Goal: Task Accomplishment & Management: Use online tool/utility

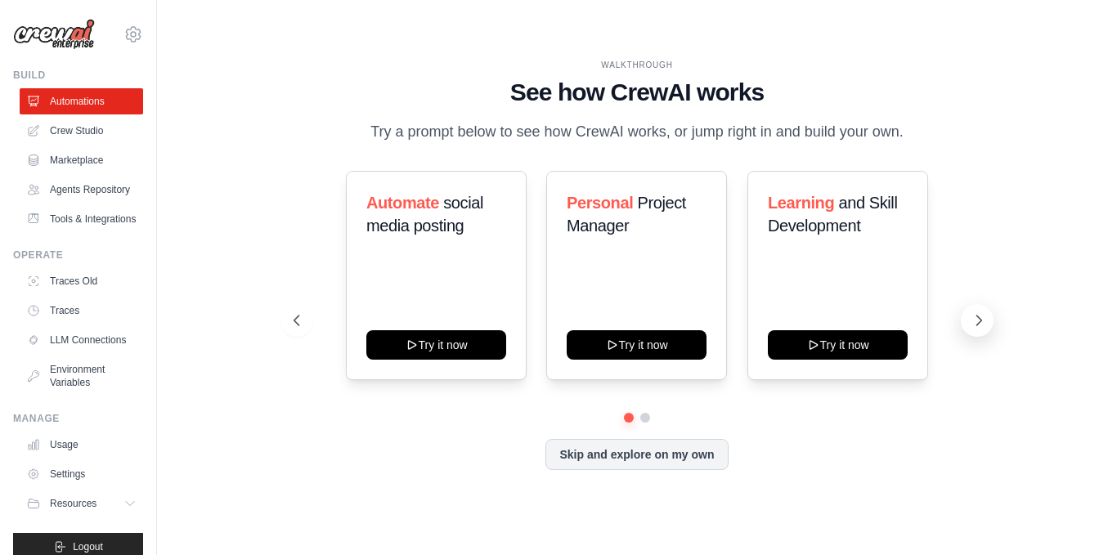
click at [972, 309] on button at bounding box center [977, 320] width 33 height 33
click at [970, 309] on button at bounding box center [977, 320] width 33 height 33
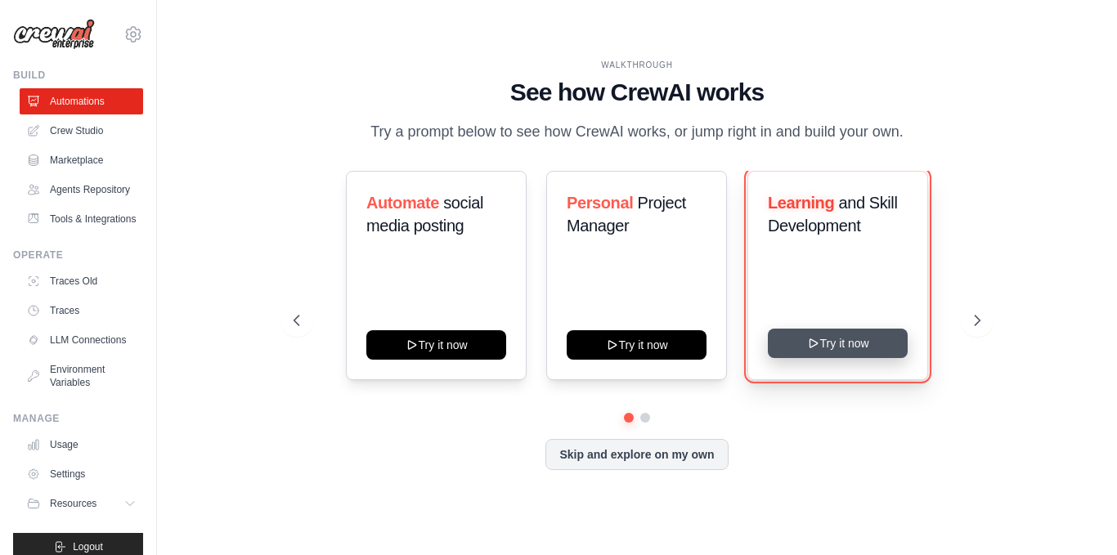
click at [824, 341] on button "Try it now" at bounding box center [838, 343] width 140 height 29
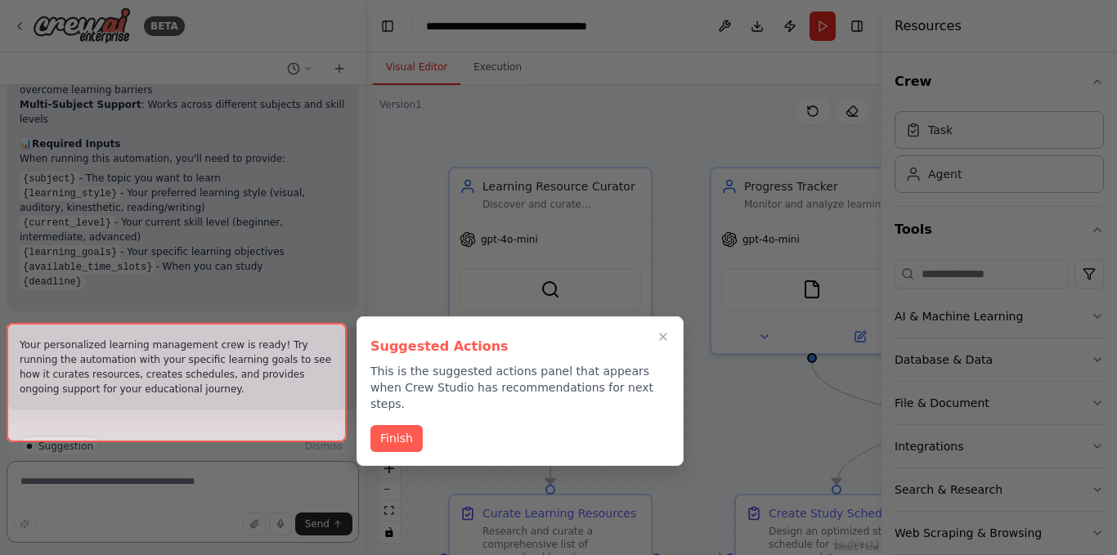
scroll to position [1780, 0]
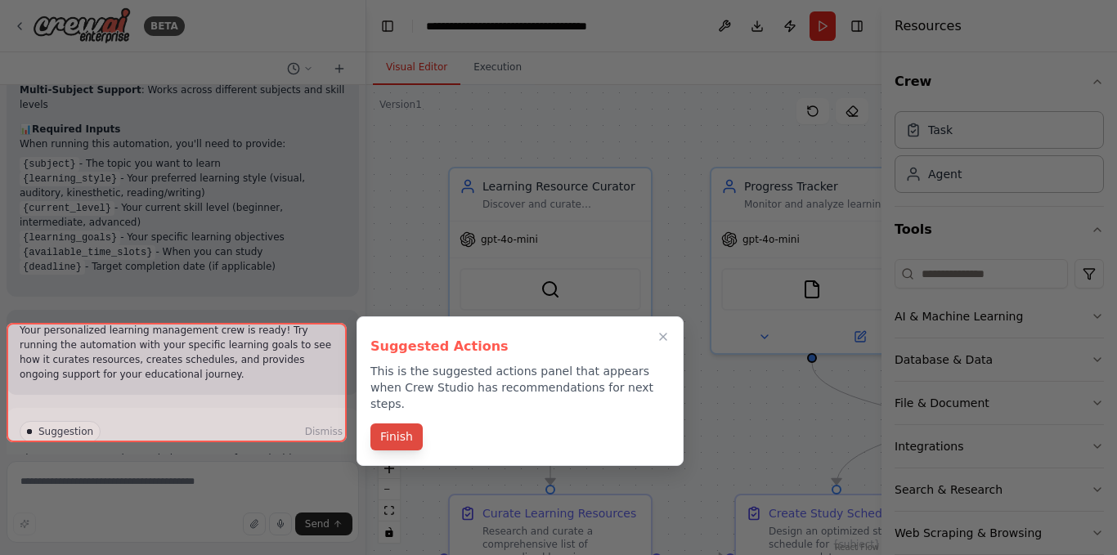
click at [398, 425] on button "Finish" at bounding box center [396, 437] width 52 height 27
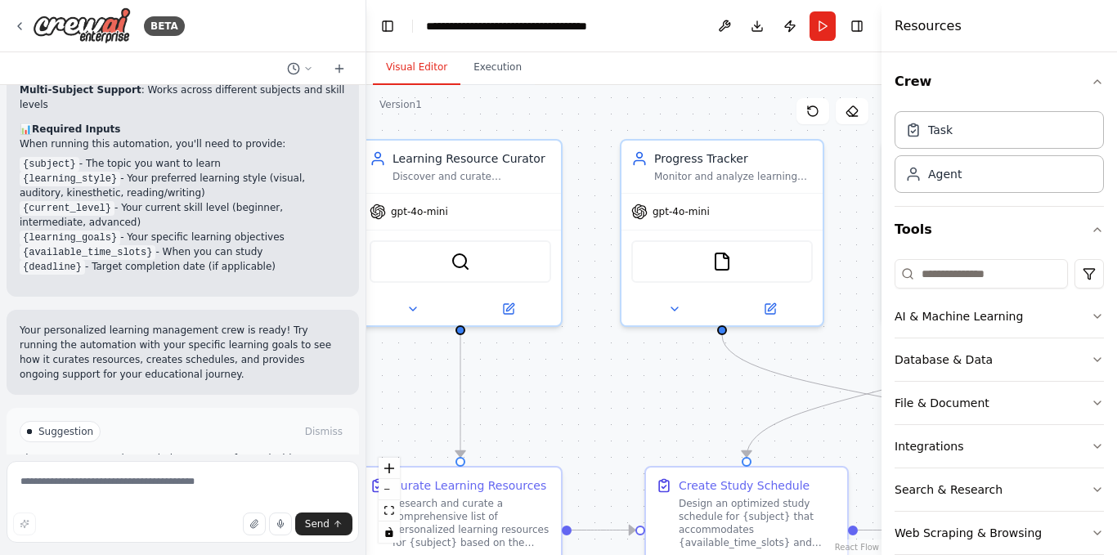
drag, startPoint x: 689, startPoint y: 174, endPoint x: 599, endPoint y: 146, distance: 94.2
click at [599, 146] on div ".deletable-edge-delete-btn { width: 20px; height: 20px; border: 0px solid #ffff…" at bounding box center [623, 320] width 515 height 470
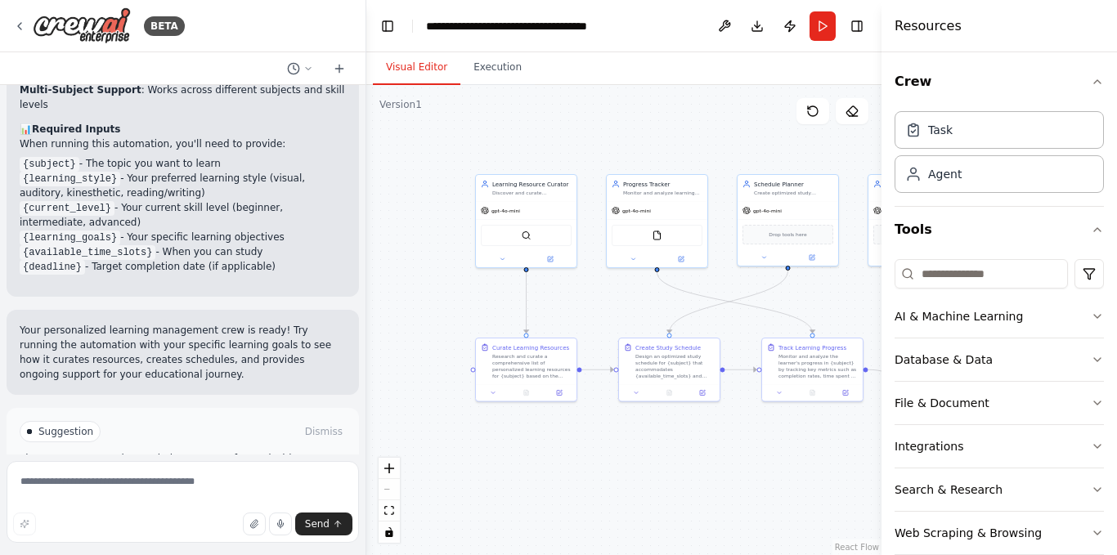
drag, startPoint x: 878, startPoint y: 327, endPoint x: 656, endPoint y: 312, distance: 223.0
click at [656, 312] on div "BETA Build a crew that curates personalized learning resources, tracks your pro…" at bounding box center [558, 277] width 1117 height 555
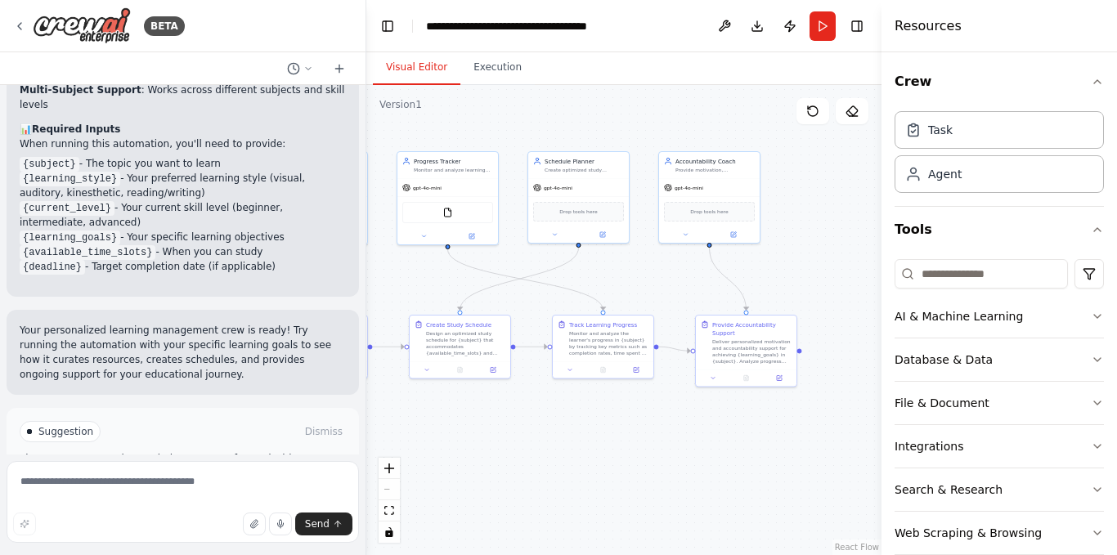
drag, startPoint x: 690, startPoint y: 306, endPoint x: 471, endPoint y: 281, distance: 220.5
click at [472, 281] on div ".deletable-edge-delete-btn { width: 20px; height: 20px; border: 0px solid #ffff…" at bounding box center [623, 320] width 515 height 470
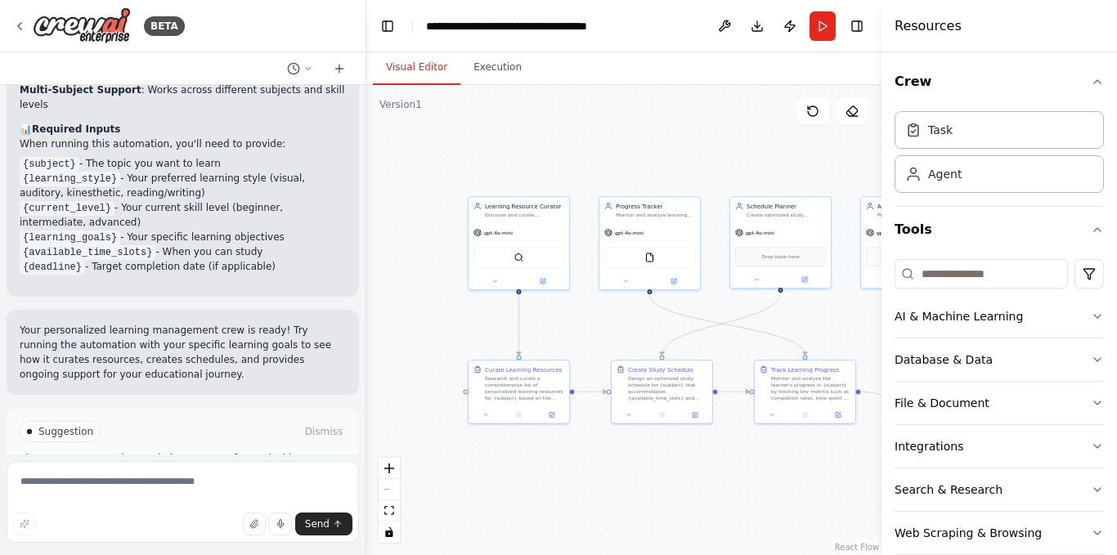
drag, startPoint x: 621, startPoint y: 276, endPoint x: 852, endPoint y: 323, distance: 236.1
click at [852, 323] on div ".deletable-edge-delete-btn { width: 20px; height: 20px; border: 0px solid #ffff…" at bounding box center [623, 320] width 515 height 470
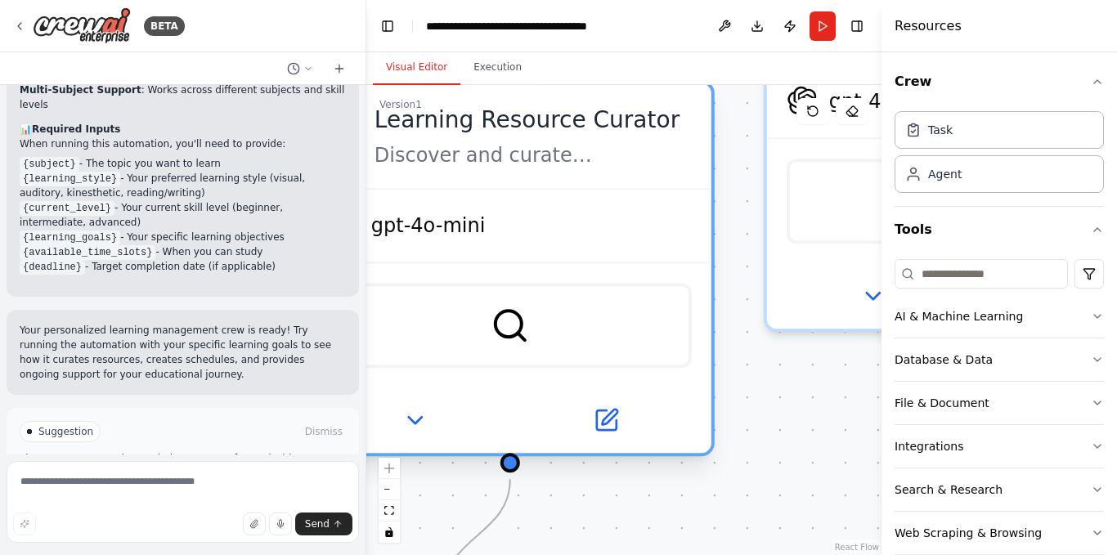
drag, startPoint x: 514, startPoint y: 209, endPoint x: 590, endPoint y: 322, distance: 136.8
click at [592, 328] on div "SerperDevTool" at bounding box center [510, 325] width 363 height 85
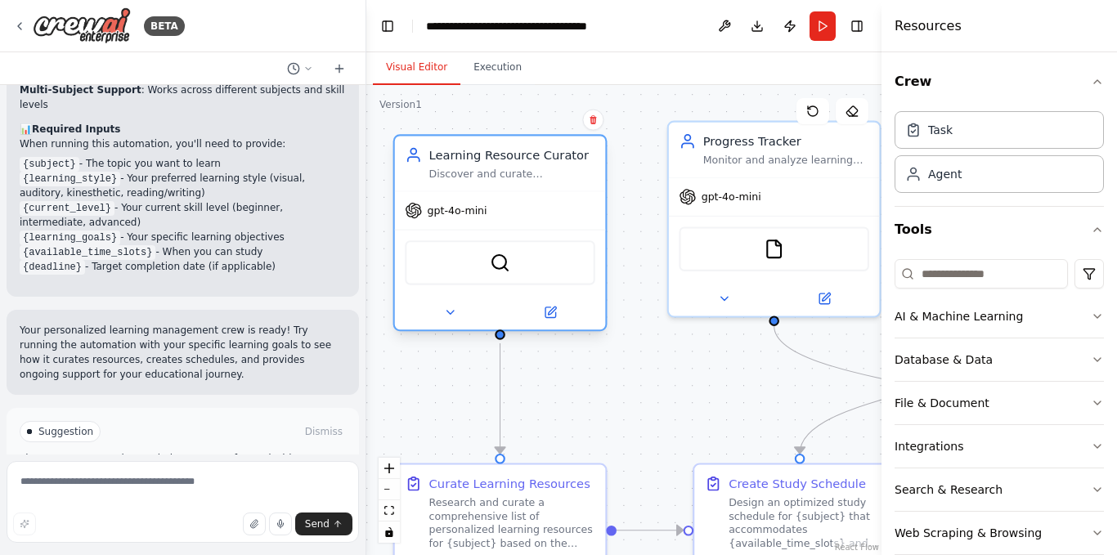
drag, startPoint x: 539, startPoint y: 261, endPoint x: 504, endPoint y: 205, distance: 65.8
click at [504, 205] on div "gpt-4o-mini" at bounding box center [500, 211] width 211 height 38
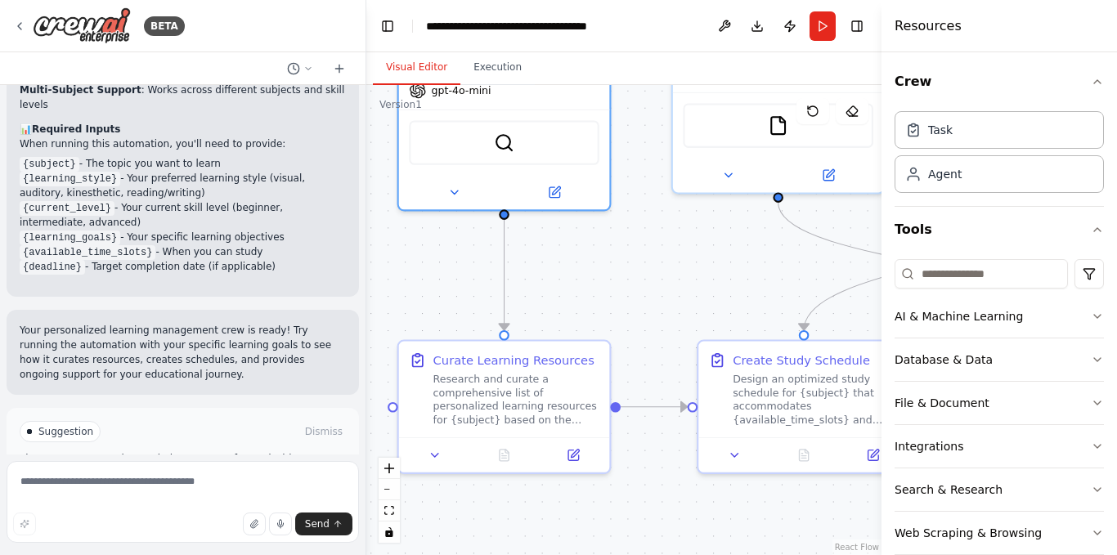
drag, startPoint x: 582, startPoint y: 406, endPoint x: 586, endPoint y: 283, distance: 123.6
click at [586, 283] on div ".deletable-edge-delete-btn { width: 20px; height: 20px; border: 0px solid #ffff…" at bounding box center [623, 320] width 515 height 470
click at [472, 412] on div "Research and curate a comprehensive list of personalized learning resources for…" at bounding box center [516, 396] width 166 height 55
click at [472, 411] on div "Research and curate a comprehensive list of personalized learning resources for…" at bounding box center [516, 396] width 166 height 55
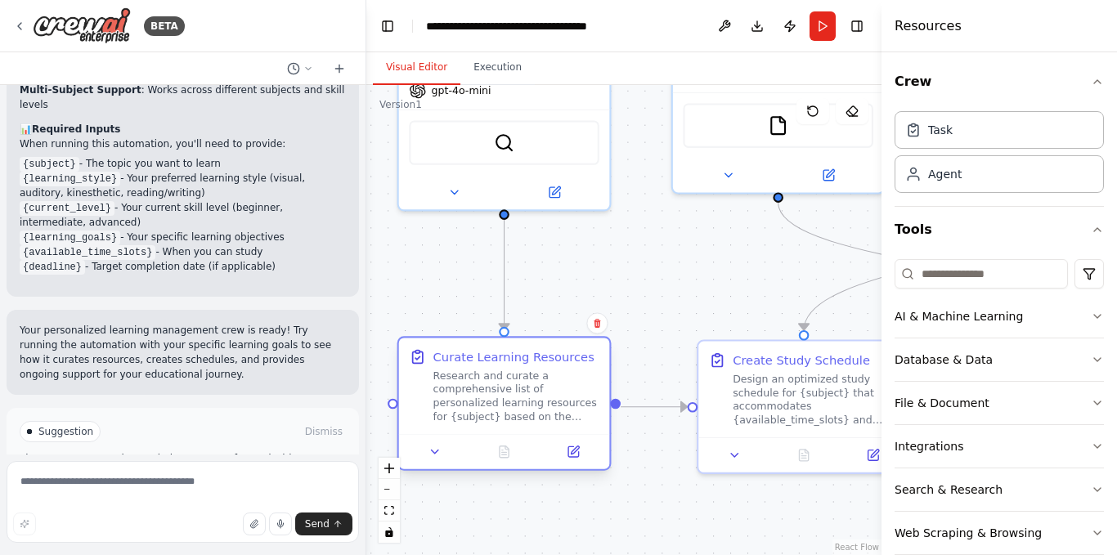
click at [472, 411] on div "Research and curate a comprehensive list of personalized learning resources for…" at bounding box center [516, 396] width 166 height 55
click at [969, 182] on div "Agent" at bounding box center [999, 174] width 209 height 38
click at [975, 137] on div "Task" at bounding box center [999, 129] width 209 height 38
click at [1091, 79] on icon "button" at bounding box center [1097, 81] width 13 height 13
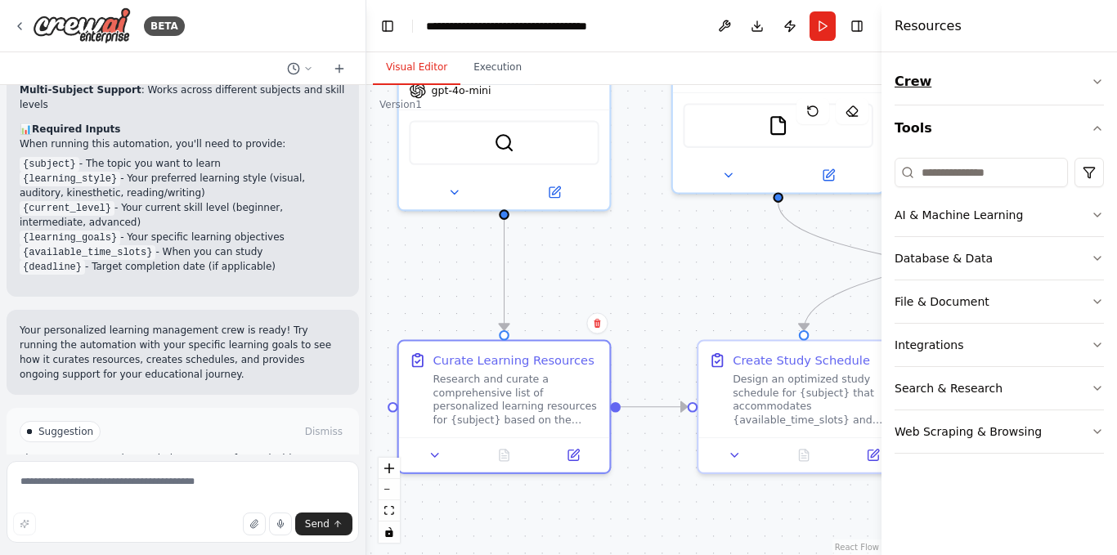
click at [1088, 79] on button "Crew" at bounding box center [999, 82] width 209 height 46
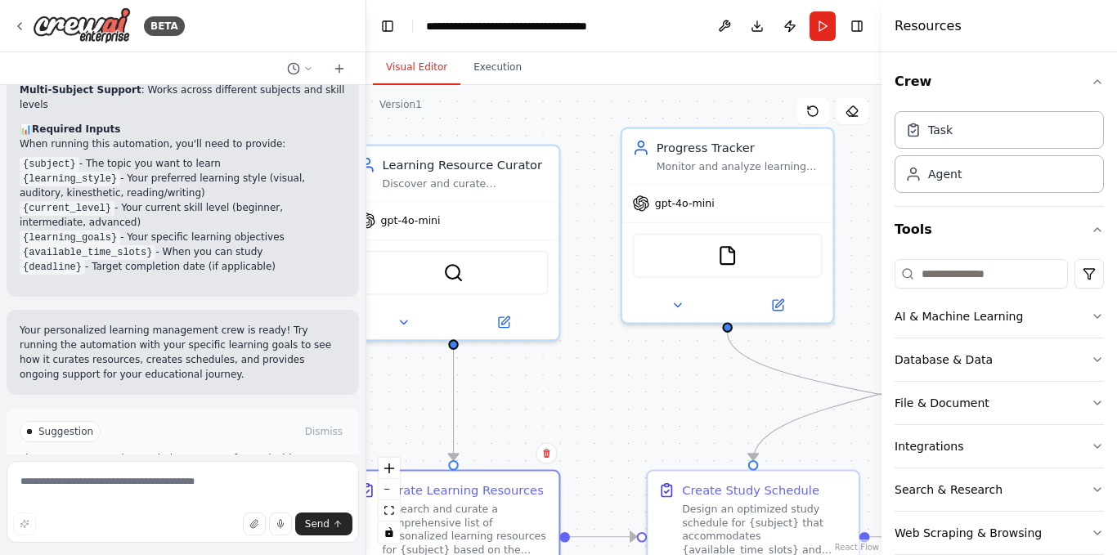
drag, startPoint x: 633, startPoint y: 258, endPoint x: 578, endPoint y: 383, distance: 135.8
click at [581, 388] on div ".deletable-edge-delete-btn { width: 20px; height: 20px; border: 0px solid #ffff…" at bounding box center [623, 320] width 515 height 470
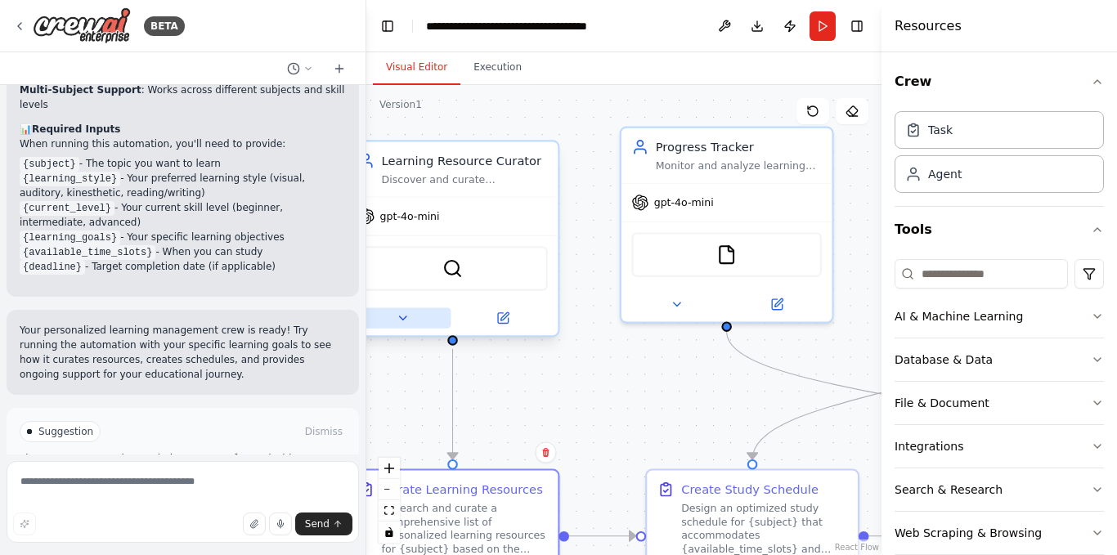
click at [403, 320] on icon at bounding box center [402, 317] width 7 height 3
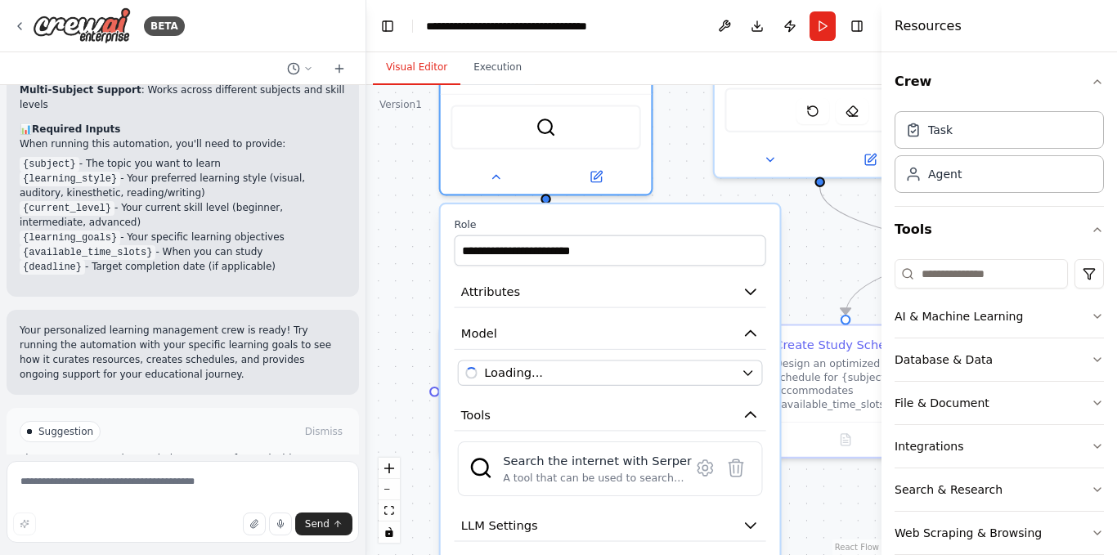
drag, startPoint x: 610, startPoint y: 324, endPoint x: 703, endPoint y: 179, distance: 172.2
click at [703, 179] on div ".deletable-edge-delete-btn { width: 20px; height: 20px; border: 0px solid #ffff…" at bounding box center [623, 320] width 515 height 470
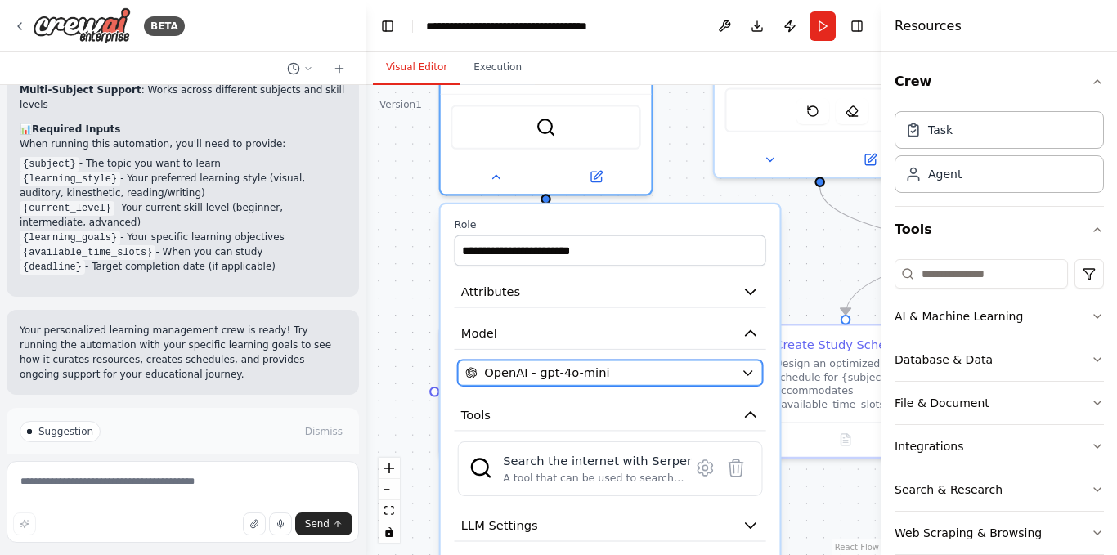
click at [746, 375] on icon "button" at bounding box center [748, 373] width 14 height 14
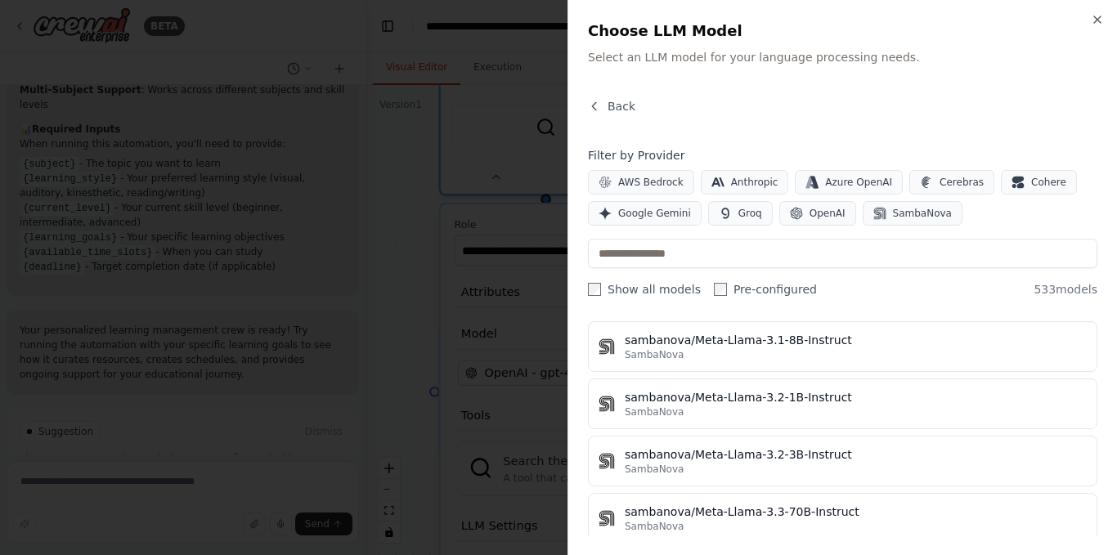
scroll to position [30457, 0]
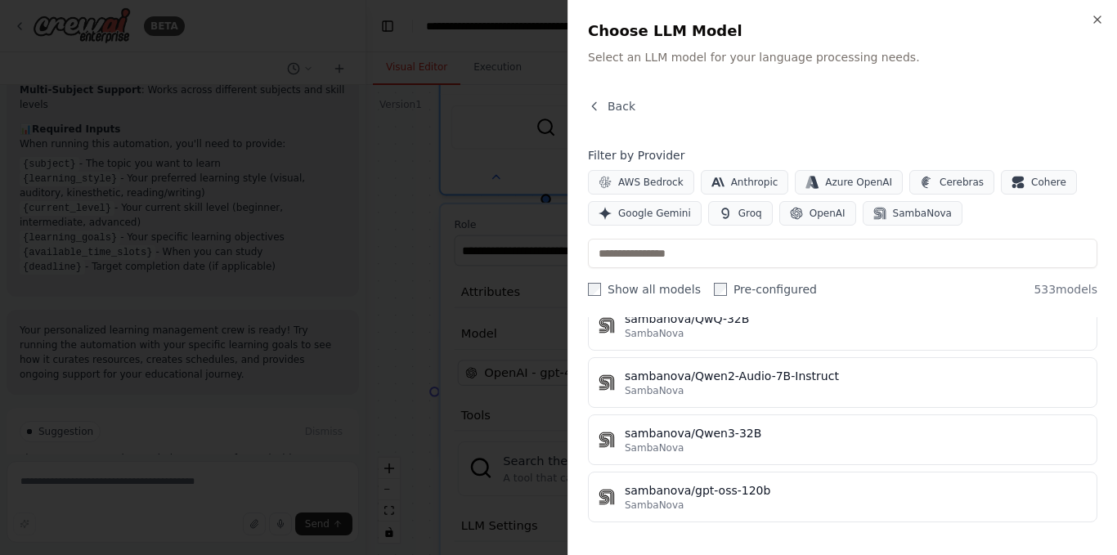
click at [1103, 12] on div "Close Choose LLM Model Select an LLM model for your language processing needs. …" at bounding box center [843, 277] width 550 height 555
click at [1093, 16] on icon "button" at bounding box center [1097, 19] width 13 height 13
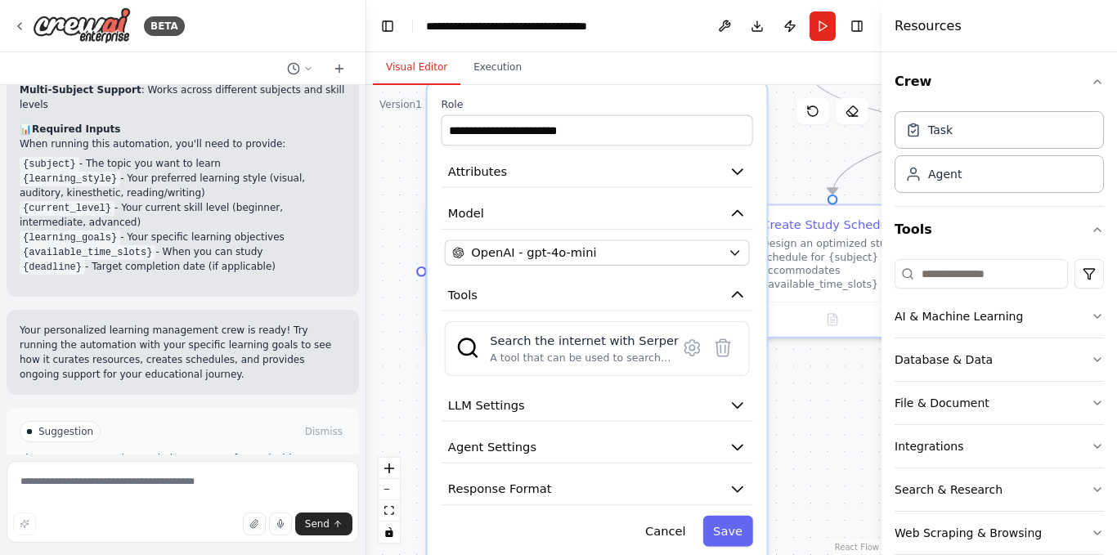
drag, startPoint x: 804, startPoint y: 299, endPoint x: 791, endPoint y: 179, distance: 120.9
click at [791, 179] on div ".deletable-edge-delete-btn { width: 20px; height: 20px; border: 0px solid #ffff…" at bounding box center [623, 320] width 515 height 470
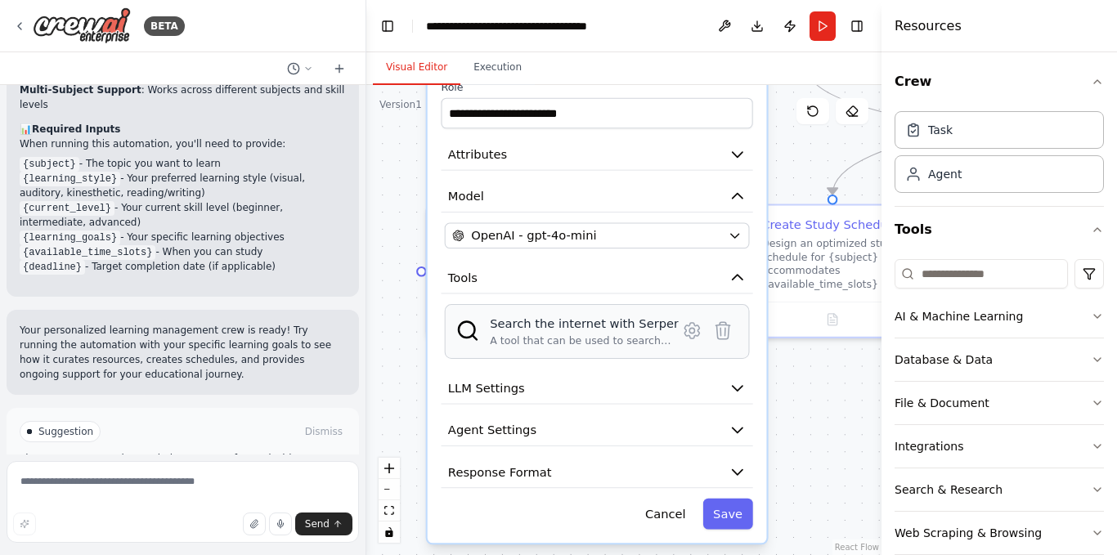
drag, startPoint x: 611, startPoint y: 383, endPoint x: 611, endPoint y: 357, distance: 26.2
click at [611, 357] on div "**********" at bounding box center [597, 305] width 339 height 476
click at [686, 338] on icon at bounding box center [692, 331] width 20 height 20
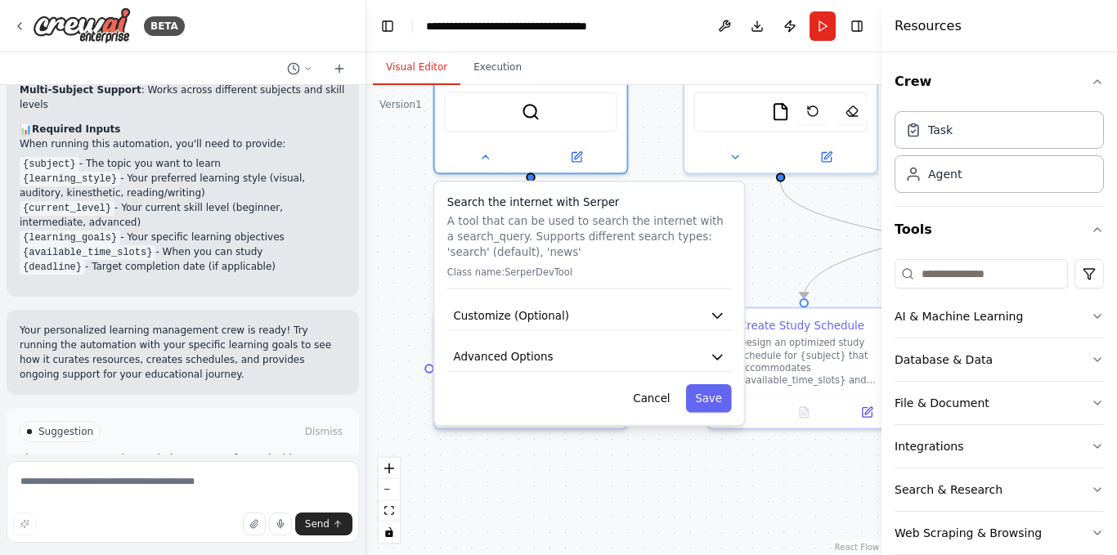
drag, startPoint x: 587, startPoint y: 376, endPoint x: 586, endPoint y: 466, distance: 90.0
click at [586, 466] on div ".deletable-edge-delete-btn { width: 20px; height: 20px; border: 0px solid #ffff…" at bounding box center [623, 320] width 515 height 470
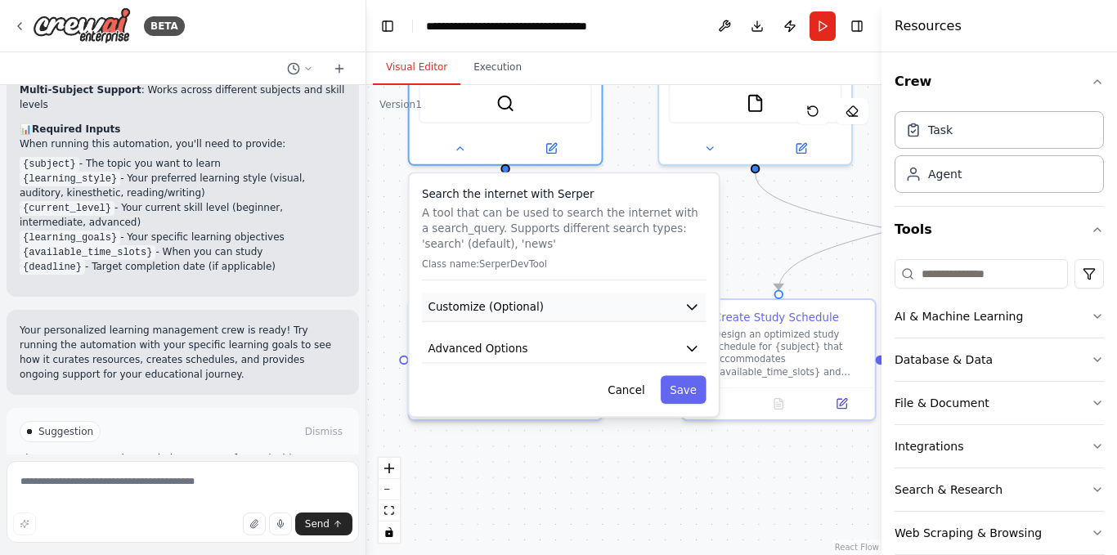
click at [690, 311] on icon "button" at bounding box center [692, 307] width 16 height 16
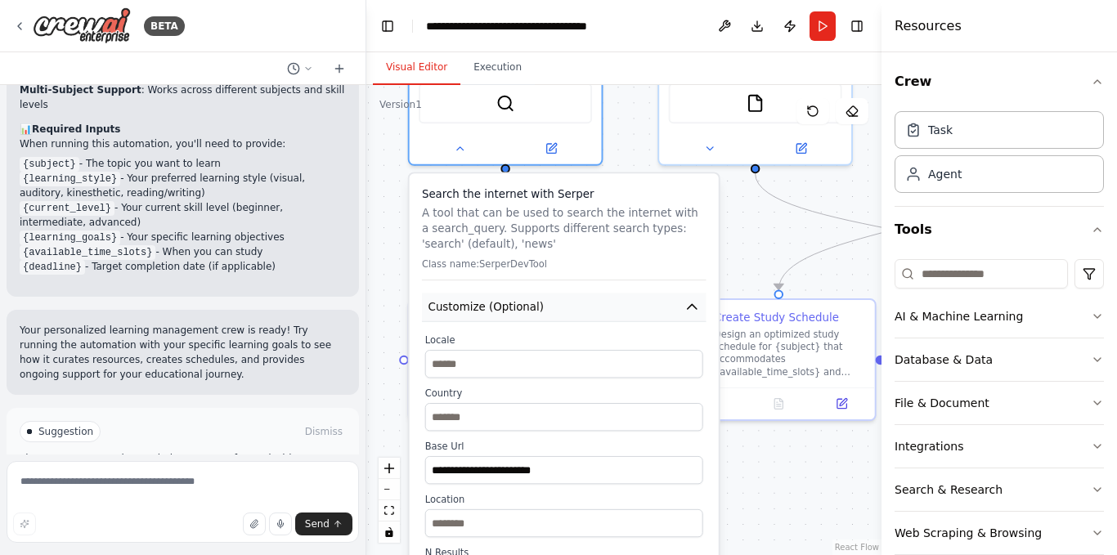
click at [690, 311] on icon "button" at bounding box center [692, 307] width 16 height 16
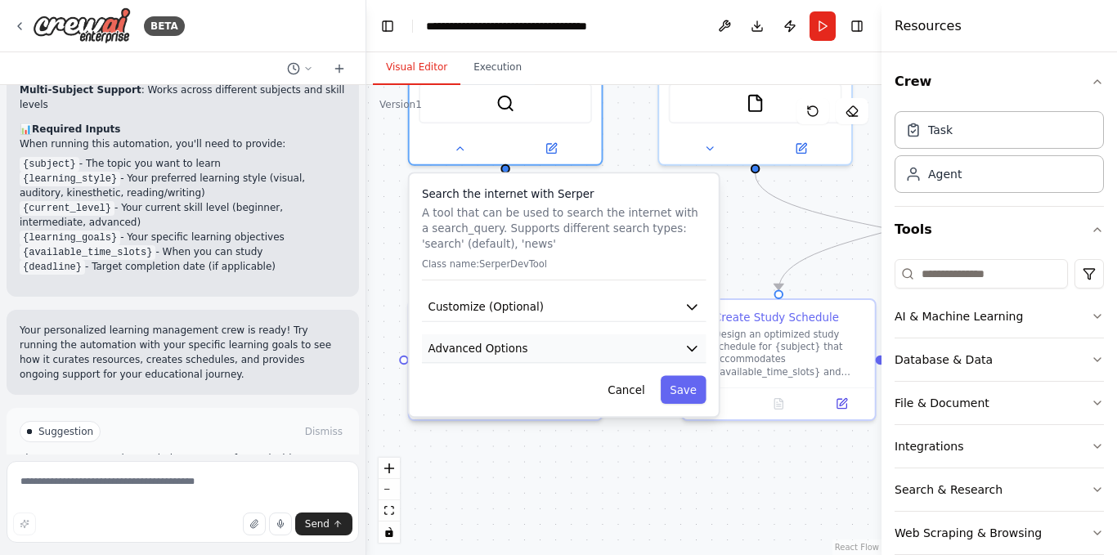
click at [688, 343] on icon "button" at bounding box center [692, 349] width 16 height 16
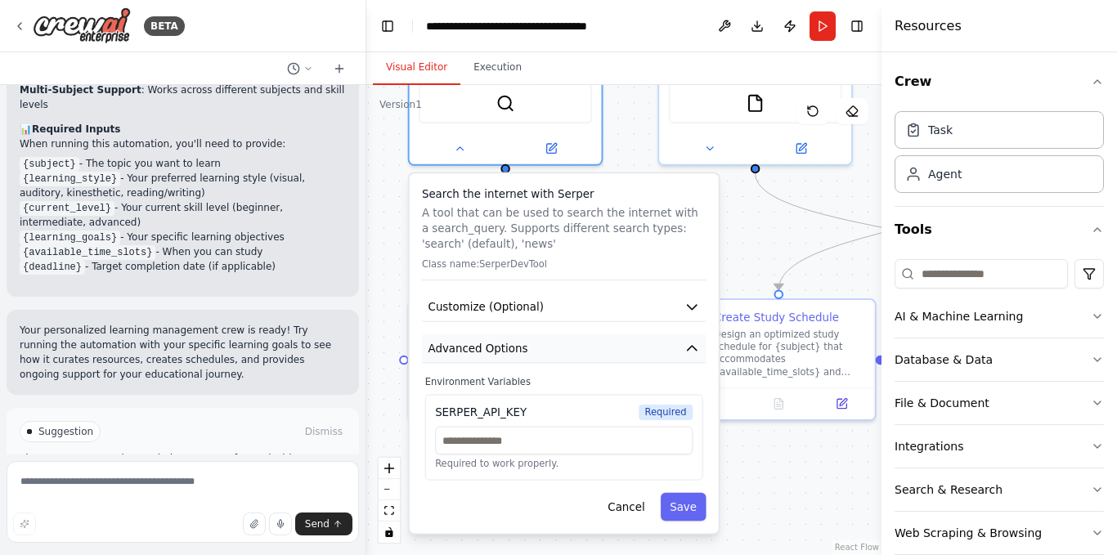
click at [688, 343] on icon "button" at bounding box center [692, 349] width 16 height 16
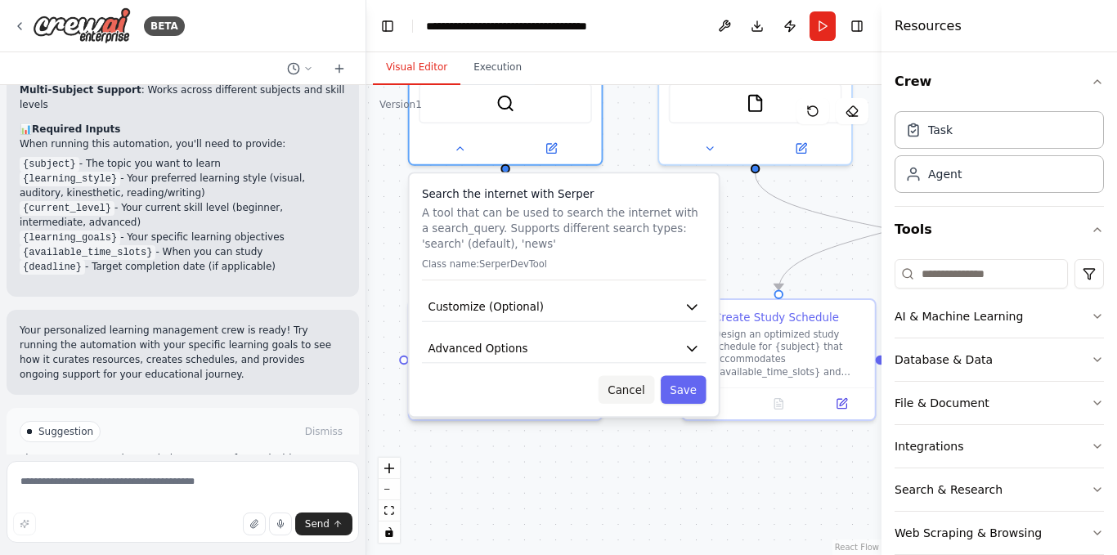
click at [631, 384] on button "Cancel" at bounding box center [627, 390] width 56 height 28
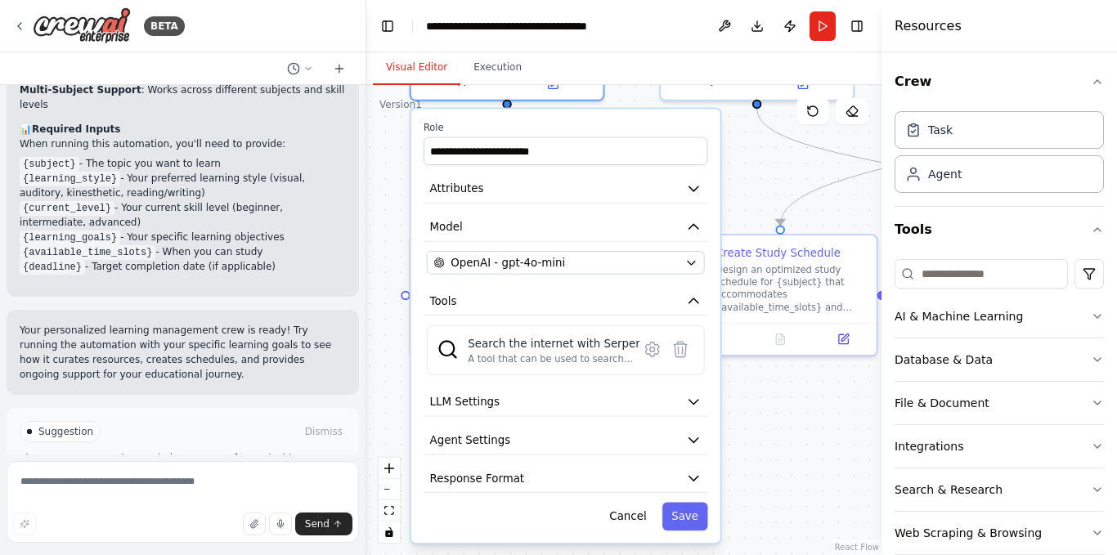
drag, startPoint x: 736, startPoint y: 464, endPoint x: 738, endPoint y: 398, distance: 65.4
click at [738, 398] on div ".deletable-edge-delete-btn { width: 20px; height: 20px; border: 0px solid #ffff…" at bounding box center [623, 320] width 515 height 470
click at [693, 406] on icon "button" at bounding box center [694, 401] width 16 height 16
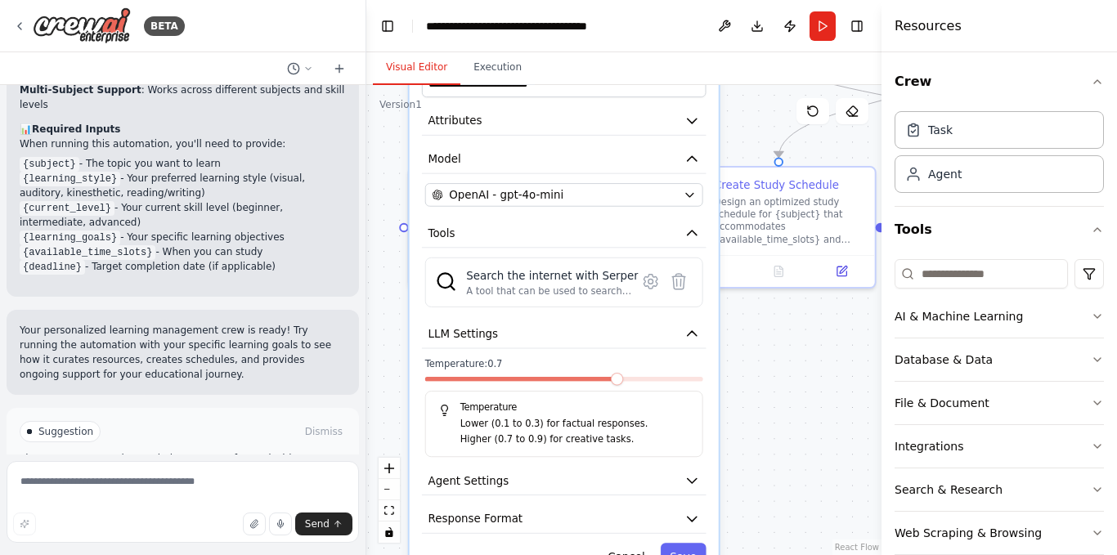
drag, startPoint x: 788, startPoint y: 439, endPoint x: 787, endPoint y: 372, distance: 67.1
click at [787, 372] on div ".deletable-edge-delete-btn { width: 20px; height: 20px; border: 0px solid #ffff…" at bounding box center [623, 320] width 515 height 470
click at [686, 334] on icon "button" at bounding box center [692, 334] width 16 height 16
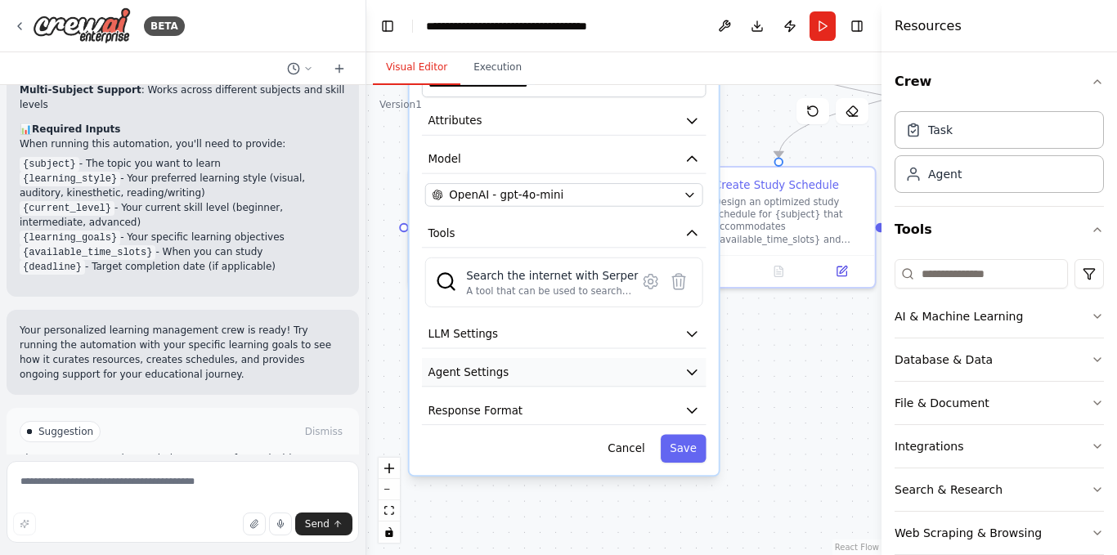
click at [695, 369] on icon "button" at bounding box center [692, 373] width 16 height 16
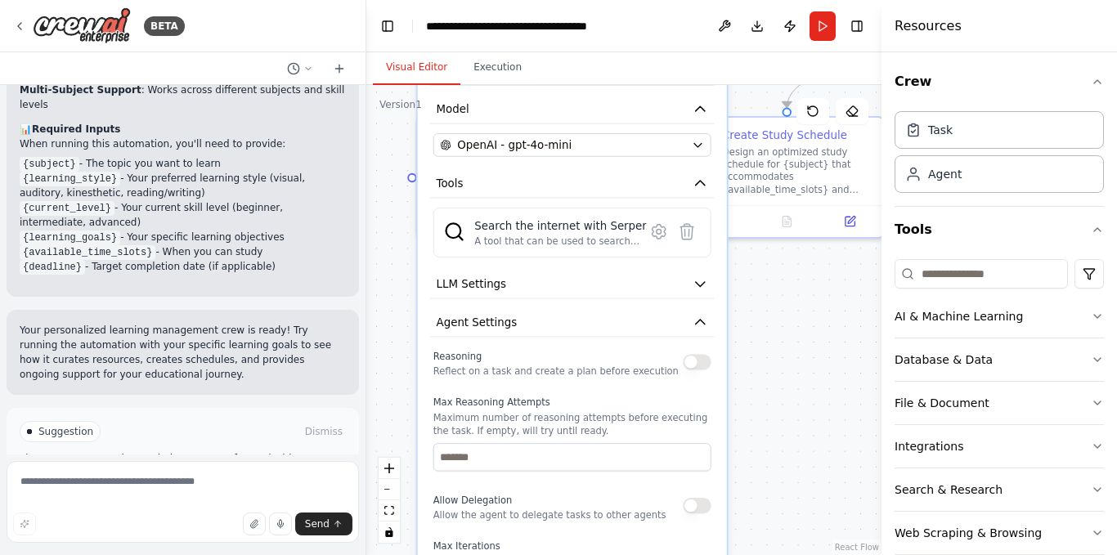
drag, startPoint x: 752, startPoint y: 447, endPoint x: 760, endPoint y: 399, distance: 48.0
click at [760, 399] on div ".deletable-edge-delete-btn { width: 20px; height: 20px; border: 0px solid #ffff…" at bounding box center [623, 320] width 515 height 470
click at [701, 363] on button "button" at bounding box center [697, 362] width 28 height 16
click at [696, 451] on input "*" at bounding box center [572, 457] width 278 height 28
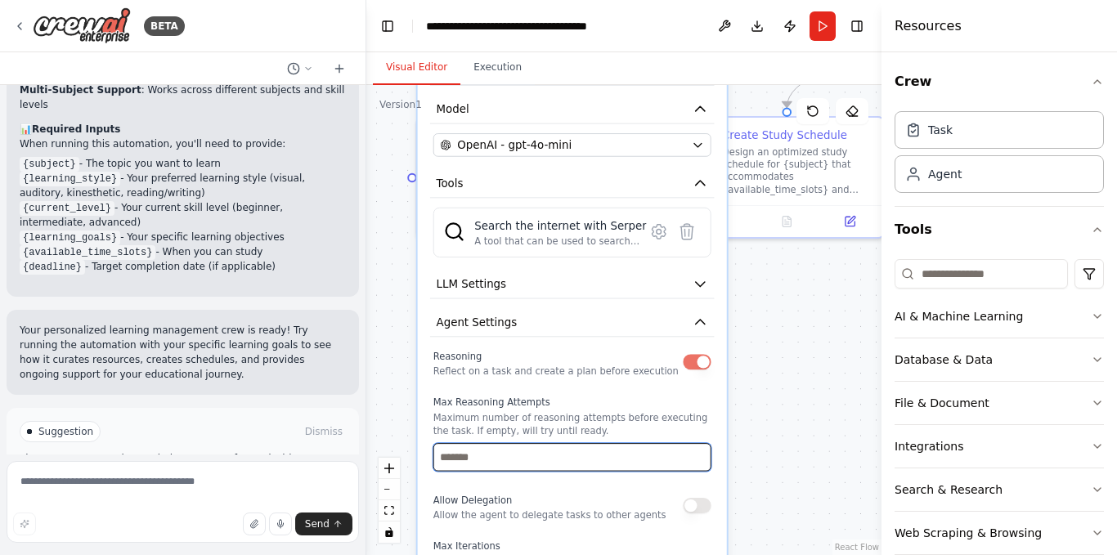
type input "*"
click at [696, 451] on input "*" at bounding box center [572, 457] width 278 height 28
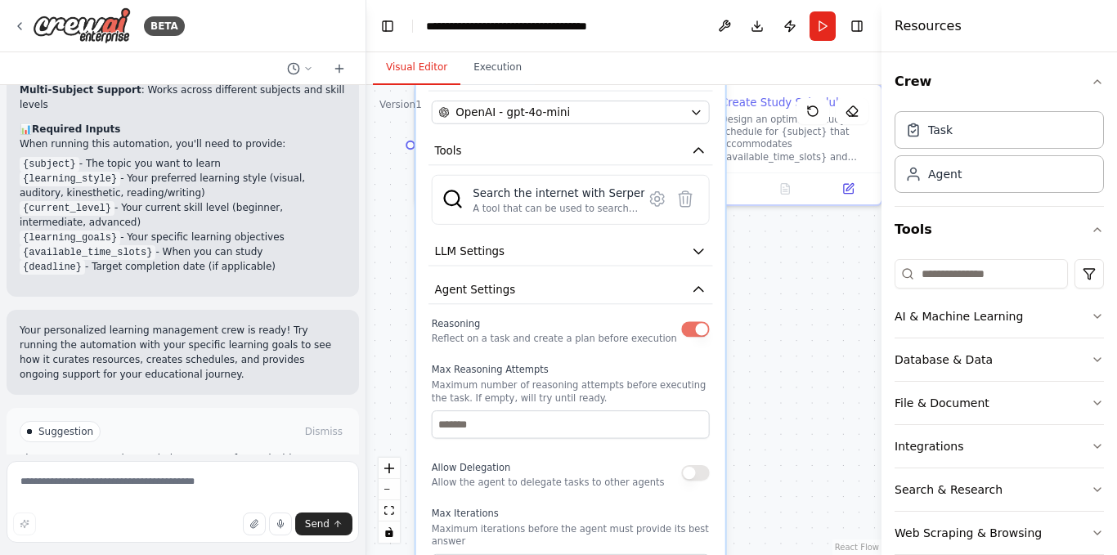
drag, startPoint x: 810, startPoint y: 456, endPoint x: 806, endPoint y: 395, distance: 60.7
click at [806, 397] on div ".deletable-edge-delete-btn { width: 20px; height: 20px; border: 0px solid #ffff…" at bounding box center [623, 320] width 515 height 470
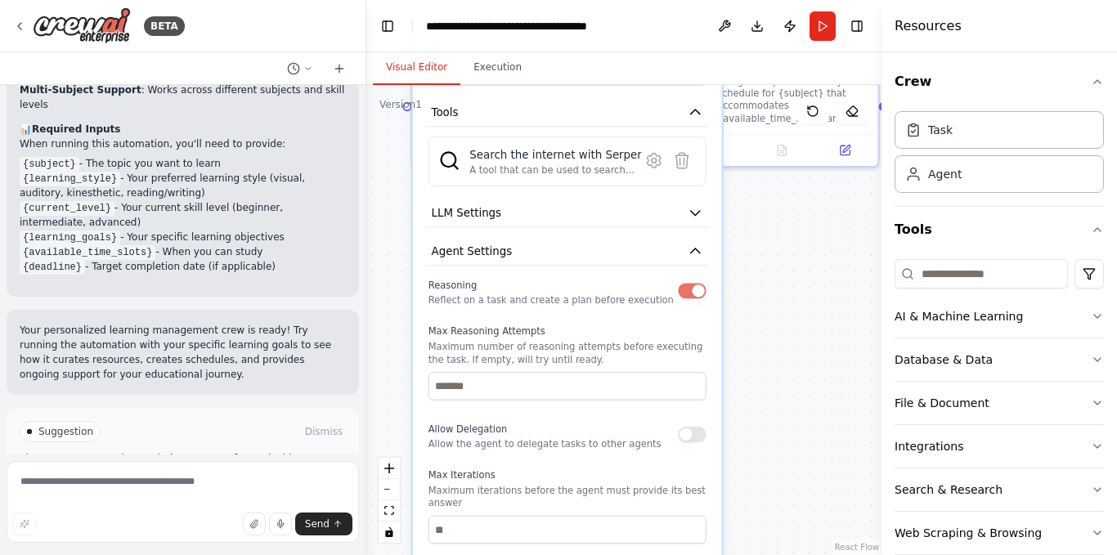
drag, startPoint x: 806, startPoint y: 395, endPoint x: 805, endPoint y: 383, distance: 12.3
click at [805, 383] on div ".deletable-edge-delete-btn { width: 20px; height: 20px; border: 0px solid #ffff…" at bounding box center [623, 320] width 515 height 470
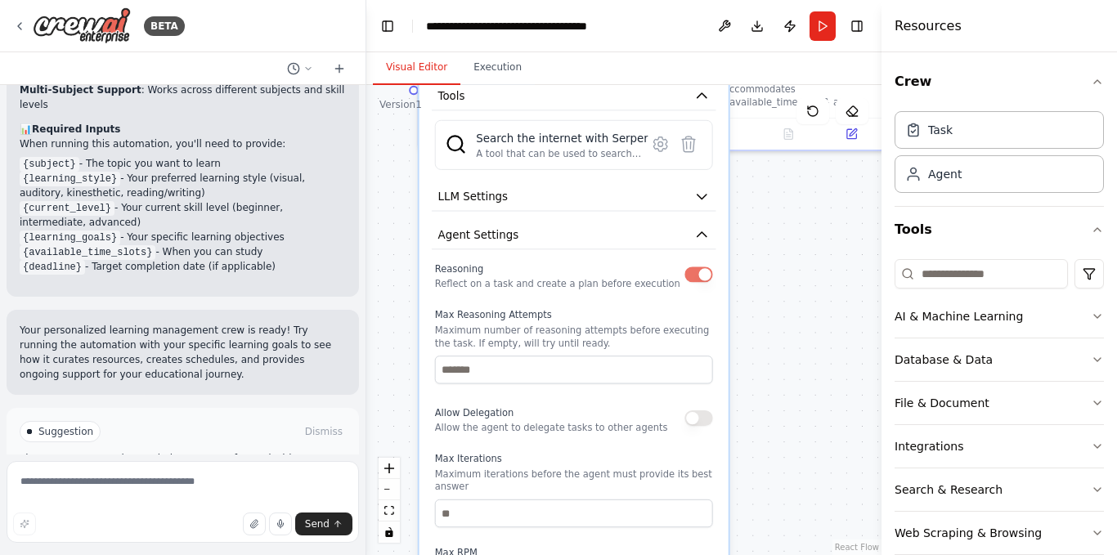
drag, startPoint x: 738, startPoint y: 470, endPoint x: 744, endPoint y: 454, distance: 17.6
click at [744, 454] on div ".deletable-edge-delete-btn { width: 20px; height: 20px; border: 0px solid #ffff…" at bounding box center [623, 320] width 515 height 470
click at [708, 420] on button "button" at bounding box center [698, 419] width 28 height 16
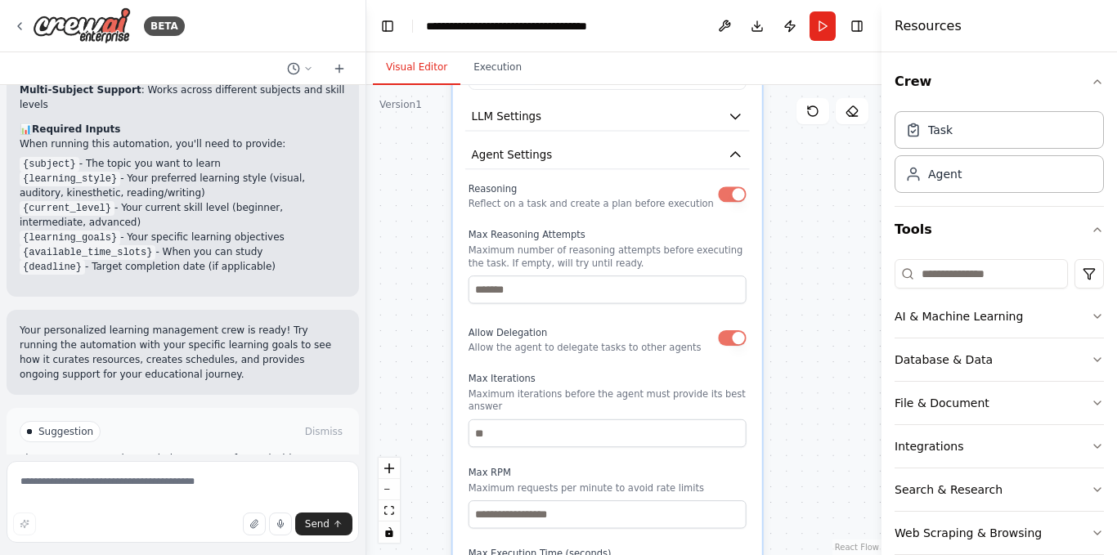
drag, startPoint x: 732, startPoint y: 471, endPoint x: 765, endPoint y: 391, distance: 86.9
click at [765, 391] on div ".deletable-edge-delete-btn { width: 20px; height: 20px; border: 0px solid #ffff…" at bounding box center [623, 320] width 515 height 470
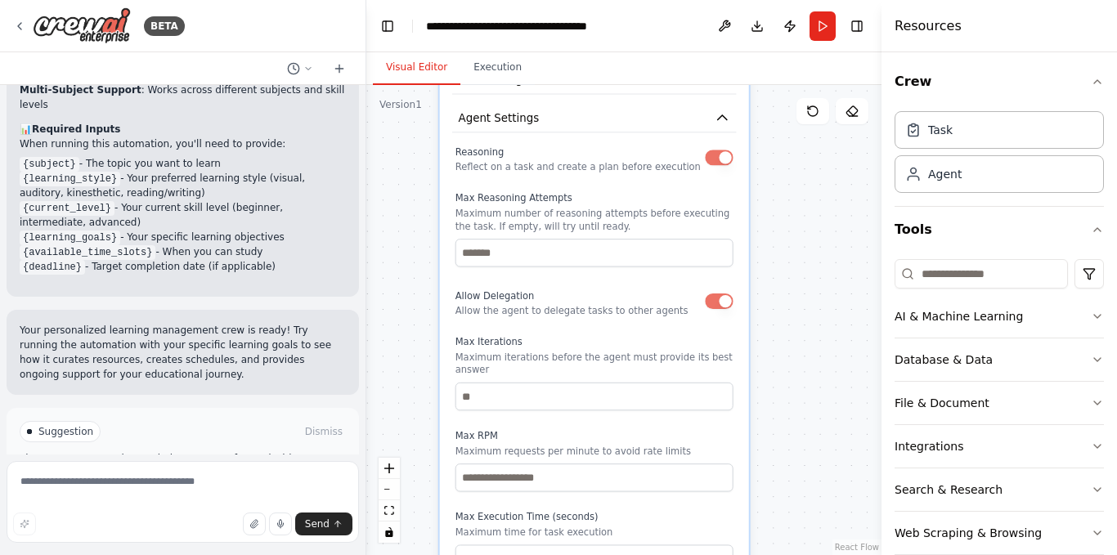
drag, startPoint x: 788, startPoint y: 447, endPoint x: 780, endPoint y: 424, distance: 23.3
click at [780, 424] on div ".deletable-edge-delete-btn { width: 20px; height: 20px; border: 0px solid #ffff…" at bounding box center [623, 320] width 515 height 470
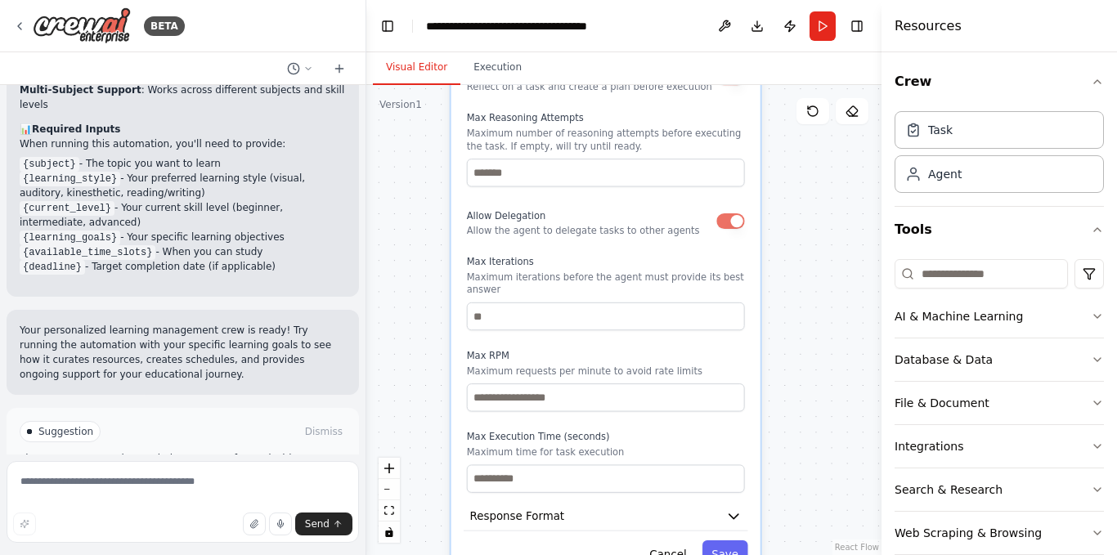
drag, startPoint x: 799, startPoint y: 522, endPoint x: 810, endPoint y: 396, distance: 126.5
click at [810, 402] on div ".deletable-edge-delete-btn { width: 20px; height: 20px; border: 0px solid #ffff…" at bounding box center [623, 320] width 515 height 470
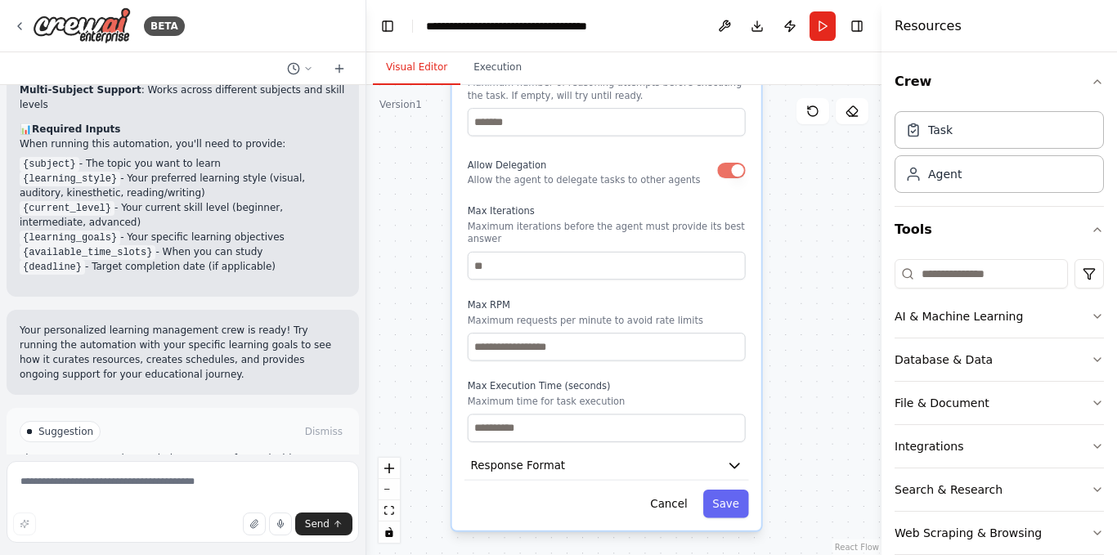
click at [810, 388] on div ".deletable-edge-delete-btn { width: 20px; height: 20px; border: 0px solid #ffff…" at bounding box center [623, 320] width 515 height 470
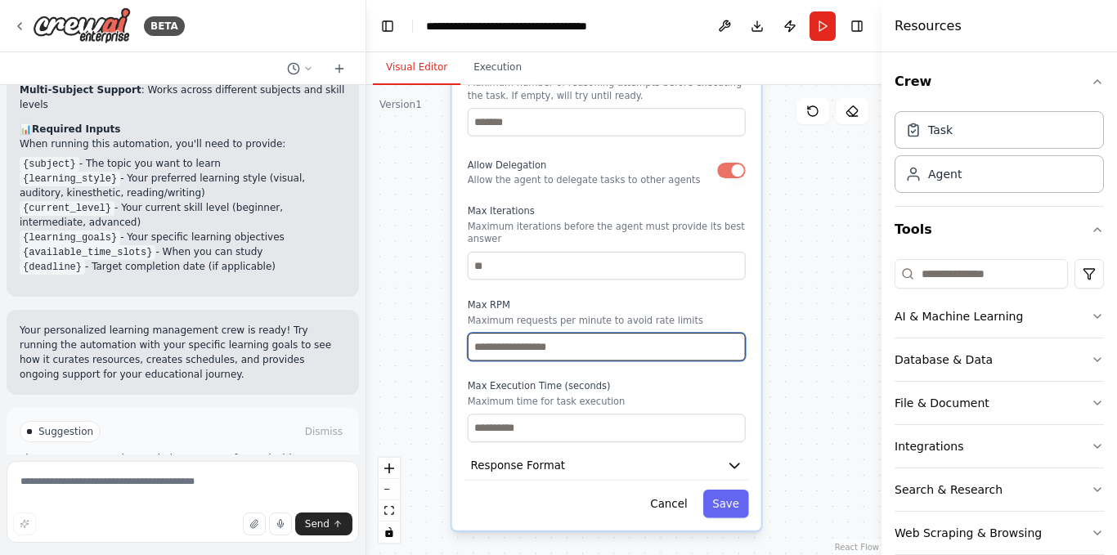
type input "*"
click at [731, 333] on input "*" at bounding box center [607, 347] width 278 height 28
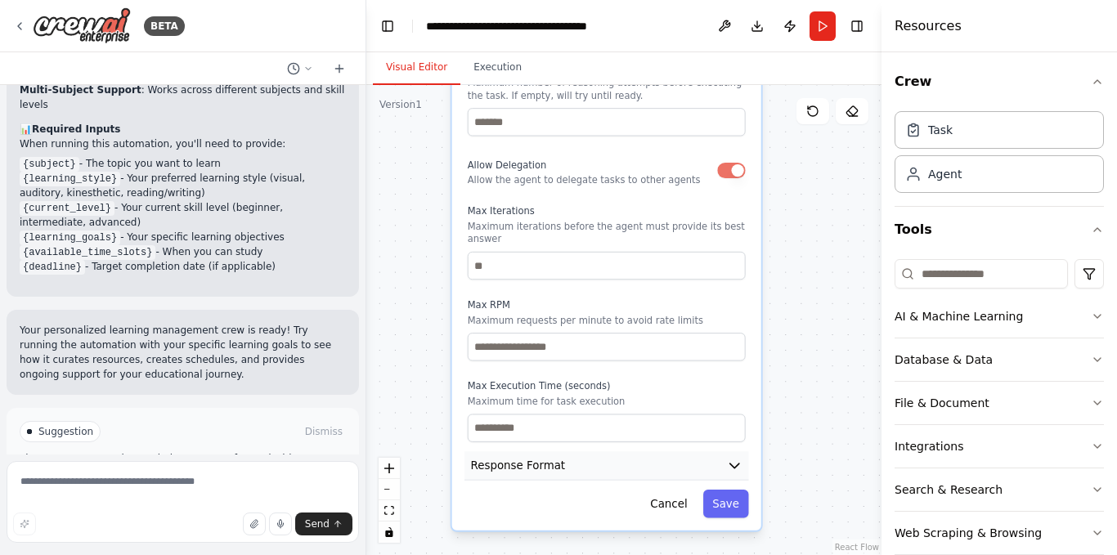
click at [739, 458] on icon "button" at bounding box center [735, 466] width 16 height 16
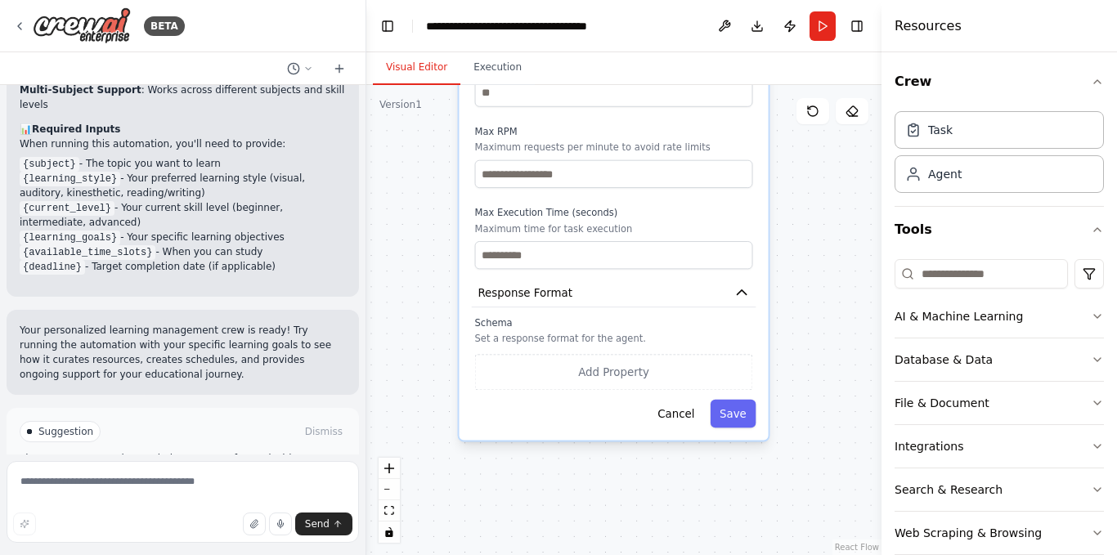
drag, startPoint x: 828, startPoint y: 468, endPoint x: 817, endPoint y: 304, distance: 163.9
click at [817, 304] on div ".deletable-edge-delete-btn { width: 20px; height: 20px; border: 0px solid #ffff…" at bounding box center [623, 320] width 515 height 470
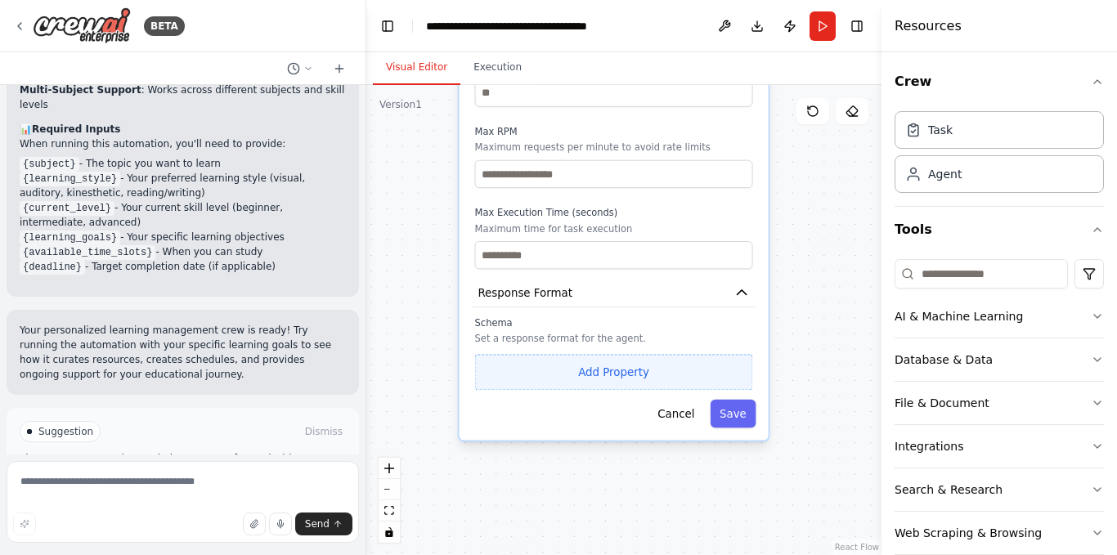
click at [625, 356] on button "Add Property" at bounding box center [614, 372] width 278 height 36
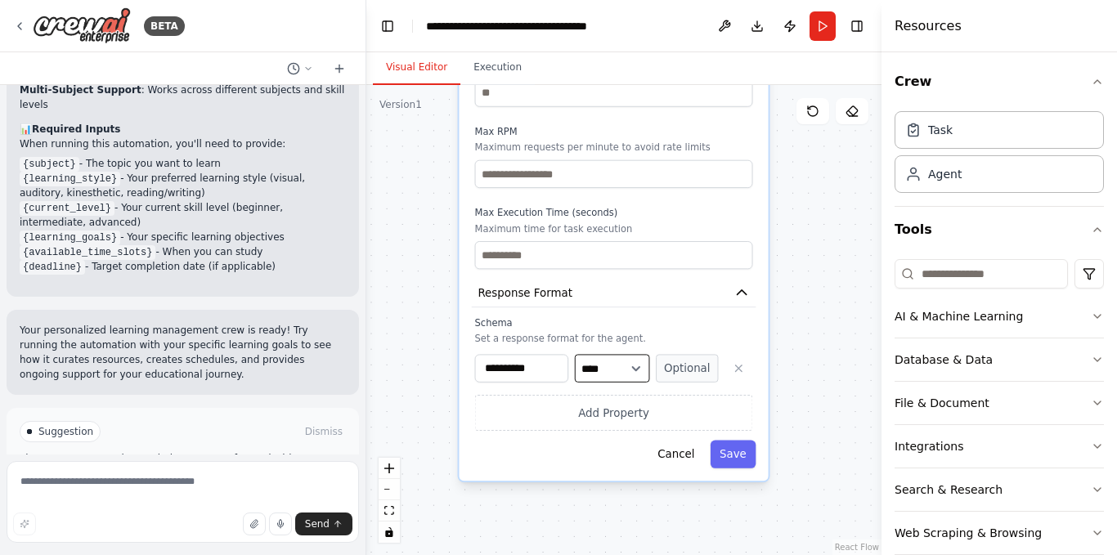
click at [635, 354] on select "**** ******* ******* **** ******" at bounding box center [612, 368] width 75 height 28
click at [630, 355] on select "**** ******* ******* **** ******" at bounding box center [612, 368] width 75 height 28
click at [738, 440] on button "Save" at bounding box center [734, 454] width 46 height 28
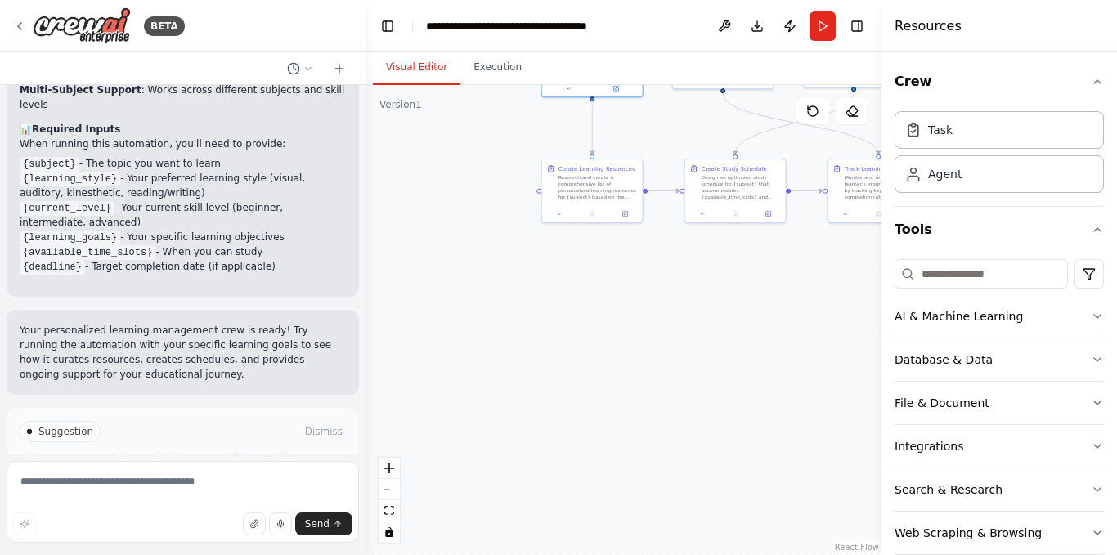
drag, startPoint x: 693, startPoint y: 295, endPoint x: 650, endPoint y: 470, distance: 180.3
click at [646, 487] on div ".deletable-edge-delete-btn { width: 20px; height: 20px; border: 0px solid #ffff…" at bounding box center [623, 320] width 515 height 470
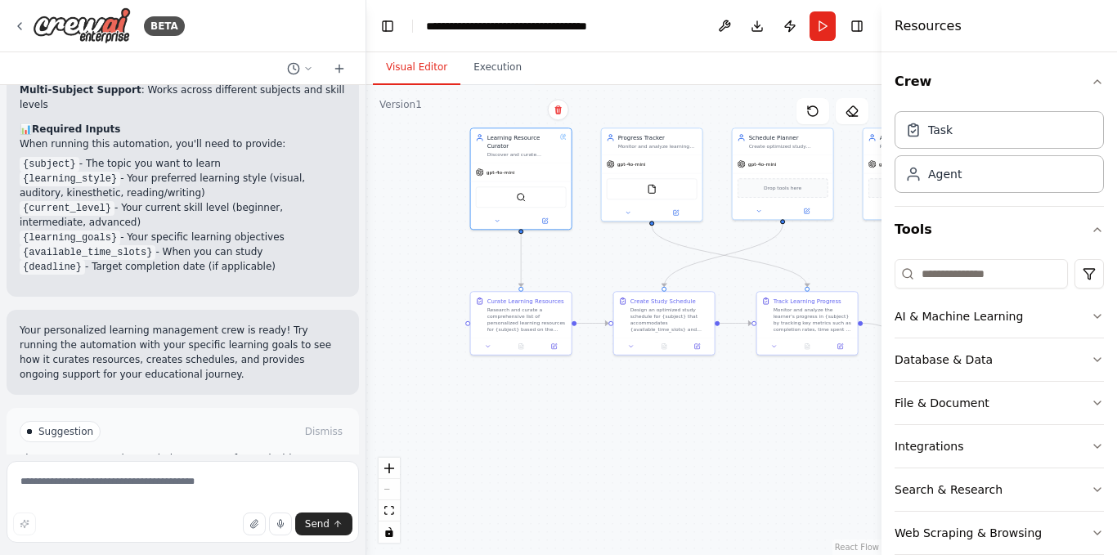
drag, startPoint x: 676, startPoint y: 377, endPoint x: 607, endPoint y: 495, distance: 136.7
click at [607, 495] on div ".deletable-edge-delete-btn { width: 20px; height: 20px; border: 0px solid #ffff…" at bounding box center [623, 320] width 515 height 470
click at [604, 265] on div ".deletable-edge-delete-btn { width: 20px; height: 20px; border: 0px solid #ffff…" at bounding box center [623, 320] width 515 height 470
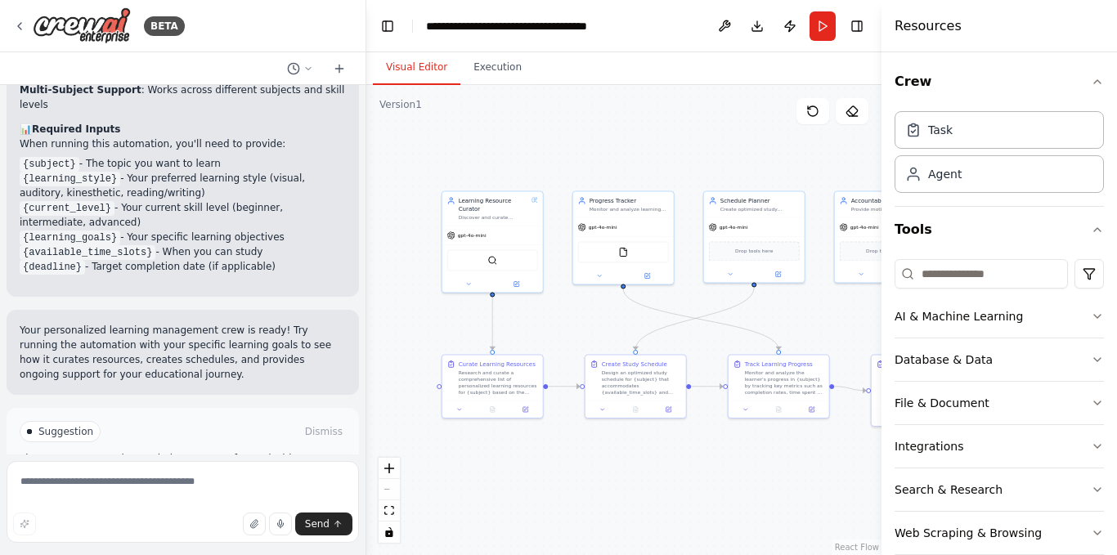
drag, startPoint x: 743, startPoint y: 422, endPoint x: 717, endPoint y: 471, distance: 55.2
click at [717, 471] on div ".deletable-edge-delete-btn { width: 20px; height: 20px; border: 0px solid #ffff…" at bounding box center [623, 320] width 515 height 470
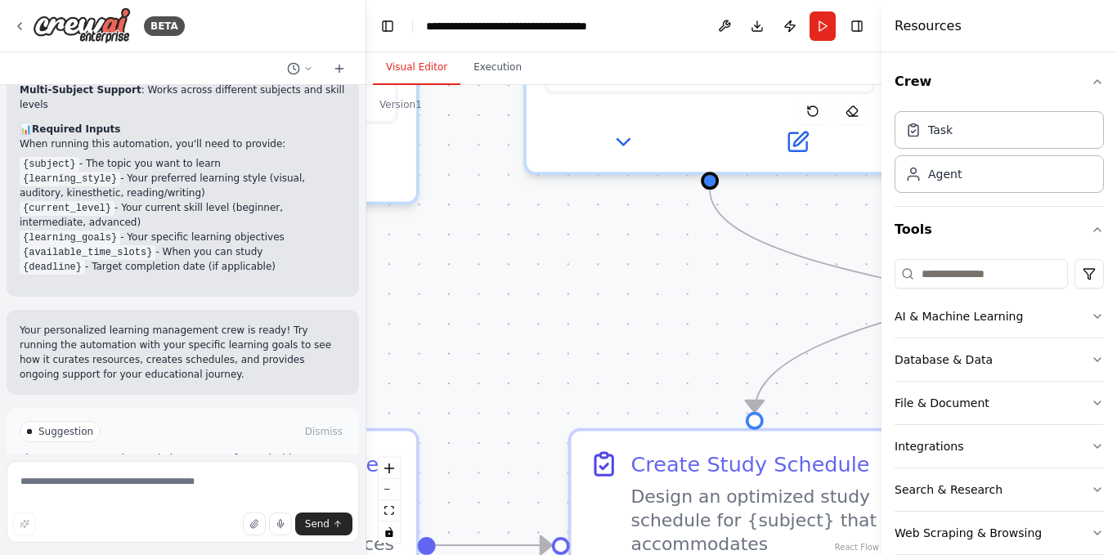
drag, startPoint x: 518, startPoint y: 374, endPoint x: 656, endPoint y: 227, distance: 201.4
click at [656, 227] on div ".deletable-edge-delete-btn { width: 20px; height: 20px; border: 0px solid #ffff…" at bounding box center [623, 320] width 515 height 470
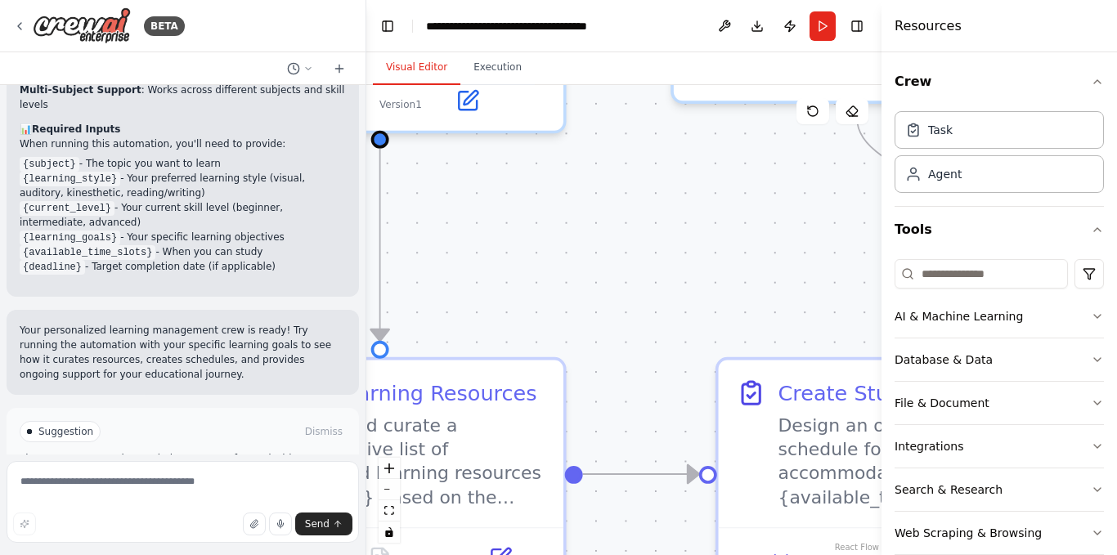
drag, startPoint x: 512, startPoint y: 278, endPoint x: 726, endPoint y: 176, distance: 237.4
click at [726, 176] on div ".deletable-edge-delete-btn { width: 20px; height: 20px; border: 0px solid #ffff…" at bounding box center [623, 320] width 515 height 470
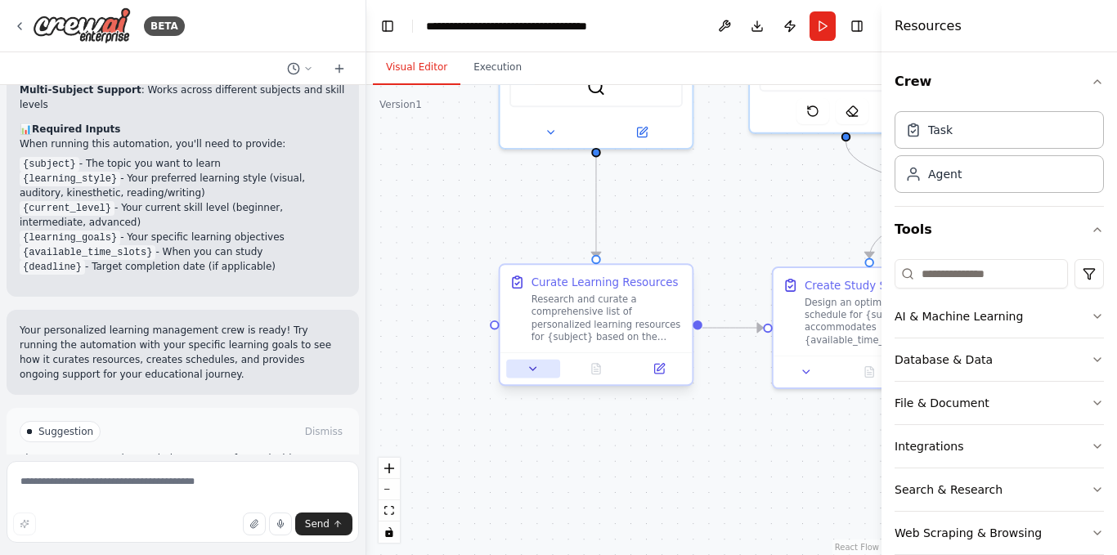
click at [544, 370] on button at bounding box center [533, 369] width 54 height 19
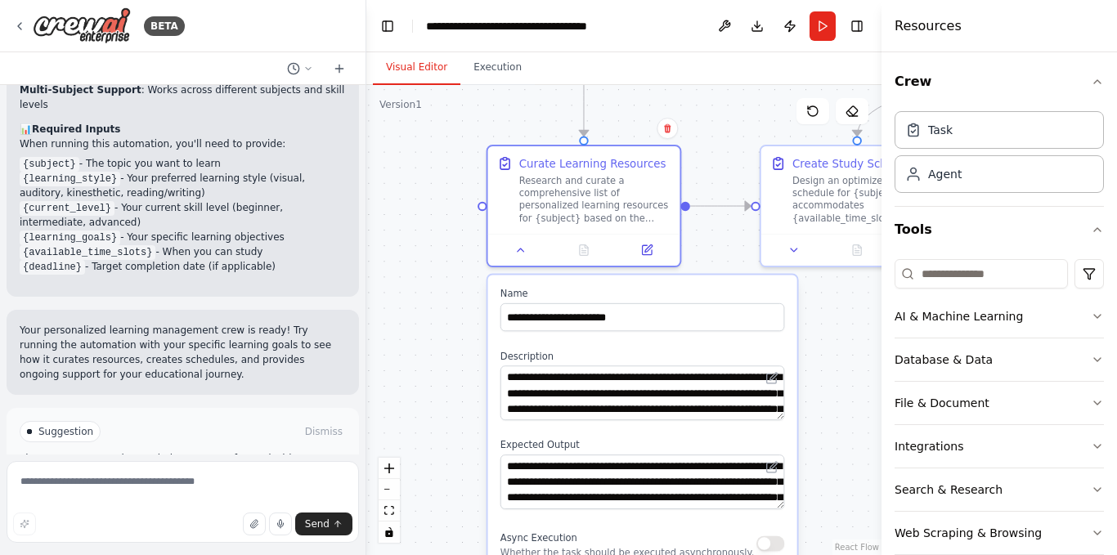
drag, startPoint x: 432, startPoint y: 427, endPoint x: 420, endPoint y: 305, distance: 122.5
click at [420, 305] on div ".deletable-edge-delete-btn { width: 20px; height: 20px; border: 0px solid #ffff…" at bounding box center [623, 320] width 515 height 470
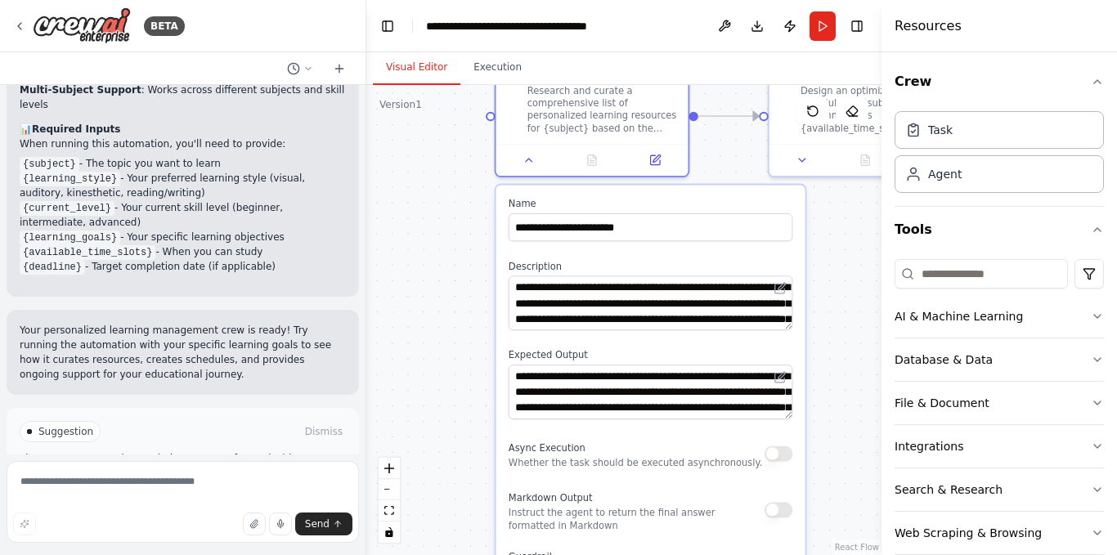
drag, startPoint x: 431, startPoint y: 429, endPoint x: 436, endPoint y: 318, distance: 111.3
click at [436, 318] on div ".deletable-edge-delete-btn { width: 20px; height: 20px; border: 0px solid #ffff…" at bounding box center [623, 320] width 515 height 470
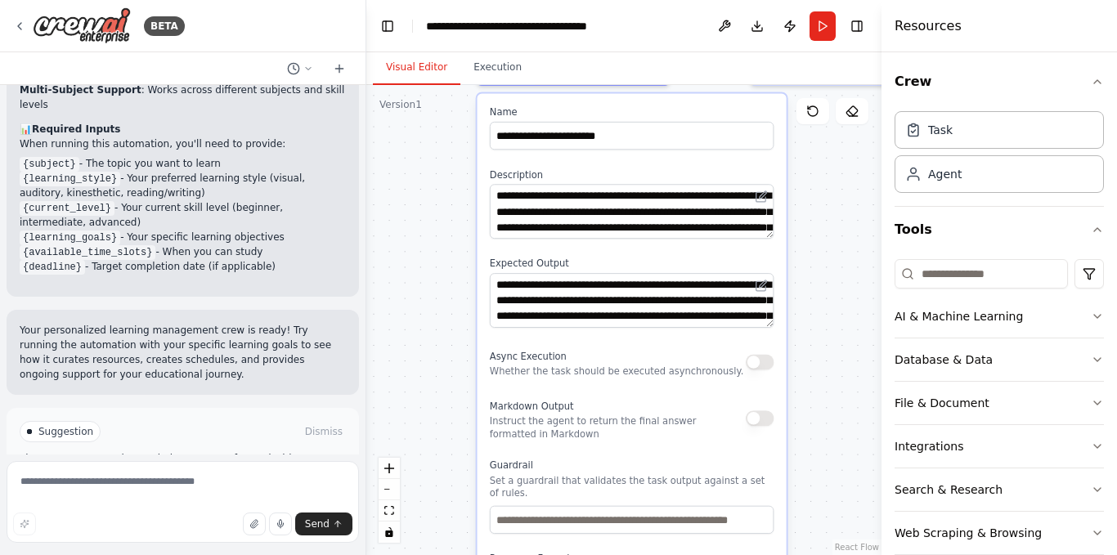
drag, startPoint x: 461, startPoint y: 424, endPoint x: 446, endPoint y: 353, distance: 72.0
click at [446, 353] on div ".deletable-edge-delete-btn { width: 20px; height: 20px; border: 0px solid #ffff…" at bounding box center [623, 320] width 515 height 470
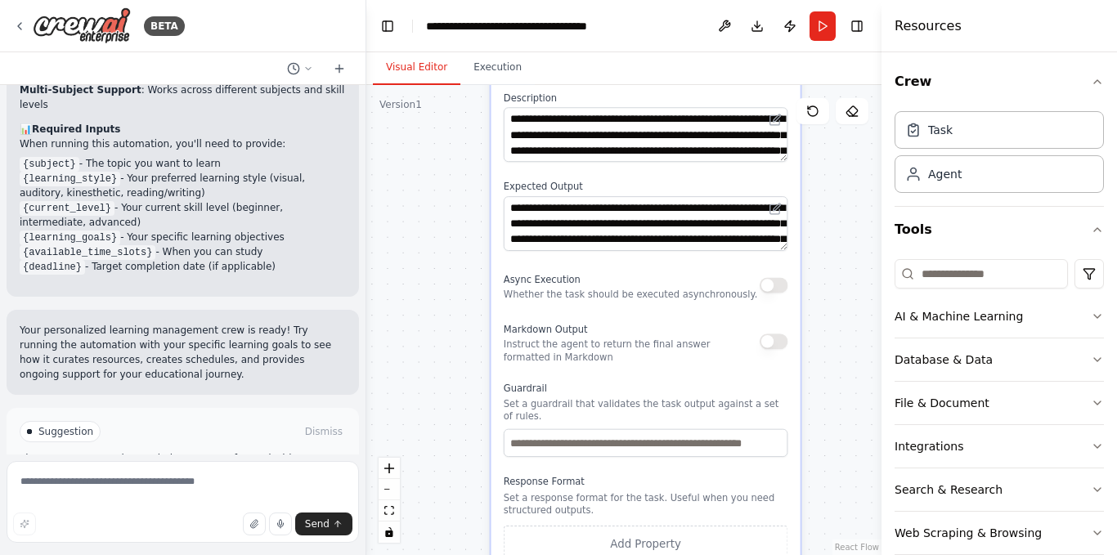
drag, startPoint x: 446, startPoint y: 421, endPoint x: 474, endPoint y: 238, distance: 185.4
click at [474, 238] on div ".deletable-edge-delete-btn { width: 20px; height: 20px; border: 0px solid #ffff…" at bounding box center [623, 320] width 515 height 470
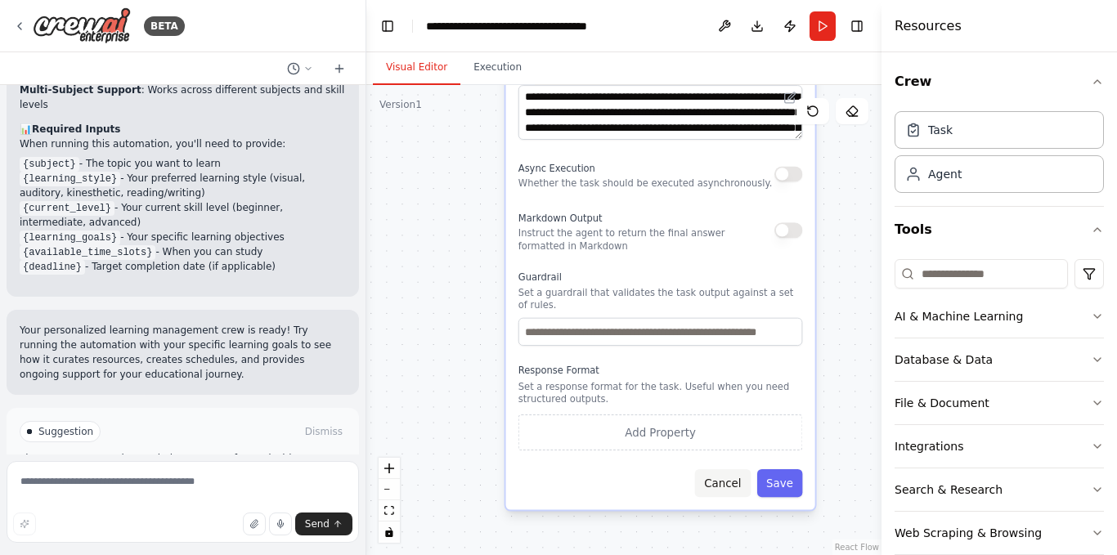
drag, startPoint x: 716, startPoint y: 481, endPoint x: 716, endPoint y: 466, distance: 14.7
click at [716, 479] on button "Cancel" at bounding box center [723, 483] width 56 height 28
click at [709, 472] on button "Cancel" at bounding box center [723, 483] width 56 height 28
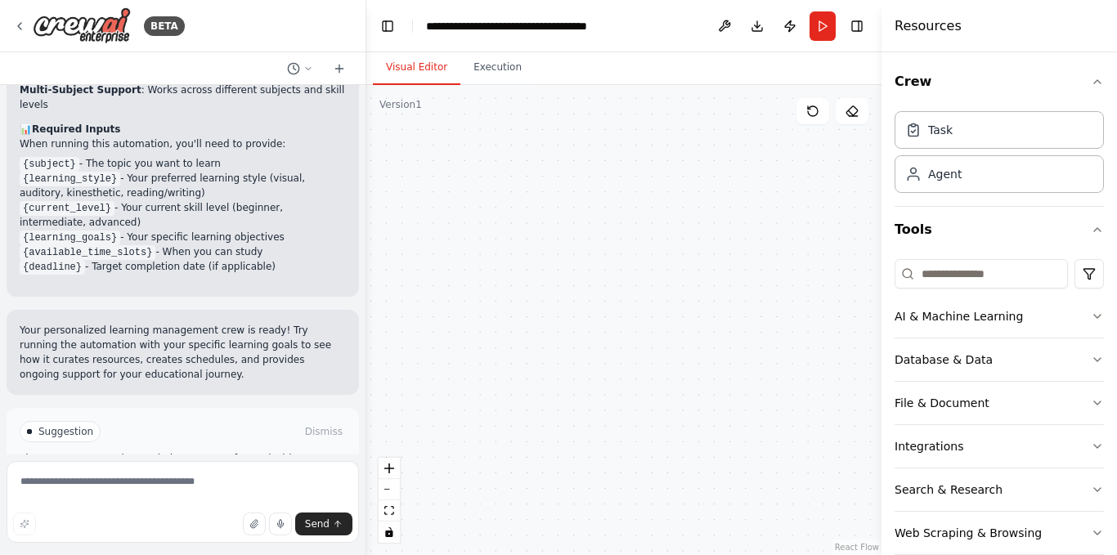
drag, startPoint x: 737, startPoint y: 327, endPoint x: 599, endPoint y: 456, distance: 188.6
click at [584, 518] on div ".deletable-edge-delete-btn { width: 20px; height: 20px; border: 0px solid #ffff…" at bounding box center [623, 320] width 515 height 470
drag, startPoint x: 743, startPoint y: 467, endPoint x: 760, endPoint y: 494, distance: 32.0
click at [760, 494] on div ".deletable-edge-delete-btn { width: 20px; height: 20px; border: 0px solid #ffff…" at bounding box center [623, 320] width 515 height 470
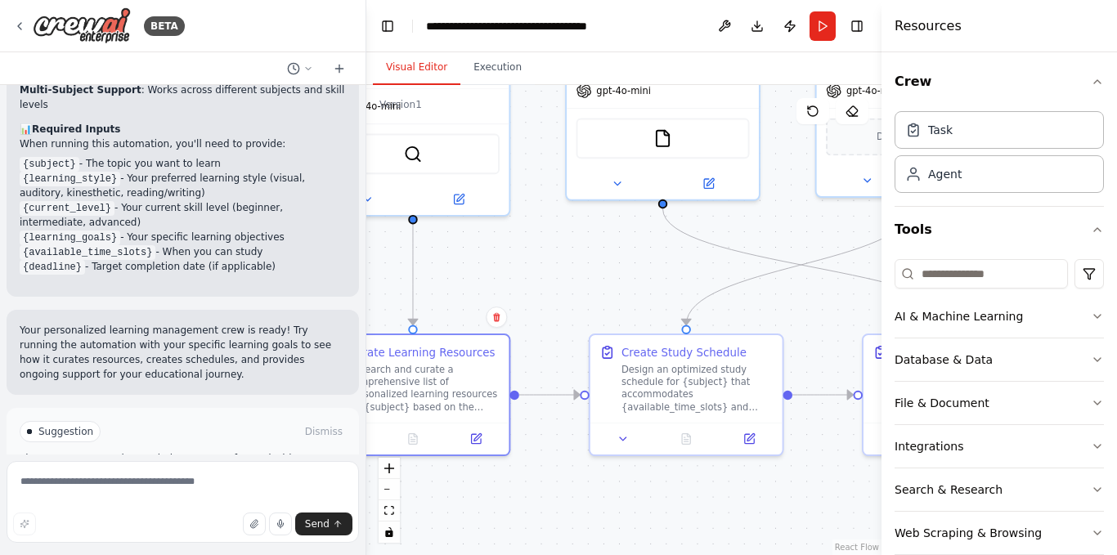
drag, startPoint x: 622, startPoint y: 378, endPoint x: 517, endPoint y: 494, distance: 156.9
click at [517, 494] on div ".deletable-edge-delete-btn { width: 20px; height: 20px; border: 0px solid #ffff…" at bounding box center [623, 320] width 515 height 470
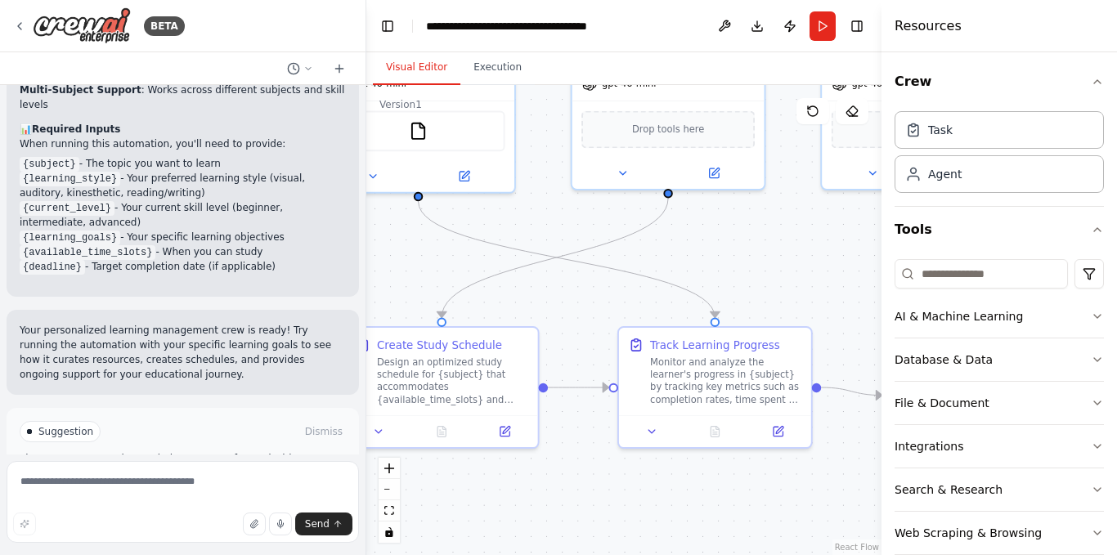
drag, startPoint x: 790, startPoint y: 523, endPoint x: 563, endPoint y: 517, distance: 227.4
click at [563, 517] on div ".deletable-edge-delete-btn { width: 20px; height: 20px; border: 0px solid #ffff…" at bounding box center [623, 320] width 515 height 470
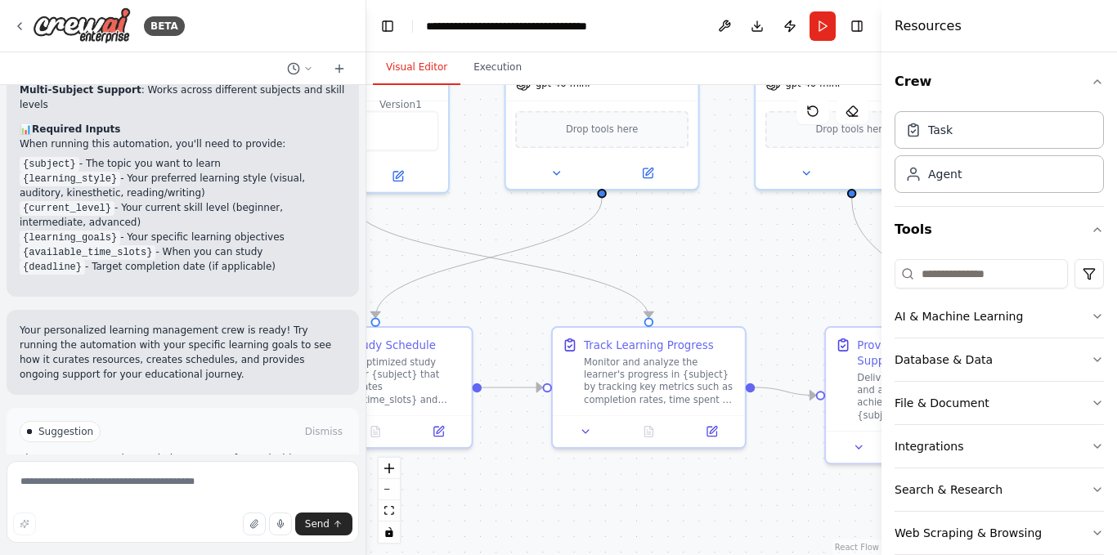
drag, startPoint x: 797, startPoint y: 509, endPoint x: 735, endPoint y: 509, distance: 61.3
click at [735, 509] on div ".deletable-edge-delete-btn { width: 20px; height: 20px; border: 0px solid #ffff…" at bounding box center [623, 320] width 515 height 470
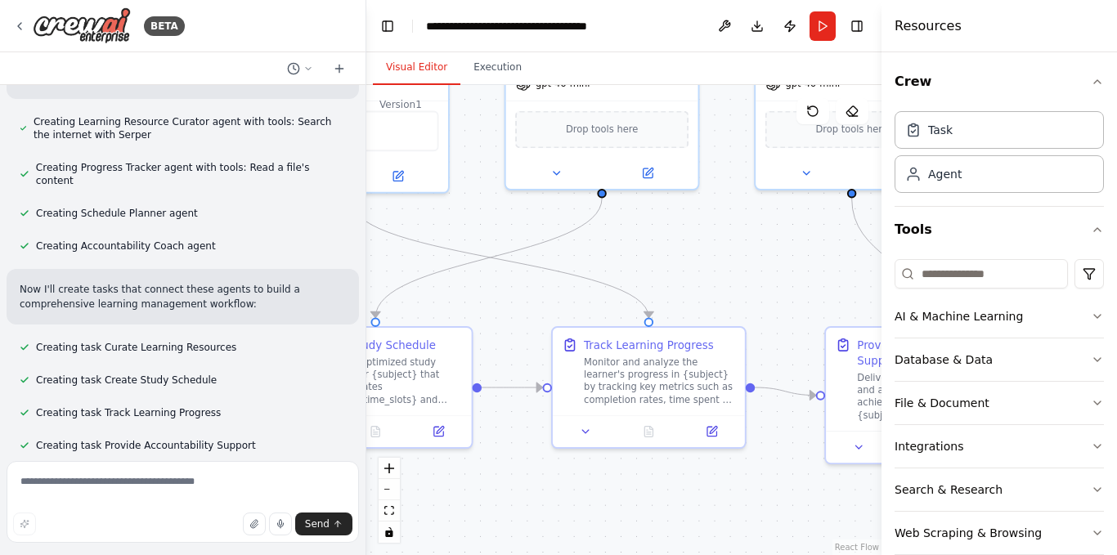
scroll to position [1780, 0]
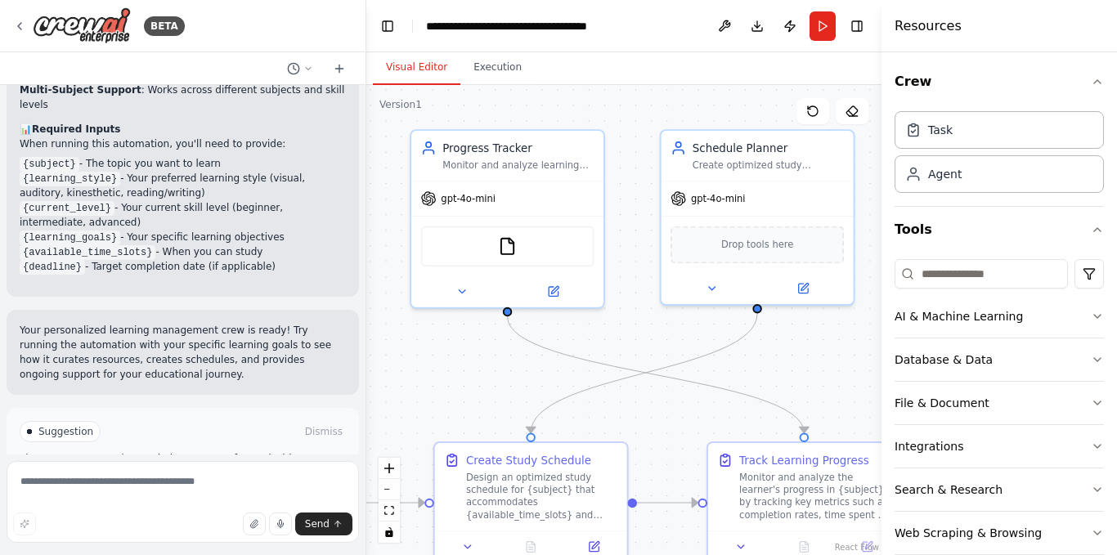
drag, startPoint x: 604, startPoint y: 236, endPoint x: 757, endPoint y: 351, distance: 191.5
click at [757, 351] on div ".deletable-edge-delete-btn { width: 20px; height: 20px; border: 0px solid #ffff…" at bounding box center [623, 320] width 515 height 470
click at [513, 249] on img at bounding box center [507, 243] width 19 height 19
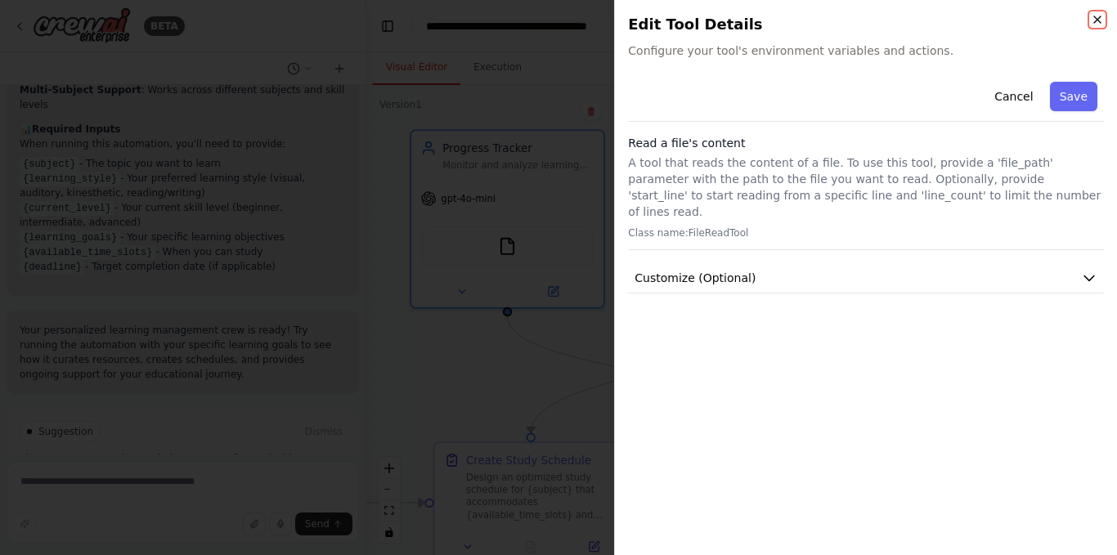
click at [1094, 13] on icon "button" at bounding box center [1097, 19] width 13 height 13
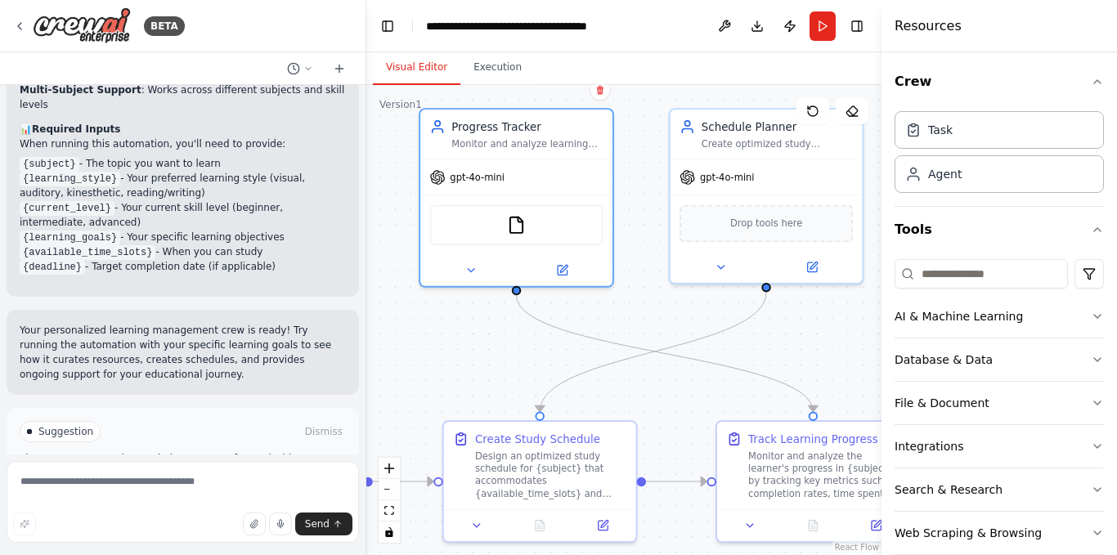
drag, startPoint x: 815, startPoint y: 366, endPoint x: 780, endPoint y: 336, distance: 46.4
click at [789, 336] on div ".deletable-edge-delete-btn { width: 20px; height: 20px; border: 0px solid #ffff…" at bounding box center [623, 320] width 515 height 470
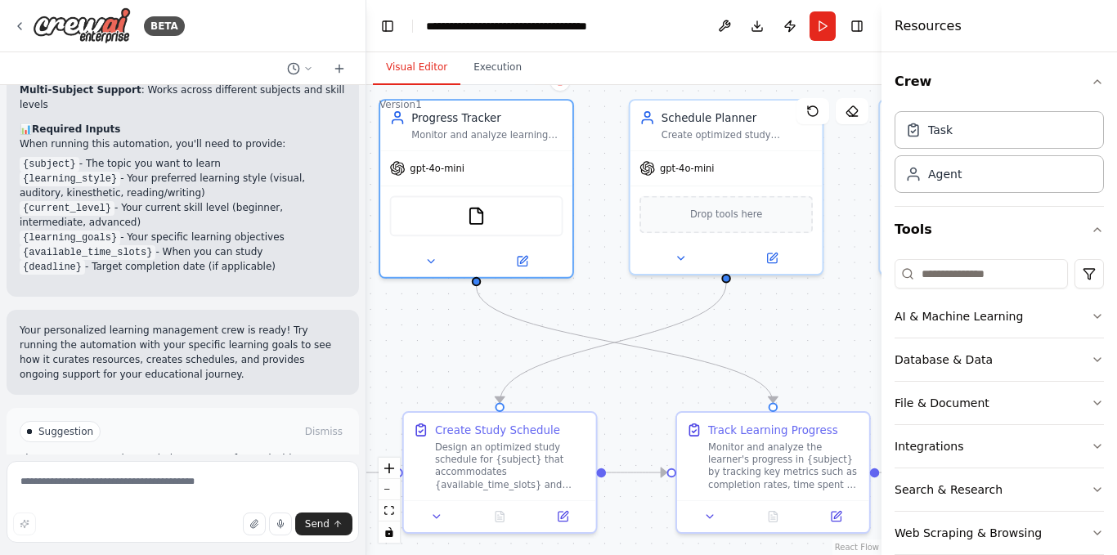
click at [780, 336] on div ".deletable-edge-delete-btn { width: 20px; height: 20px; border: 0px solid #ffff…" at bounding box center [623, 320] width 515 height 470
click at [726, 218] on span "Drop tools here" at bounding box center [726, 212] width 72 height 16
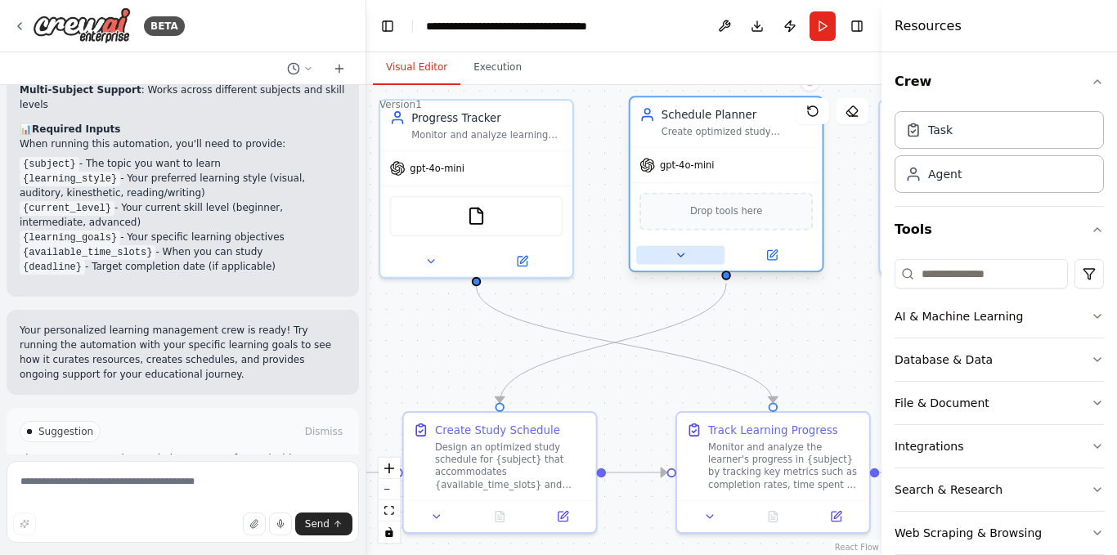
click at [680, 255] on icon at bounding box center [680, 255] width 7 height 3
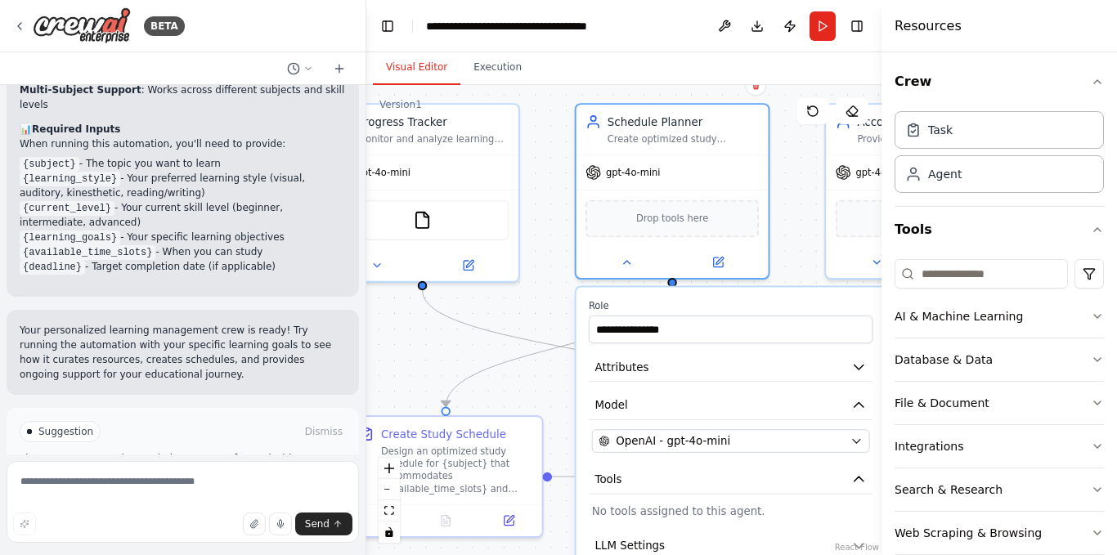
drag, startPoint x: 586, startPoint y: 384, endPoint x: 532, endPoint y: 388, distance: 54.1
click at [532, 388] on div ".deletable-edge-delete-btn { width: 20px; height: 20px; border: 0px solid #ffff…" at bounding box center [623, 320] width 515 height 470
click at [626, 260] on icon at bounding box center [626, 259] width 7 height 3
click at [623, 255] on icon at bounding box center [627, 259] width 12 height 12
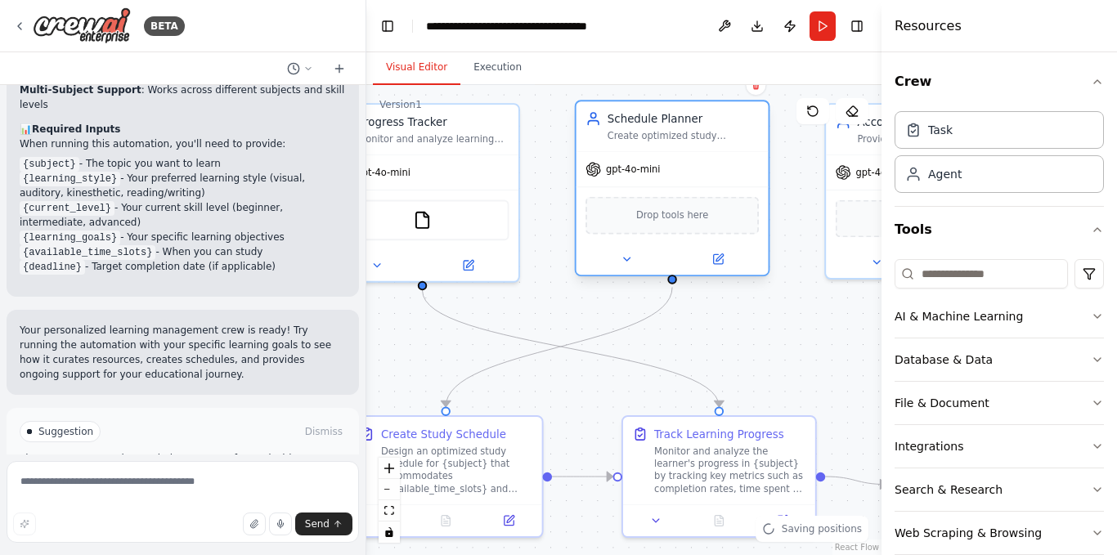
click at [680, 213] on span "Drop tools here" at bounding box center [672, 216] width 72 height 16
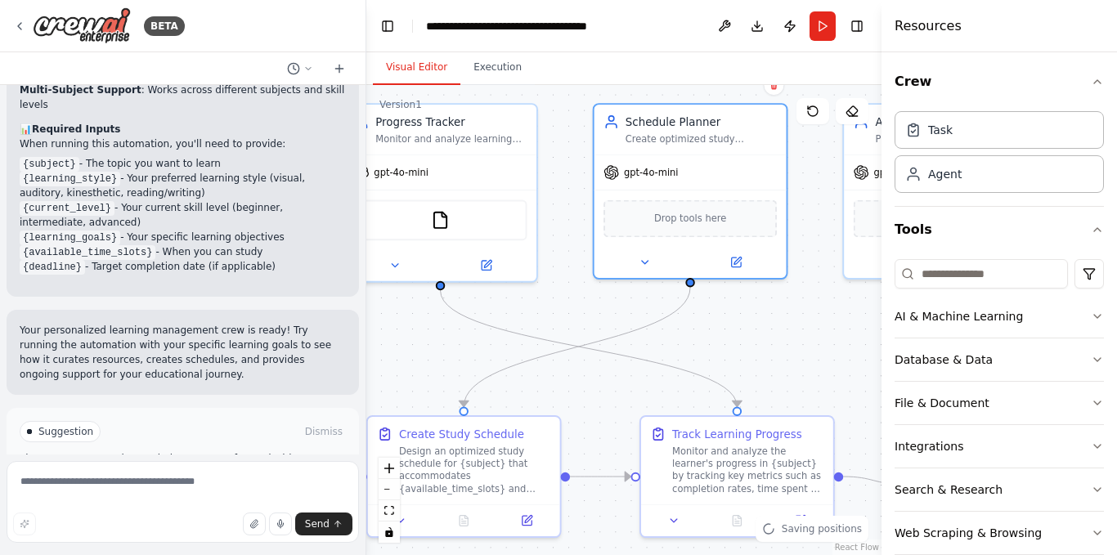
drag, startPoint x: 780, startPoint y: 312, endPoint x: 797, endPoint y: 304, distance: 18.3
click at [797, 304] on div ".deletable-edge-delete-btn { width: 20px; height: 20px; border: 0px solid #ffff…" at bounding box center [623, 320] width 515 height 470
click at [735, 270] on div at bounding box center [691, 259] width 192 height 31
click at [737, 263] on icon at bounding box center [735, 258] width 9 height 9
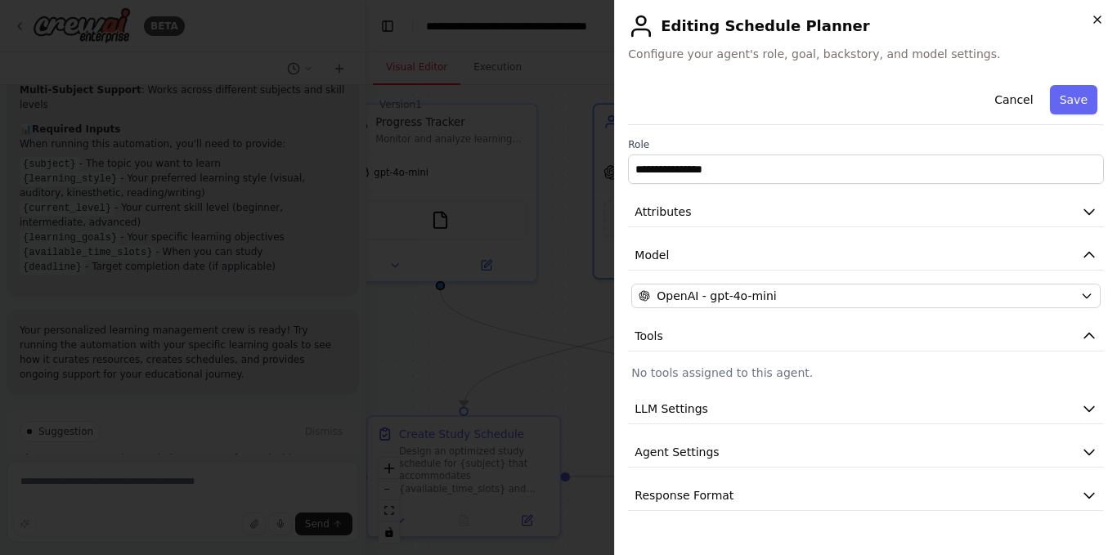
click at [1096, 14] on icon "button" at bounding box center [1097, 19] width 13 height 13
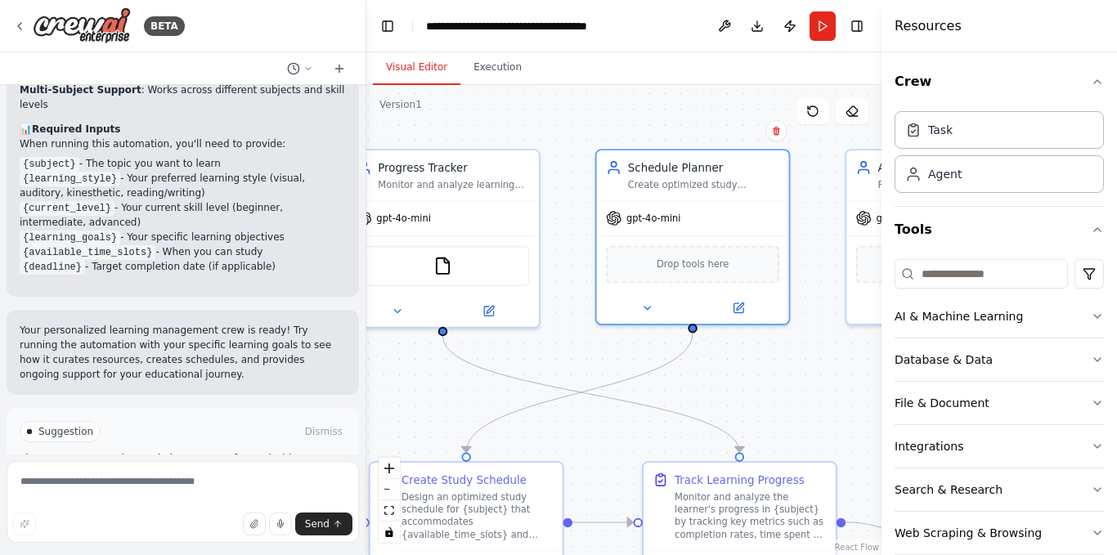
drag, startPoint x: 727, startPoint y: 330, endPoint x: 570, endPoint y: 369, distance: 161.7
click at [668, 370] on div ".deletable-edge-delete-btn { width: 20px; height: 20px; border: 0px solid #ffff…" at bounding box center [623, 320] width 515 height 470
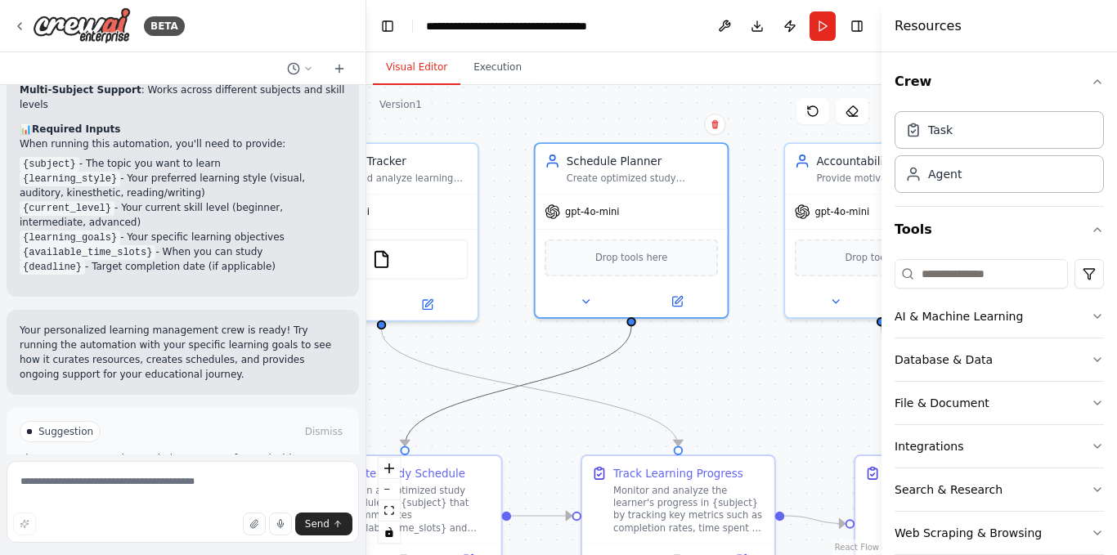
click at [569, 369] on icon "Edge from 4764a0d3-7af8-41a7-b1b0-24e2b66742f1 to 0a1cf005-9379-4d6c-8c14-d6521…" at bounding box center [518, 385] width 227 height 119
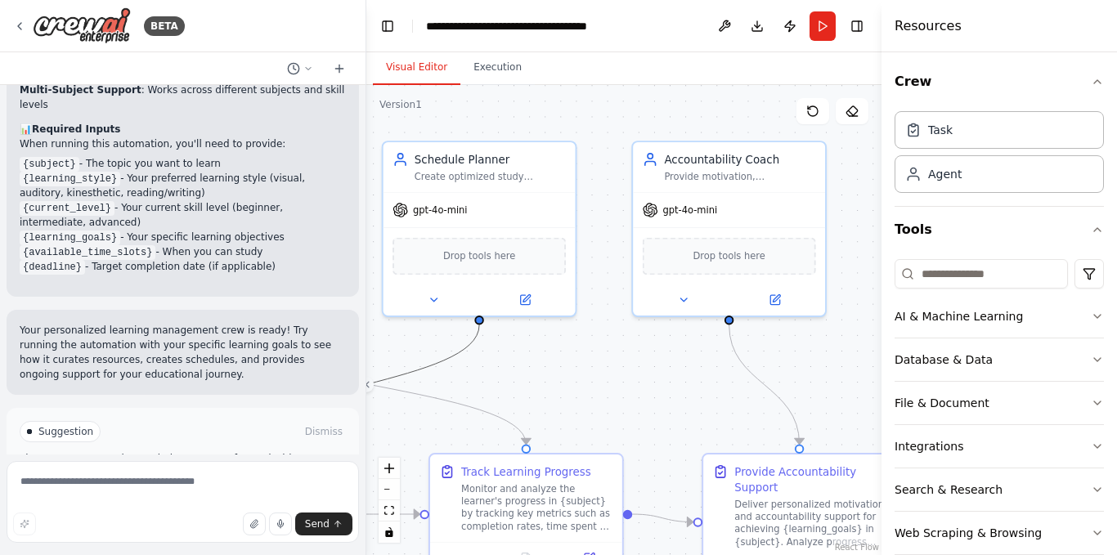
drag, startPoint x: 627, startPoint y: 378, endPoint x: 560, endPoint y: 369, distance: 67.7
click at [560, 369] on div ".deletable-edge-delete-btn { width: 20px; height: 20px; border: 0px solid #ffff…" at bounding box center [623, 320] width 515 height 470
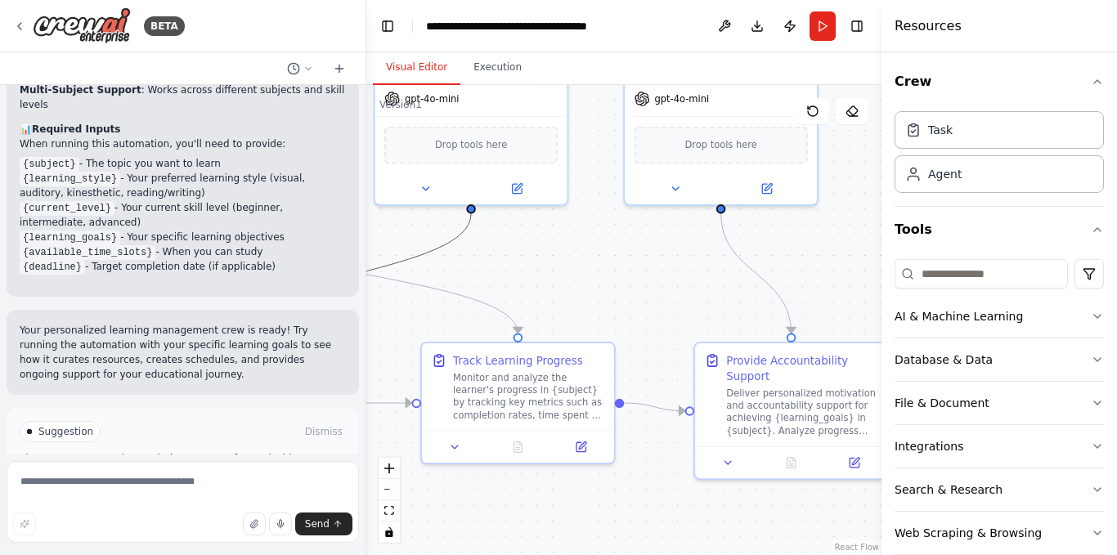
drag, startPoint x: 598, startPoint y: 399, endPoint x: 697, endPoint y: 284, distance: 151.9
click at [697, 284] on div ".deletable-edge-delete-btn { width: 20px; height: 20px; border: 0px solid #ffff…" at bounding box center [623, 320] width 515 height 470
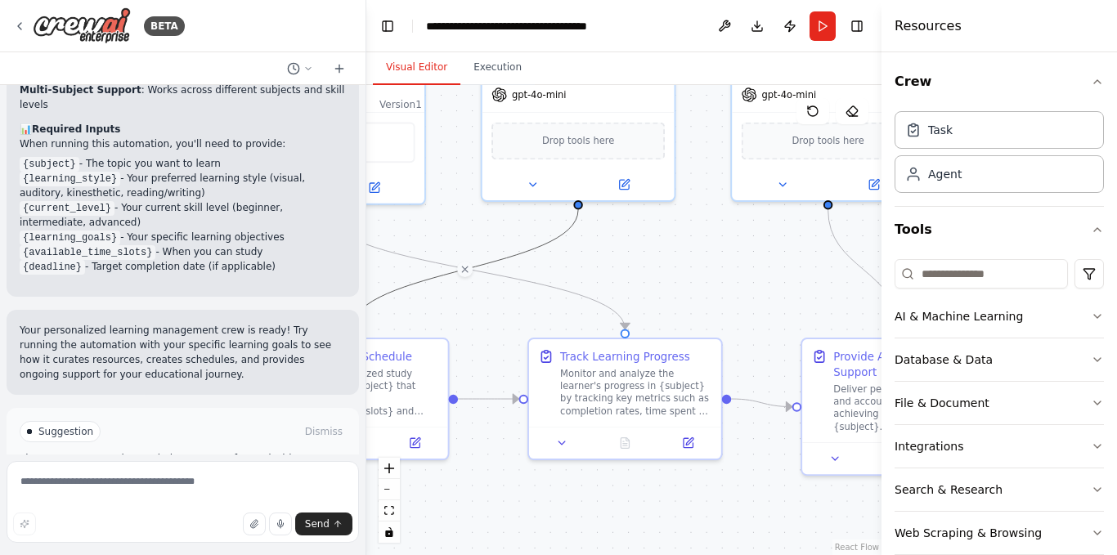
click at [236, 488] on button "Run Automation" at bounding box center [183, 501] width 326 height 26
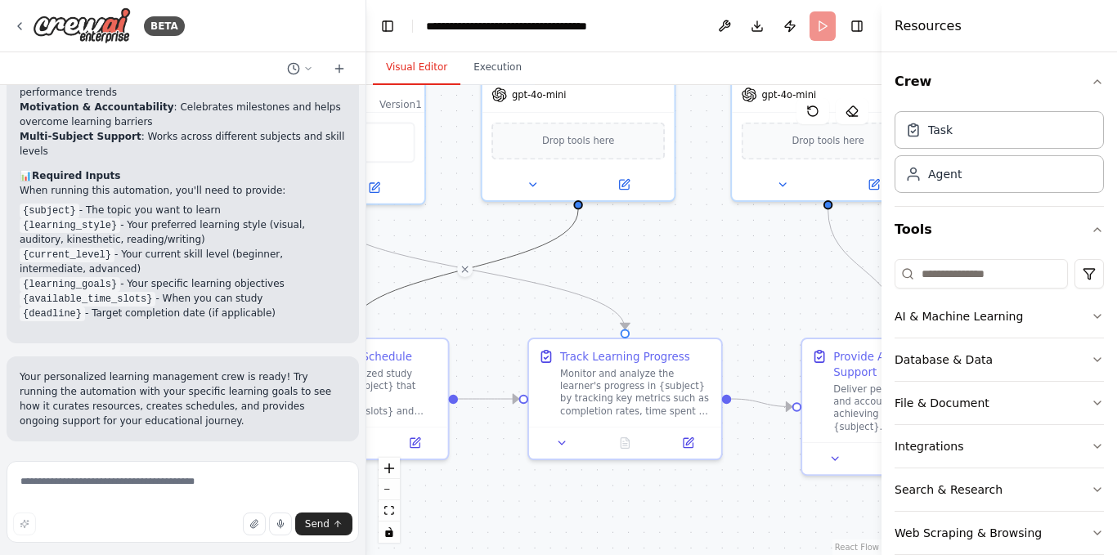
scroll to position [1648, 0]
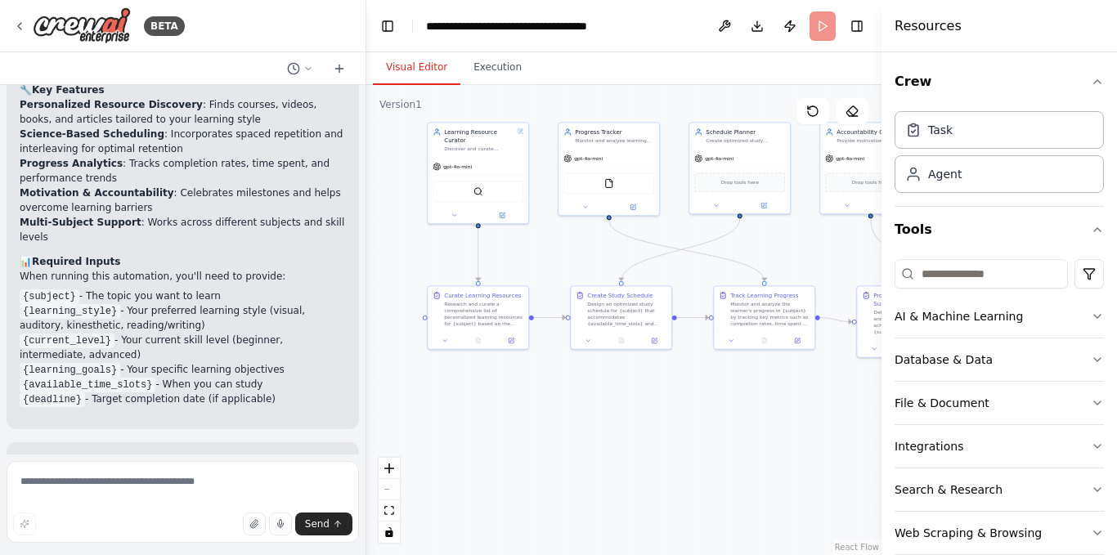
drag, startPoint x: 538, startPoint y: 447, endPoint x: 693, endPoint y: 402, distance: 161.8
click at [695, 405] on div ".deletable-edge-delete-btn { width: 20px; height: 20px; border: 0px solid #ffff…" at bounding box center [623, 320] width 515 height 470
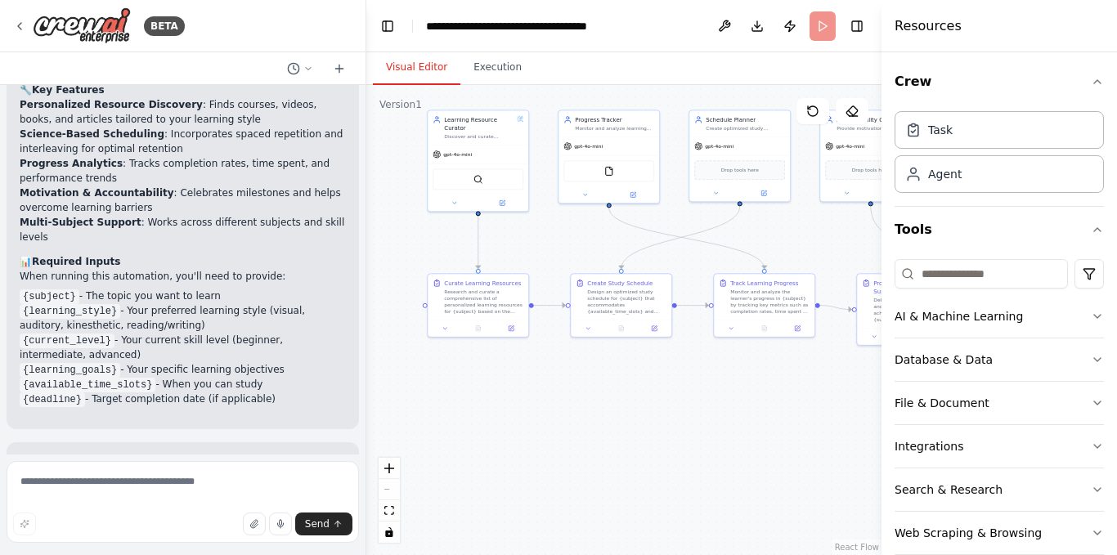
click at [691, 400] on div ".deletable-edge-delete-btn { width: 20px; height: 20px; border: 0px solid #ffff…" at bounding box center [623, 320] width 515 height 470
click at [685, 395] on div ".deletable-edge-delete-btn { width: 20px; height: 20px; border: 0px solid #ffff…" at bounding box center [623, 320] width 515 height 470
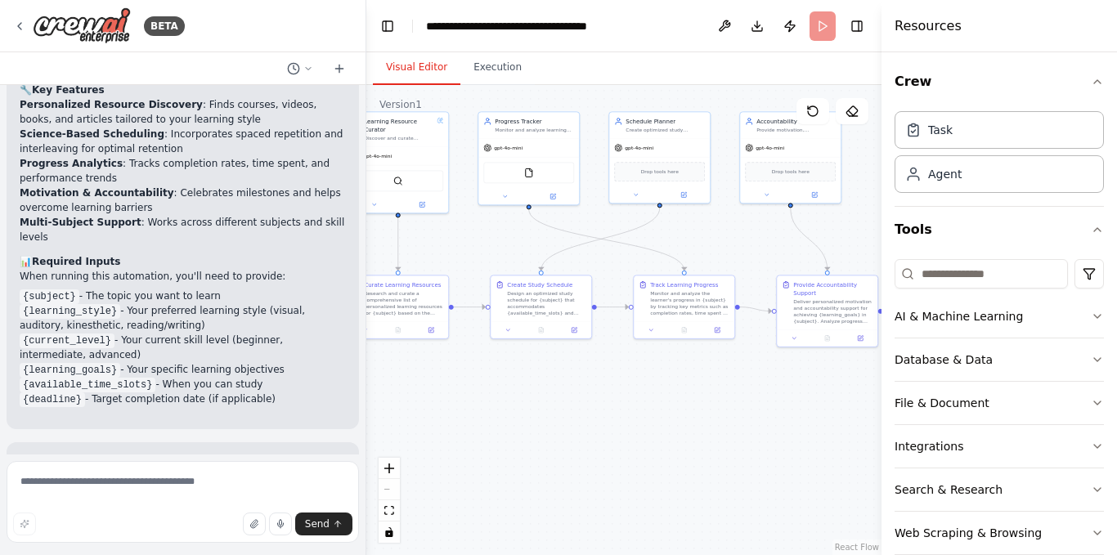
drag, startPoint x: 640, startPoint y: 405, endPoint x: 561, endPoint y: 408, distance: 78.6
click at [561, 408] on div ".deletable-edge-delete-btn { width: 20px; height: 20px; border: 0px solid #ffff…" at bounding box center [623, 320] width 515 height 470
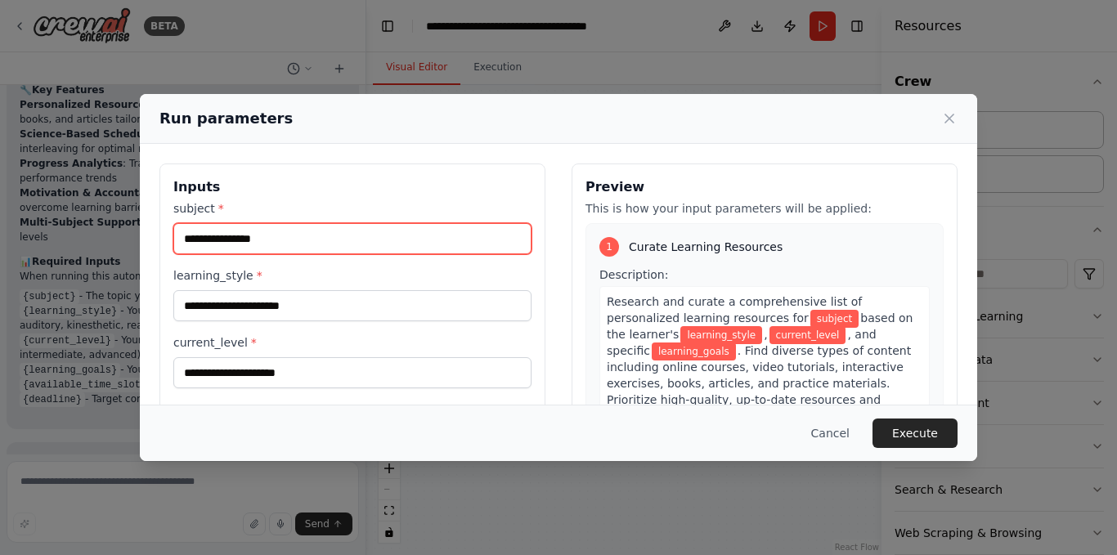
click at [281, 243] on input "subject *" at bounding box center [352, 238] width 358 height 31
type input "*"
type input "******"
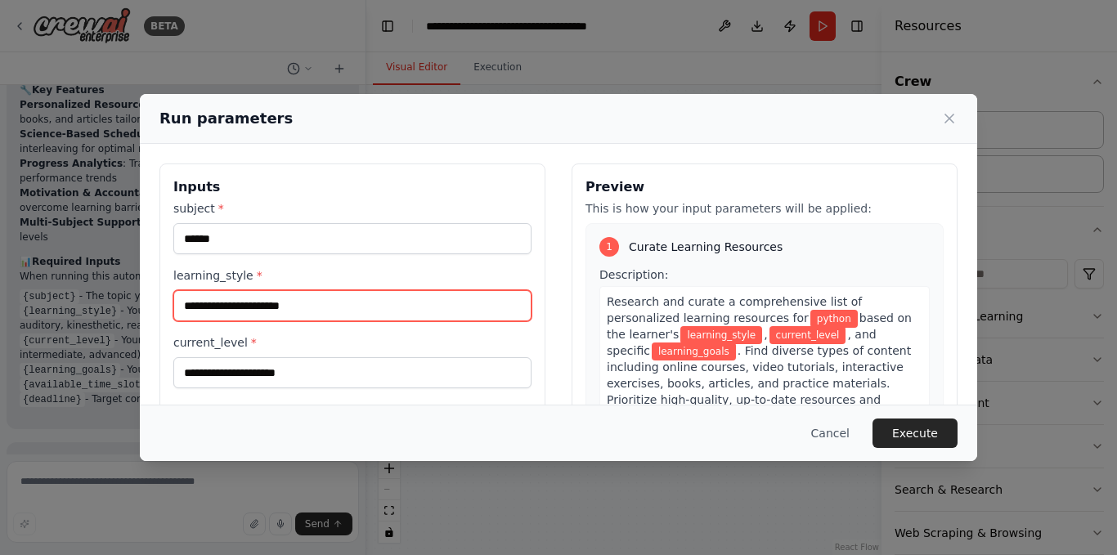
click at [292, 308] on input "learning_style *" at bounding box center [352, 305] width 358 height 31
type input "*********"
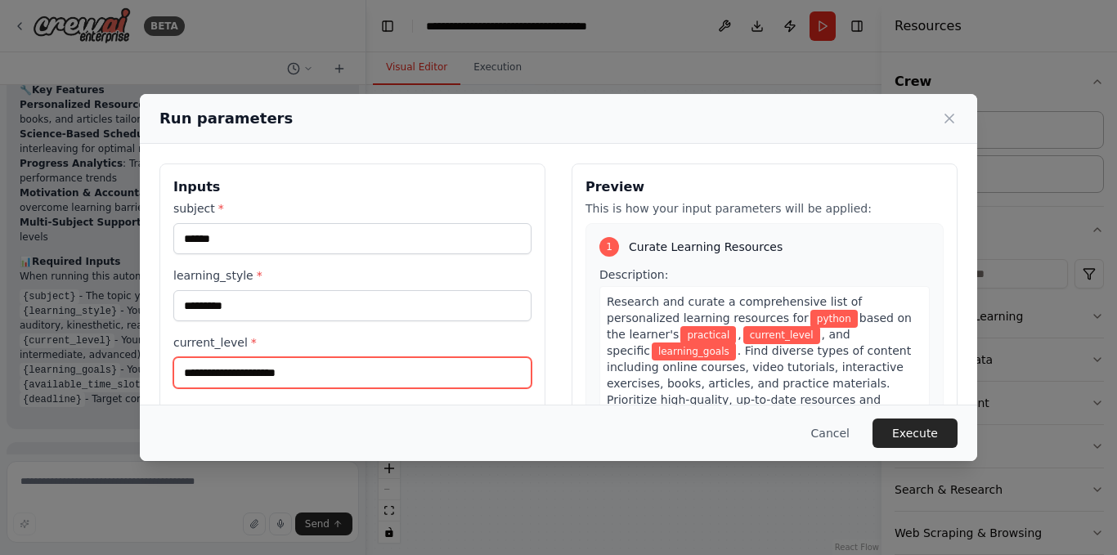
click at [300, 376] on input "current_level *" at bounding box center [352, 372] width 358 height 31
type input "*"
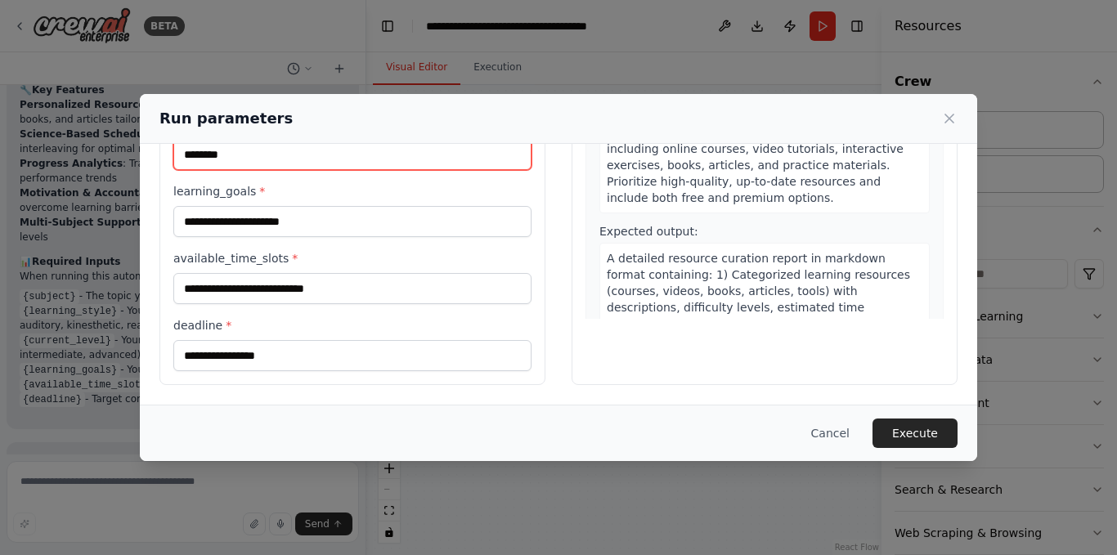
type input "********"
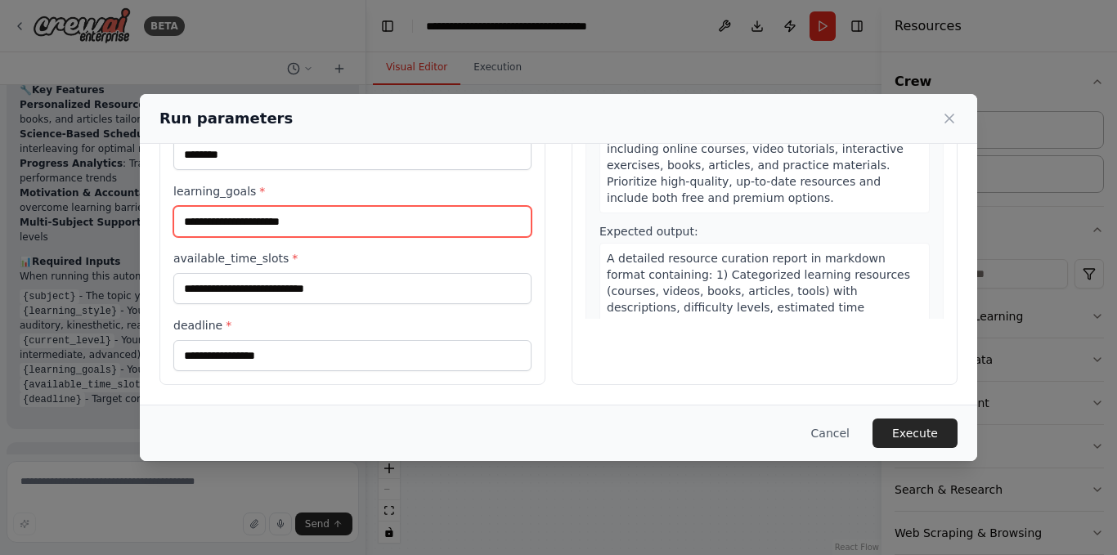
click at [302, 213] on input "learning_goals *" at bounding box center [352, 221] width 358 height 31
type input "**********"
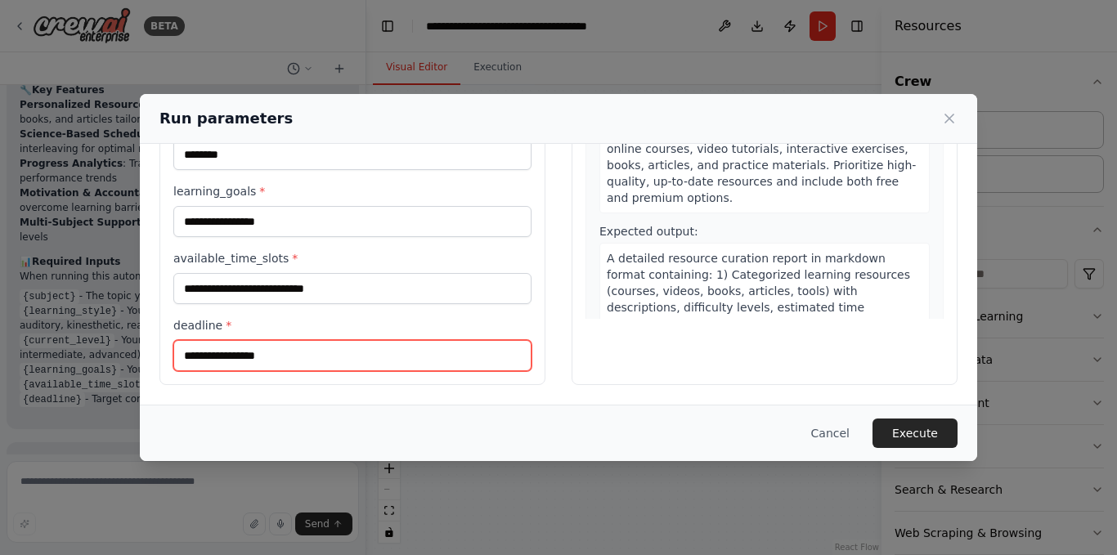
click at [325, 356] on input "deadline *" at bounding box center [352, 355] width 358 height 31
type input "*******"
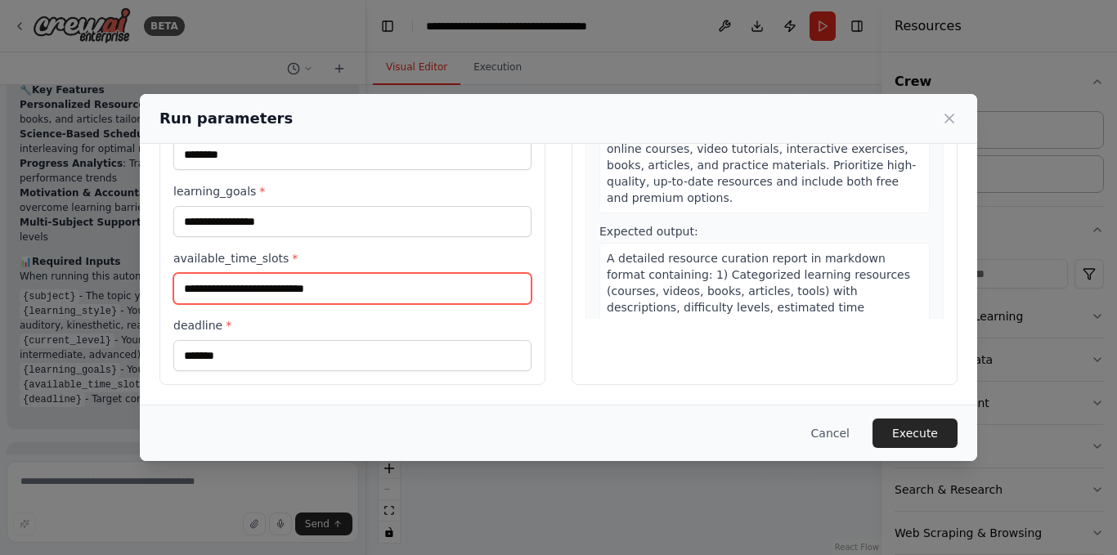
click at [336, 280] on input "available_time_slots *" at bounding box center [352, 288] width 358 height 31
type input "*******"
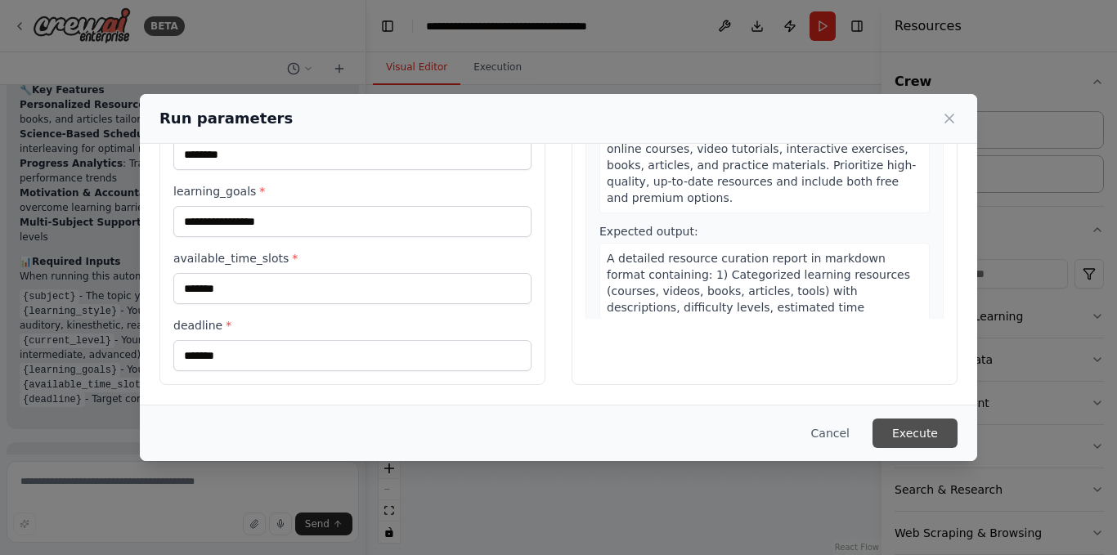
click at [909, 439] on button "Execute" at bounding box center [915, 433] width 85 height 29
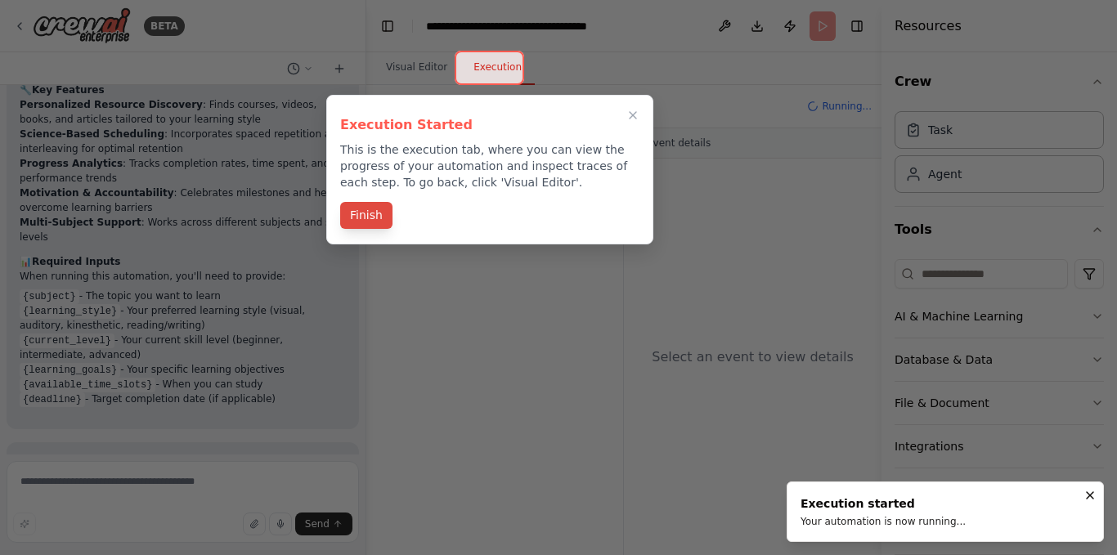
click at [371, 212] on button "Finish" at bounding box center [366, 215] width 52 height 27
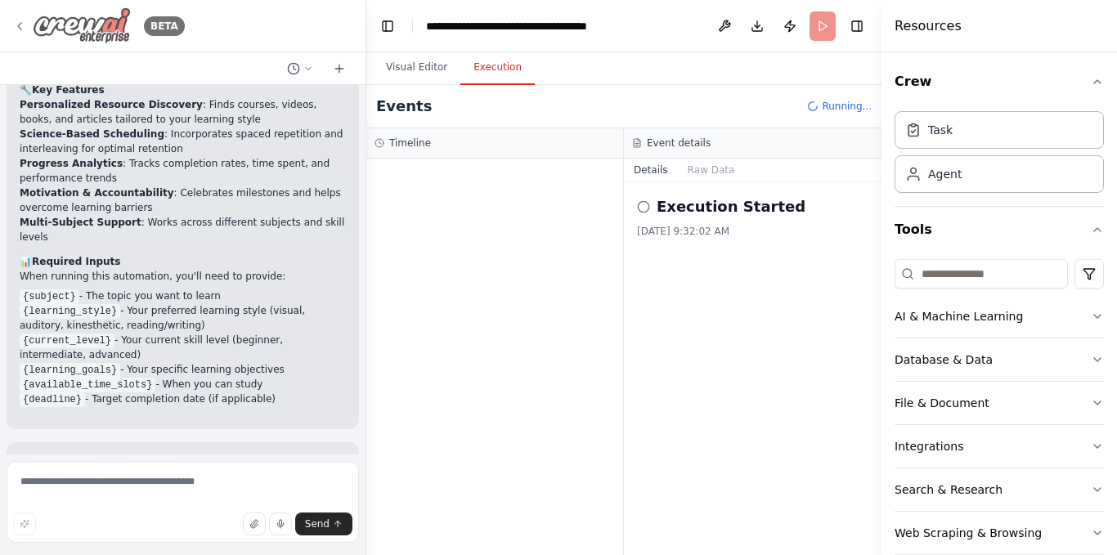
click at [16, 24] on icon at bounding box center [19, 26] width 13 height 13
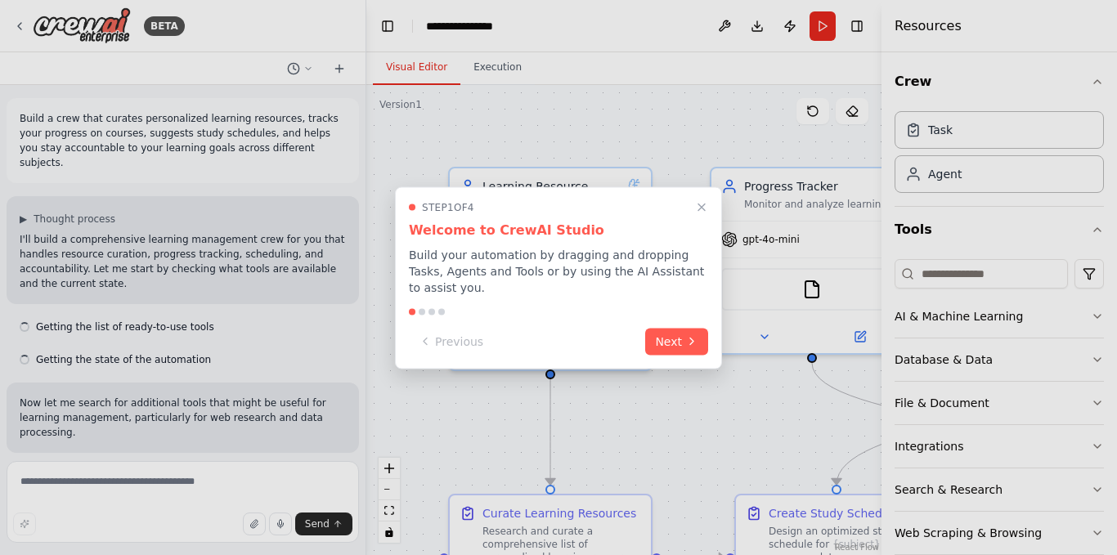
scroll to position [1648, 0]
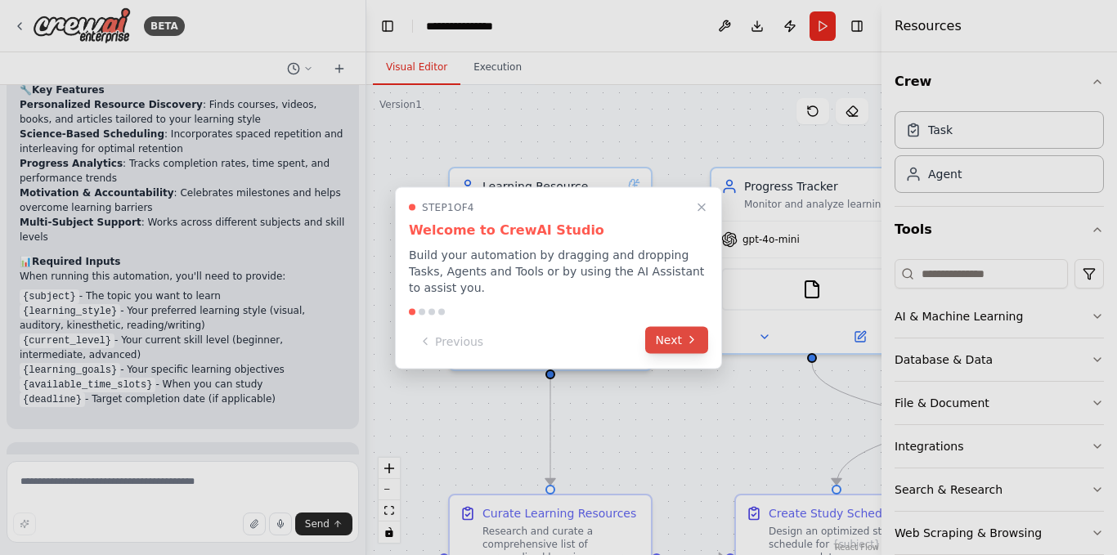
click at [664, 337] on button "Next" at bounding box center [676, 339] width 63 height 27
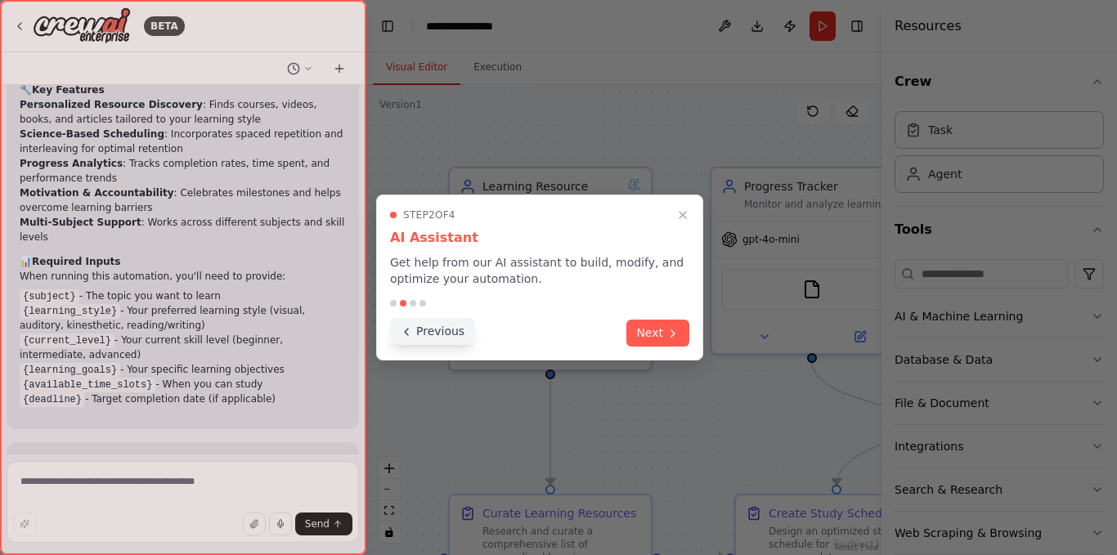
click at [411, 333] on icon at bounding box center [406, 331] width 13 height 13
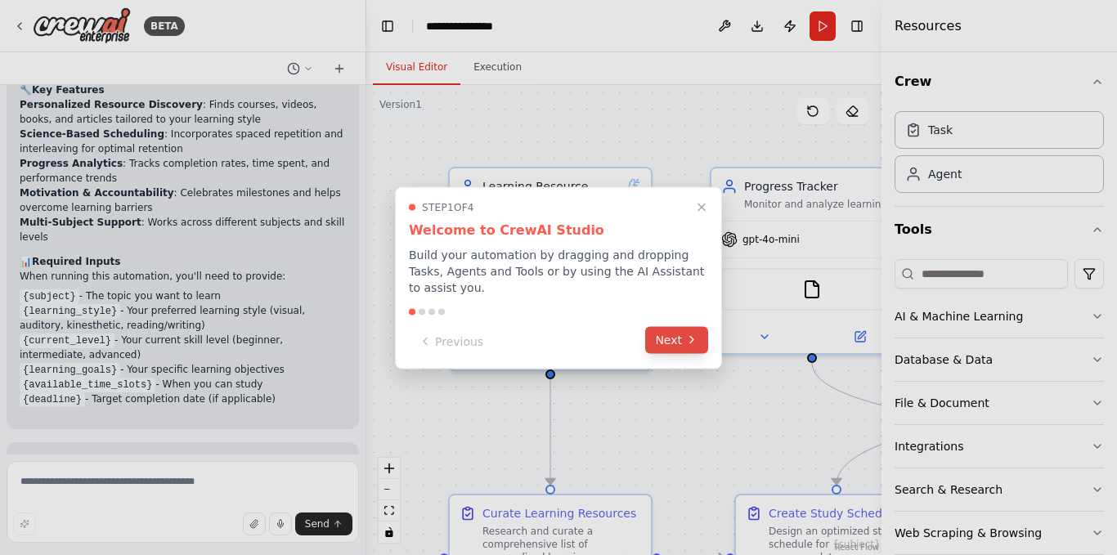
click at [675, 330] on button "Next" at bounding box center [676, 339] width 63 height 27
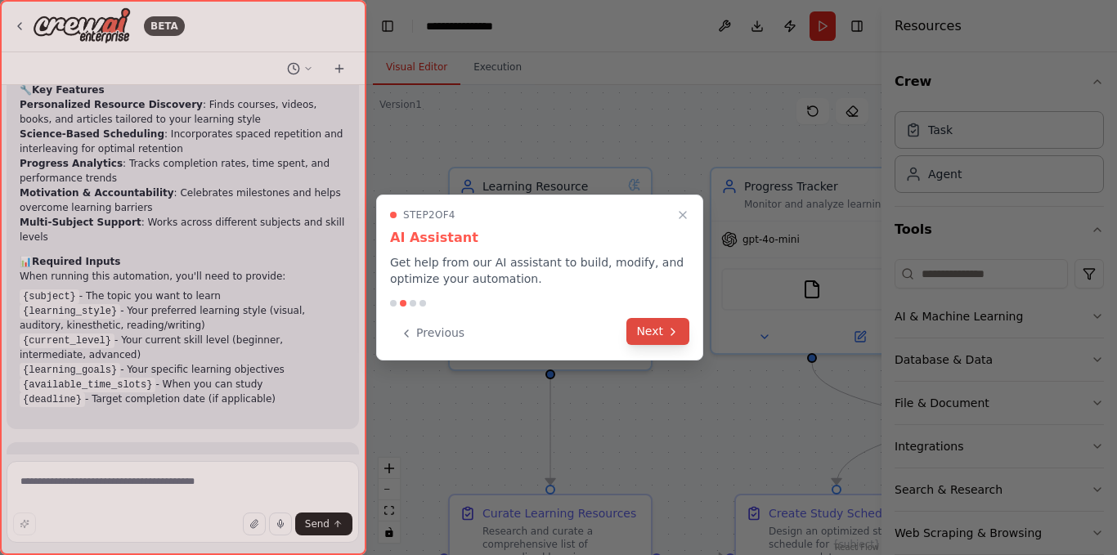
click at [674, 330] on icon at bounding box center [672, 332] width 3 height 7
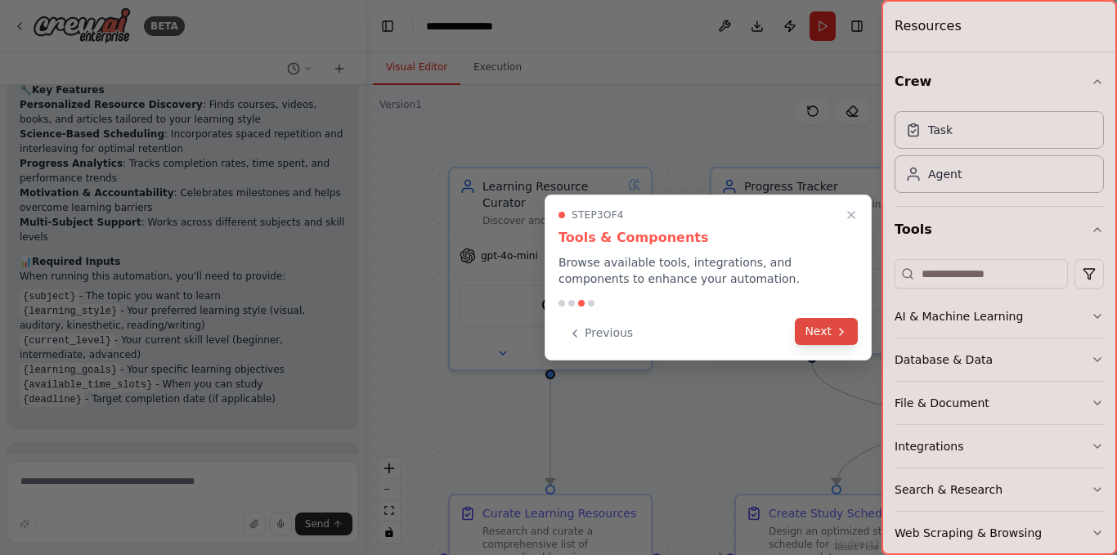
click at [834, 334] on button "Next" at bounding box center [826, 331] width 63 height 27
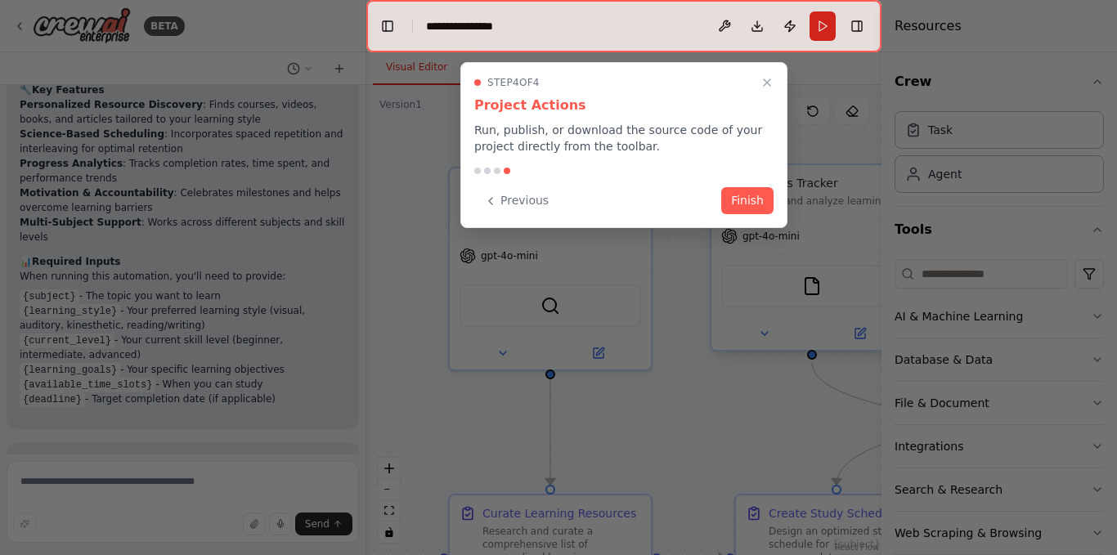
click at [742, 201] on button "Finish" at bounding box center [747, 200] width 52 height 27
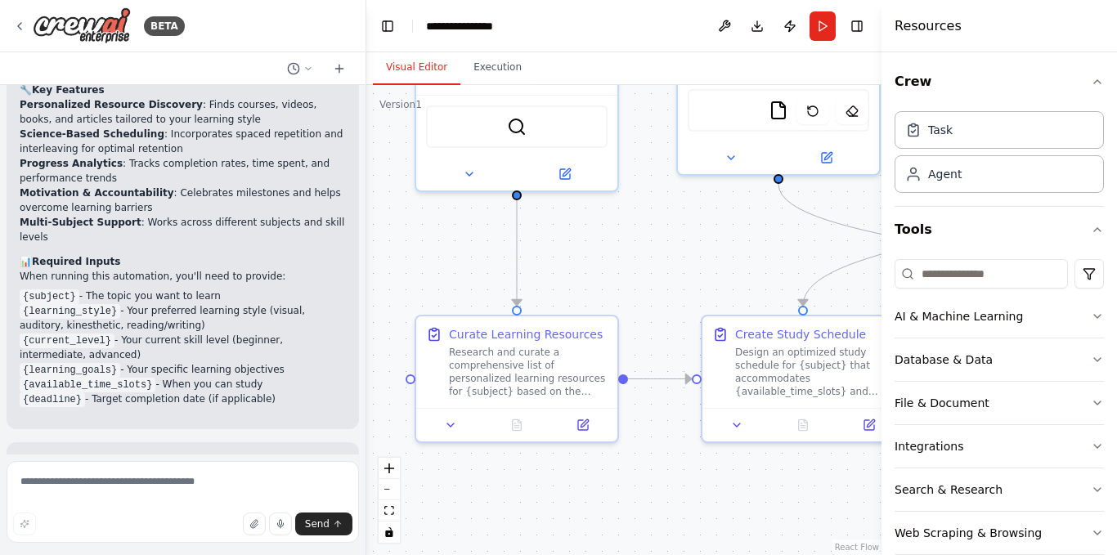
drag, startPoint x: 706, startPoint y: 392, endPoint x: 672, endPoint y: 213, distance: 182.2
click at [672, 213] on div ".deletable-edge-delete-btn { width: 20px; height: 20px; border: 0px solid #ffff…" at bounding box center [623, 320] width 515 height 470
click at [501, 70] on button "Execution" at bounding box center [497, 68] width 74 height 34
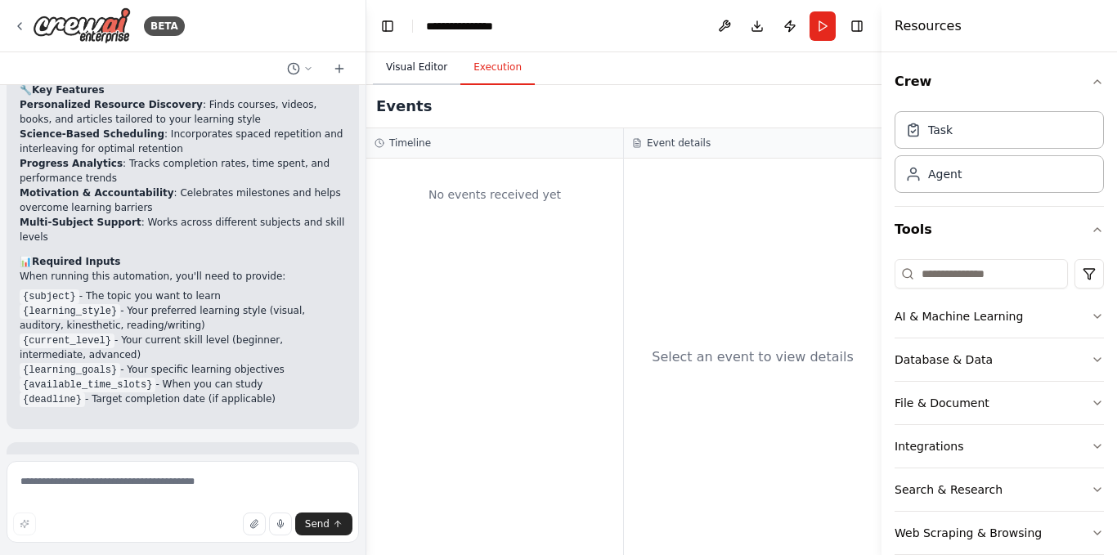
click at [420, 74] on button "Visual Editor" at bounding box center [417, 68] width 88 height 34
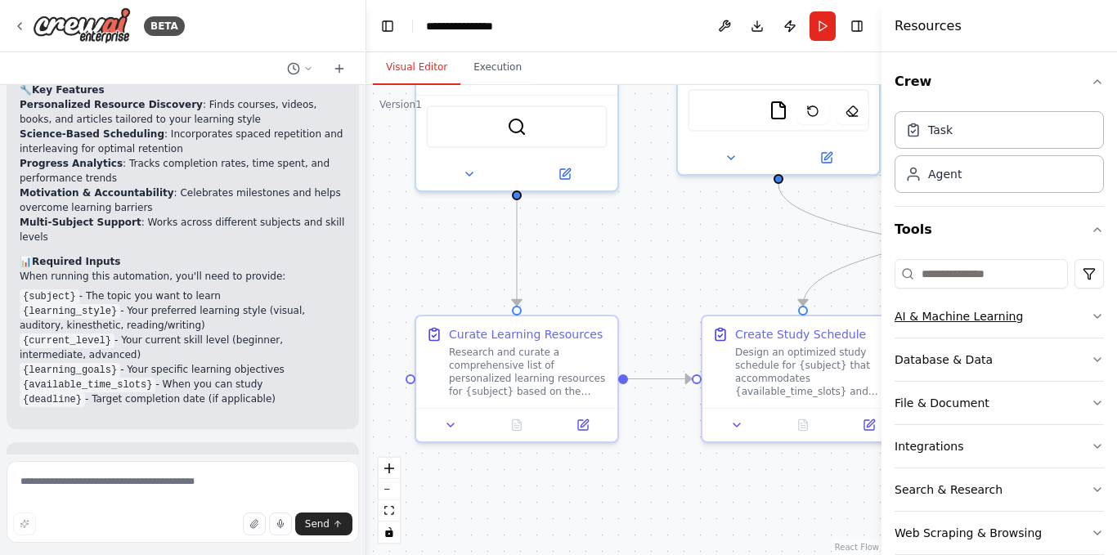
click at [1091, 312] on icon "button" at bounding box center [1097, 316] width 13 height 13
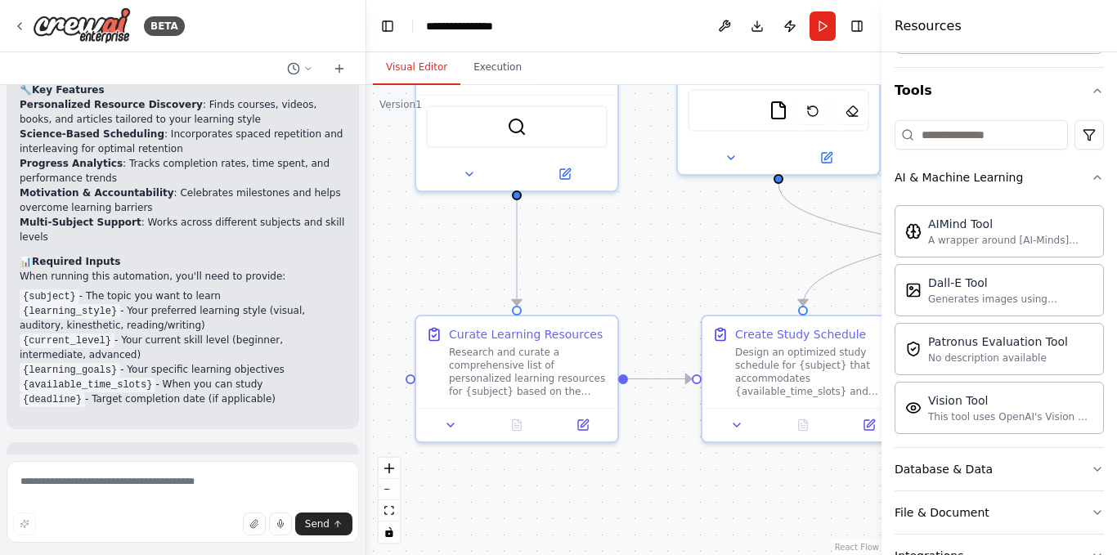
scroll to position [141, 0]
click at [1091, 176] on icon "button" at bounding box center [1097, 175] width 13 height 13
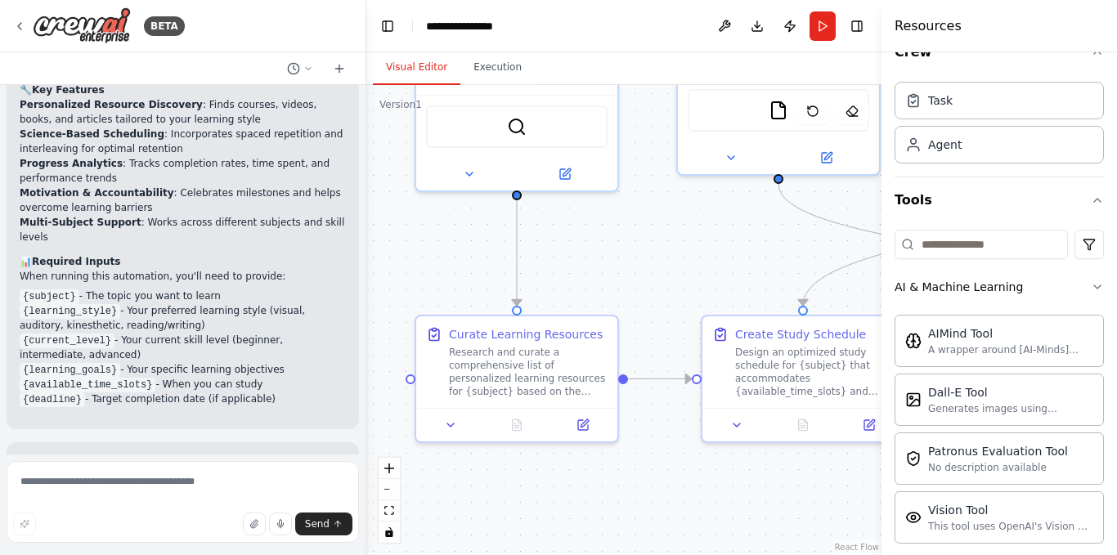
scroll to position [26, 0]
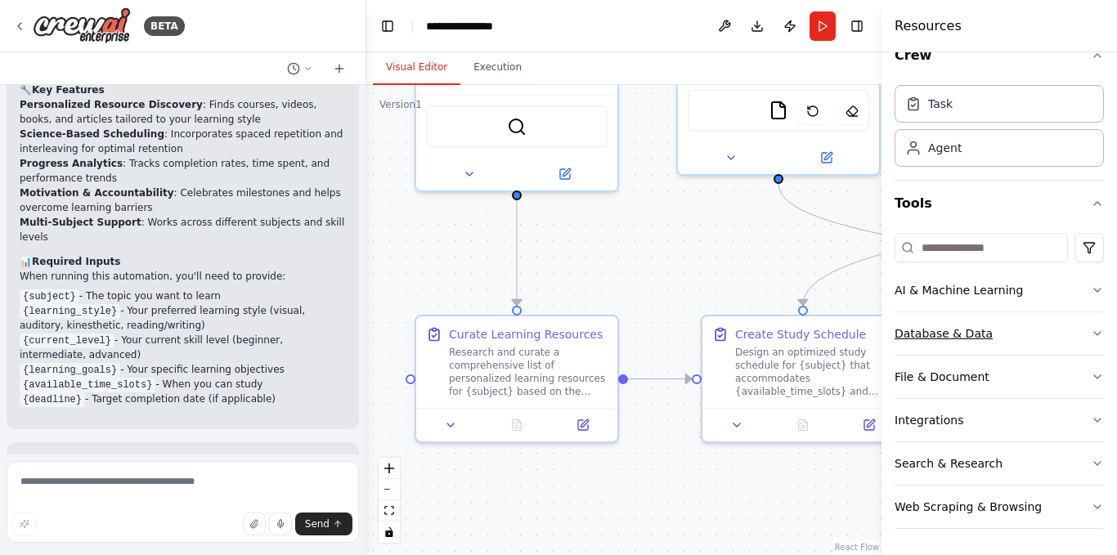
click at [1091, 330] on icon "button" at bounding box center [1097, 333] width 13 height 13
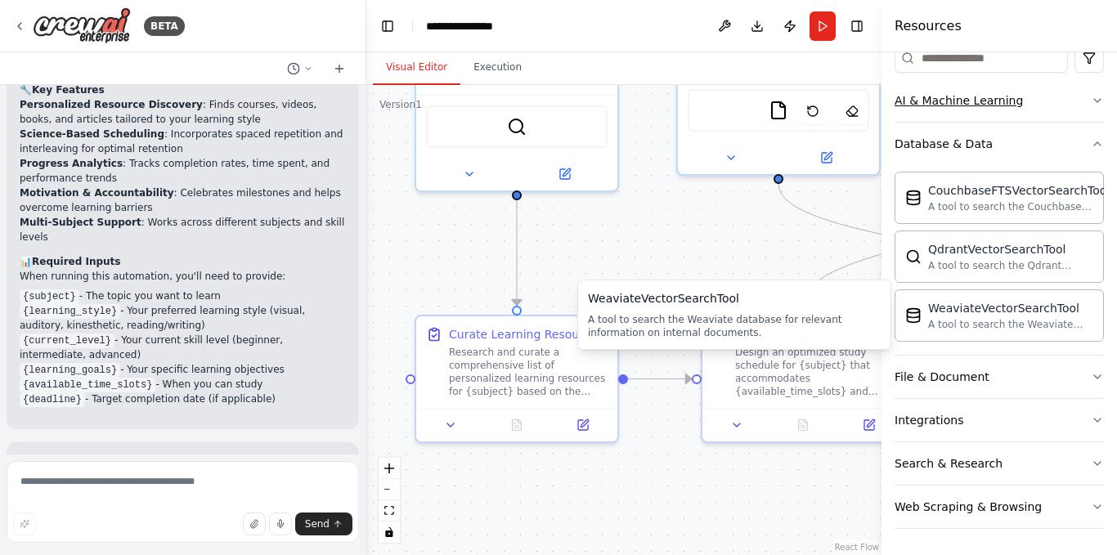
scroll to position [0, 0]
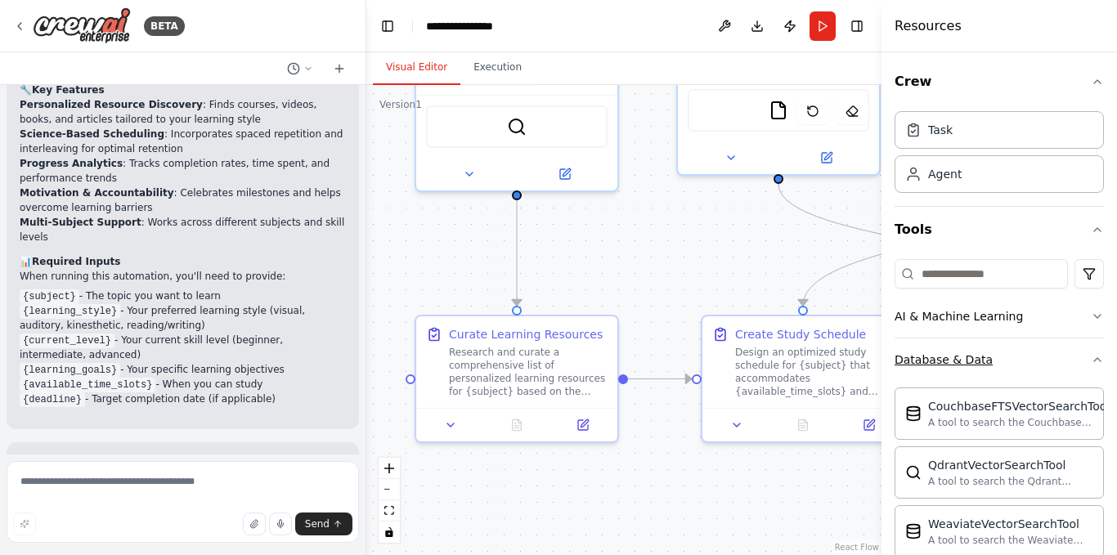
click at [1091, 354] on icon "button" at bounding box center [1097, 359] width 13 height 13
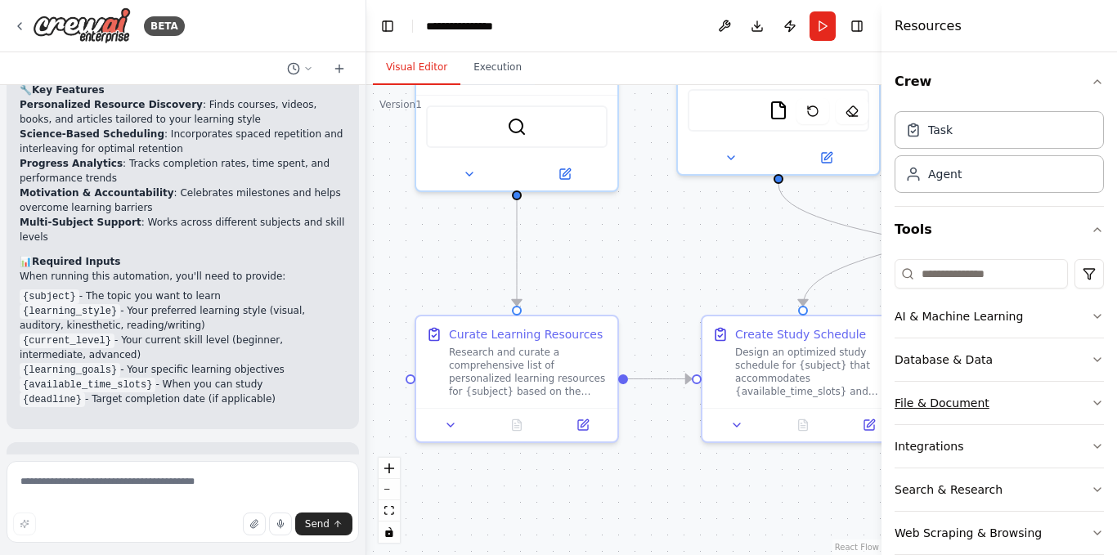
click at [1091, 401] on icon "button" at bounding box center [1097, 403] width 13 height 13
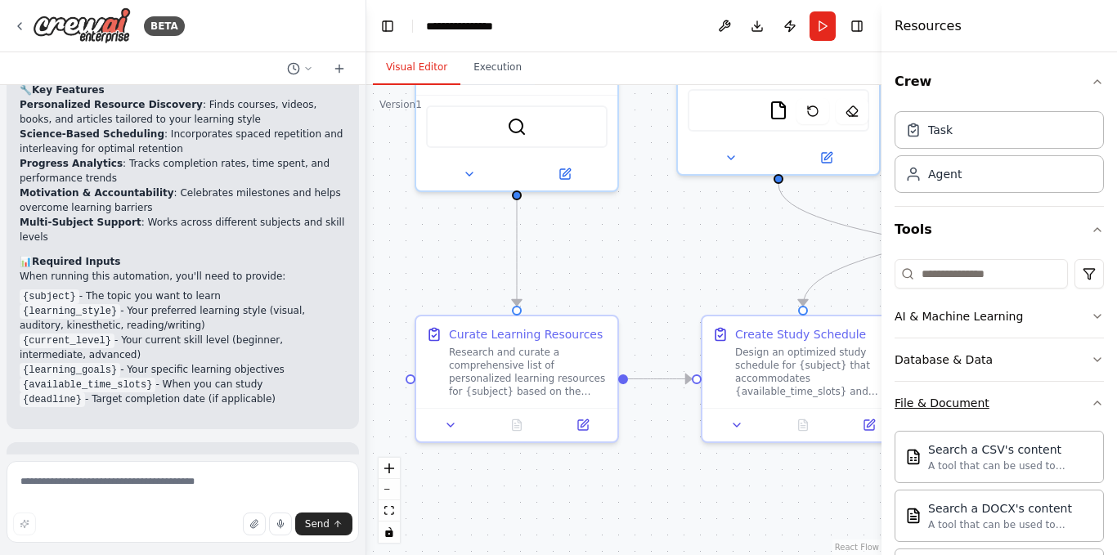
click at [1091, 397] on icon "button" at bounding box center [1097, 403] width 13 height 13
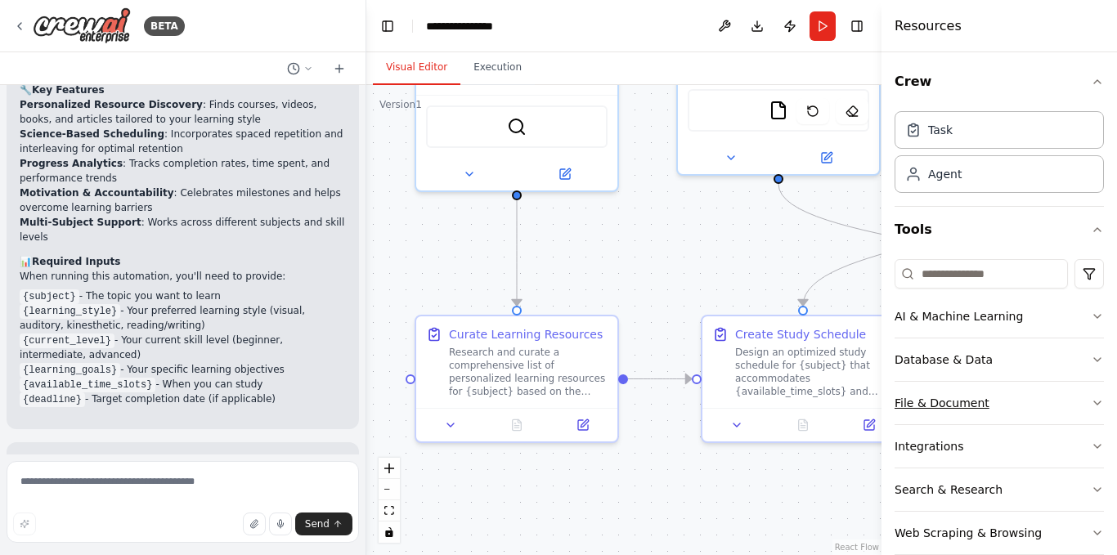
scroll to position [26, 0]
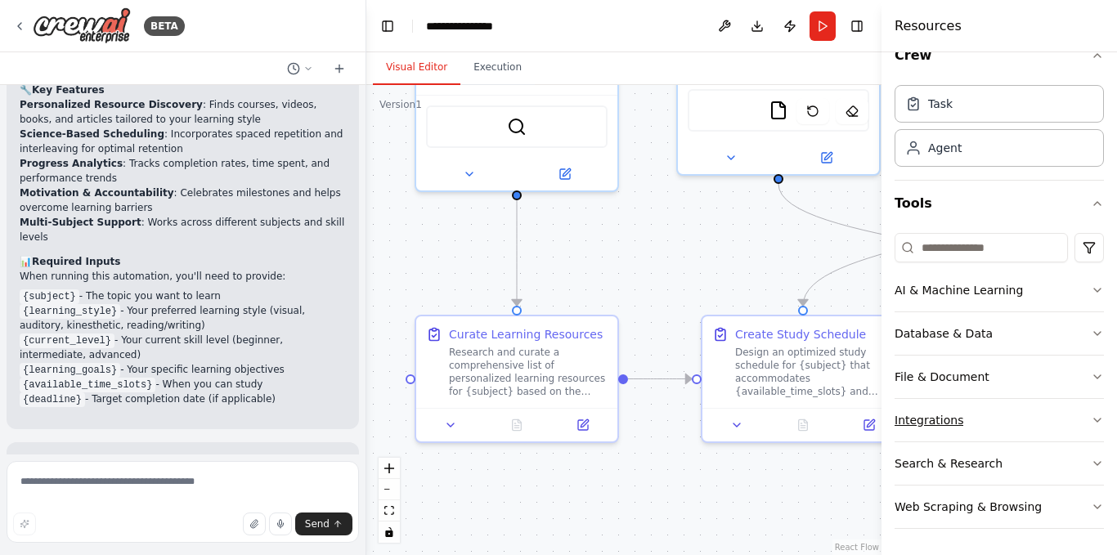
click at [1091, 421] on icon "button" at bounding box center [1097, 420] width 13 height 13
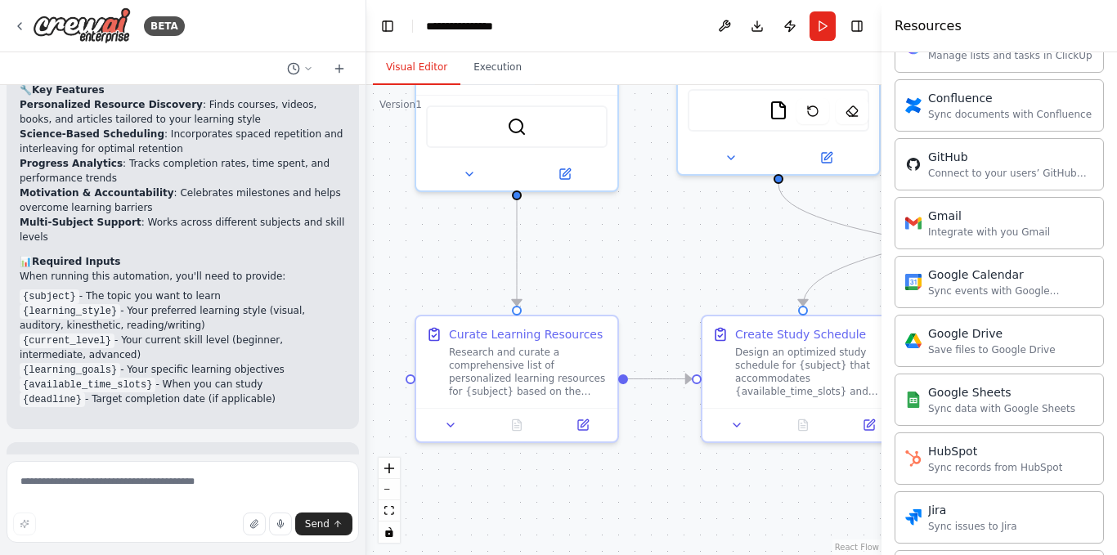
scroll to position [190, 0]
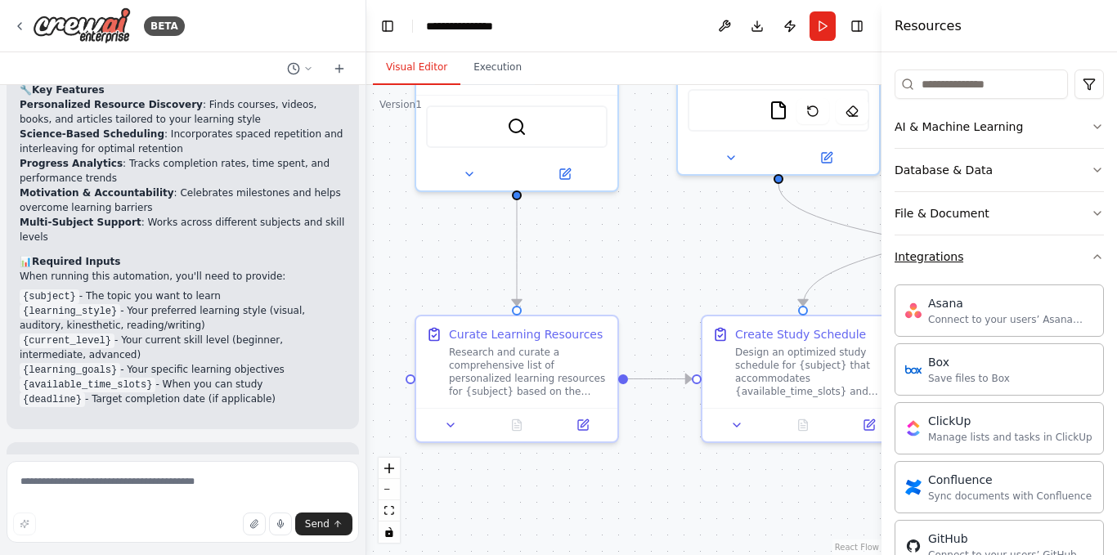
click at [1091, 251] on icon "button" at bounding box center [1097, 256] width 13 height 13
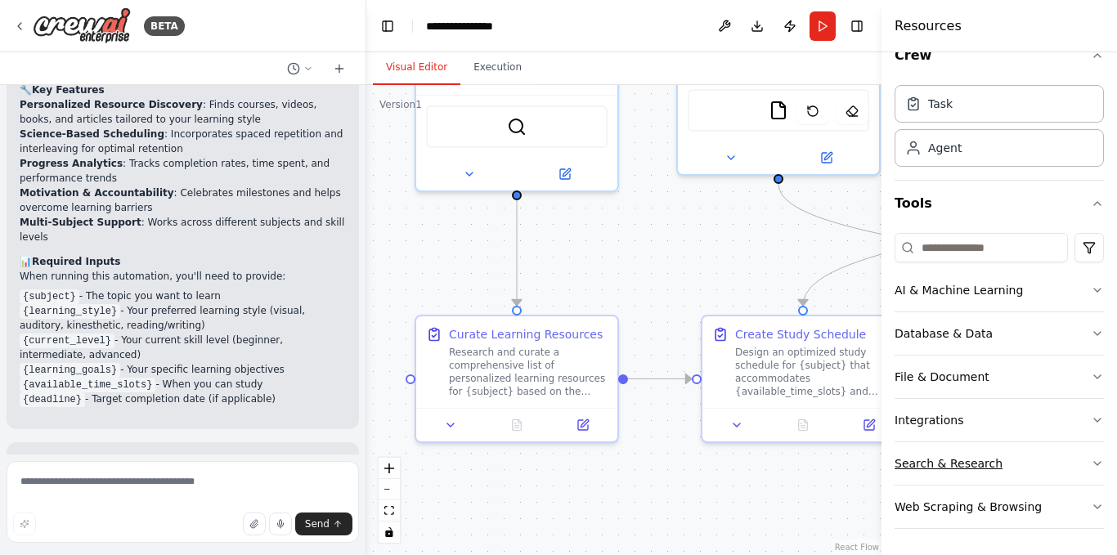
click at [1077, 462] on button "Search & Research" at bounding box center [999, 463] width 209 height 43
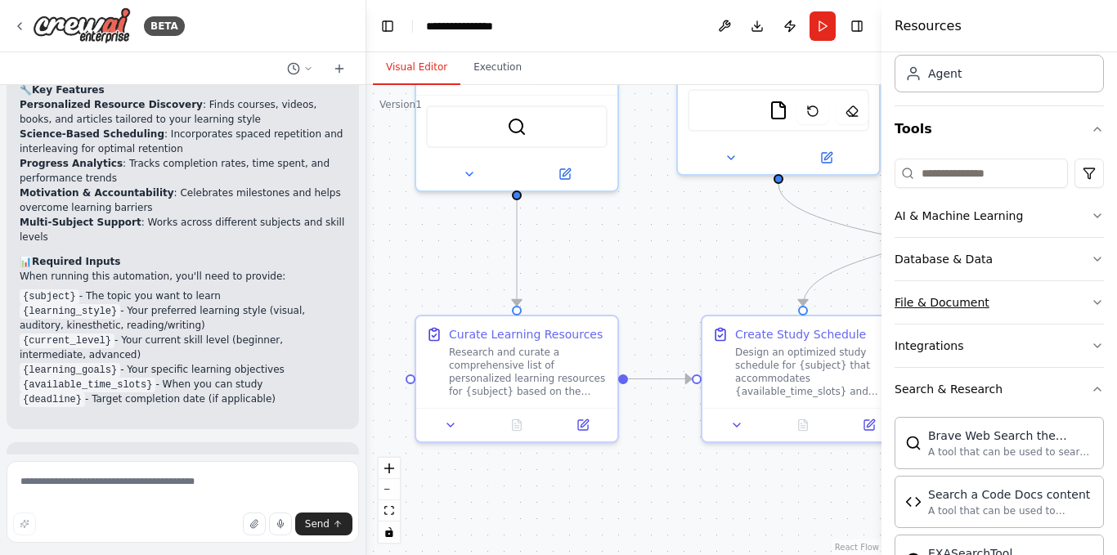
scroll to position [0, 0]
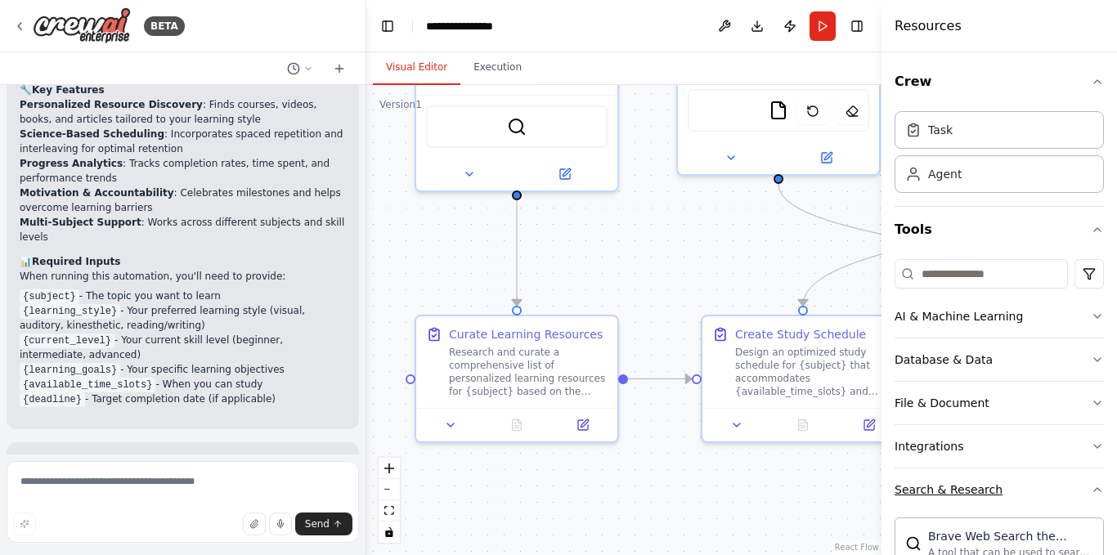
click at [1084, 482] on button "Search & Research" at bounding box center [999, 490] width 209 height 43
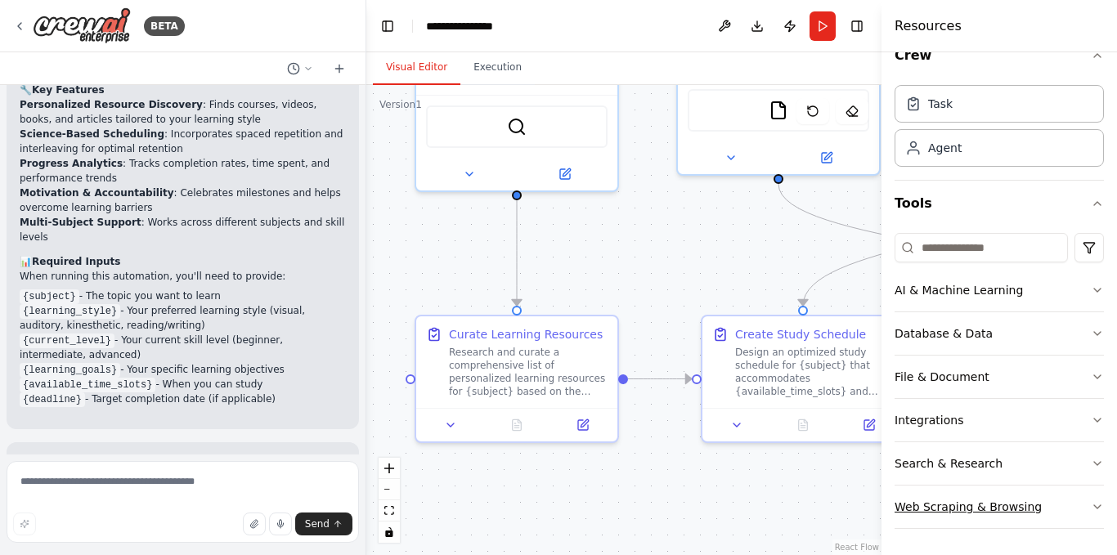
click at [1091, 509] on icon "button" at bounding box center [1097, 506] width 13 height 13
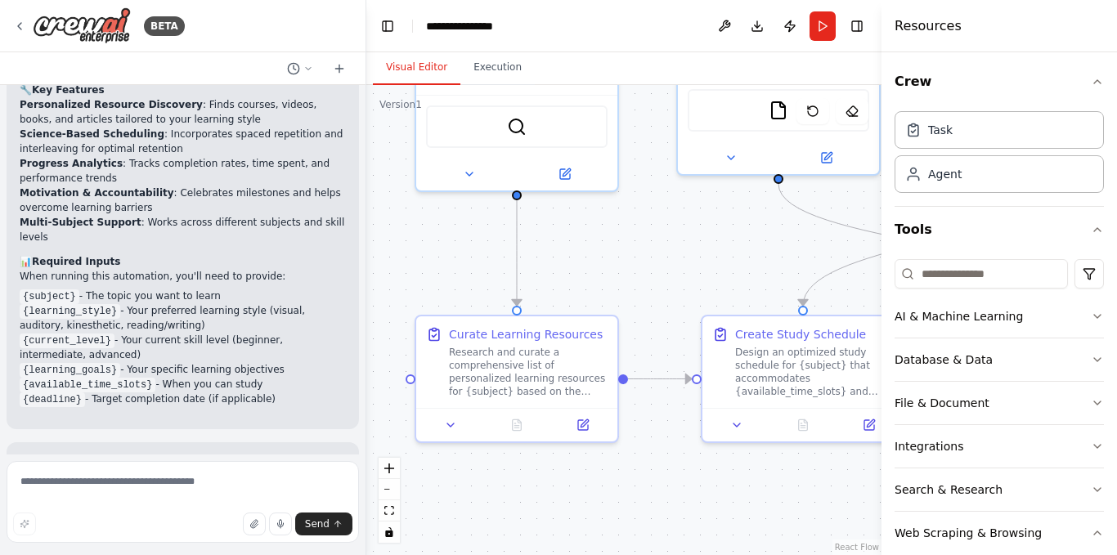
scroll to position [382, 0]
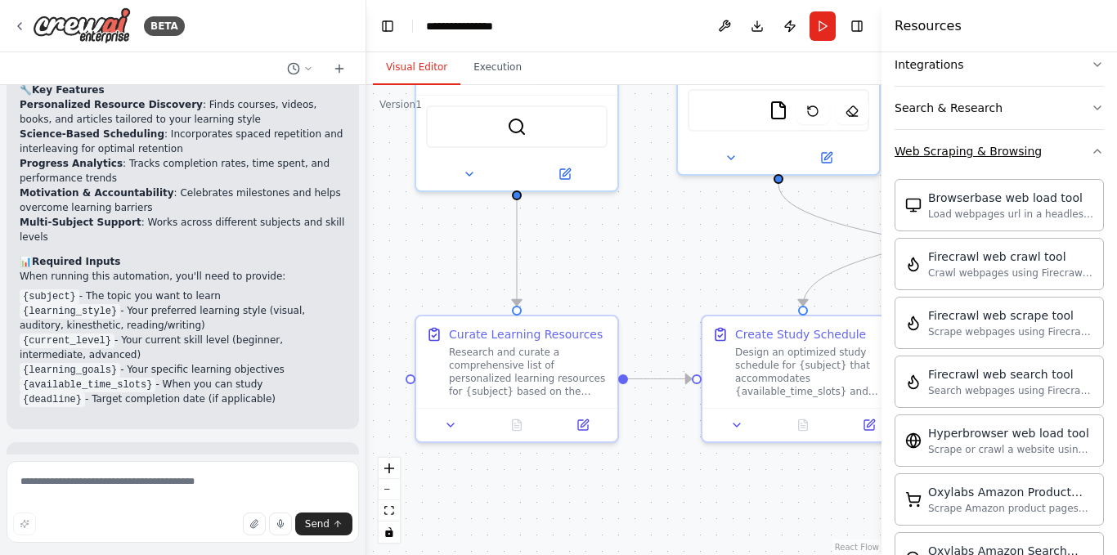
click at [1091, 155] on icon "button" at bounding box center [1097, 151] width 13 height 13
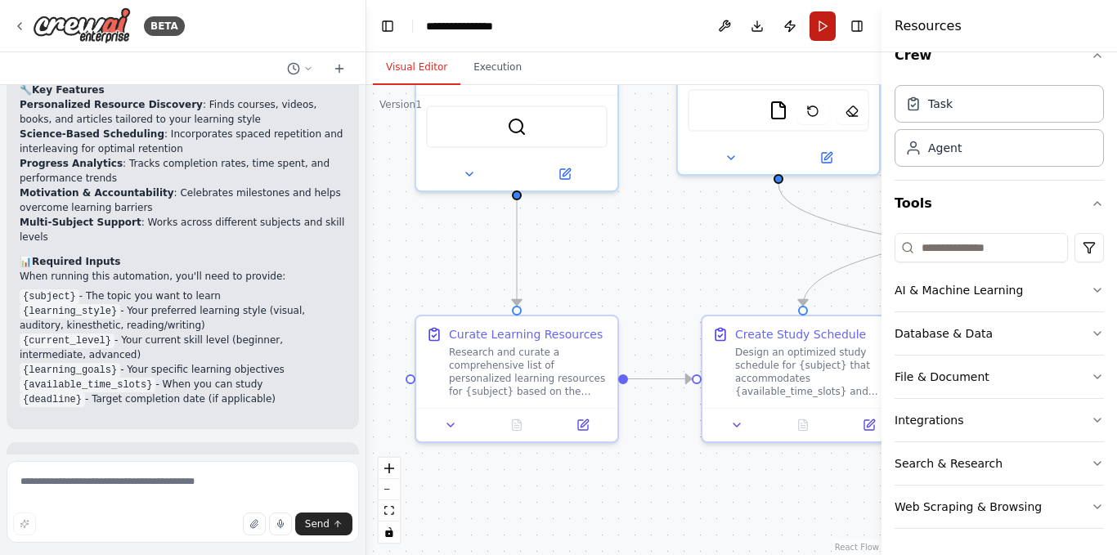
click at [831, 25] on button "Run" at bounding box center [823, 25] width 26 height 29
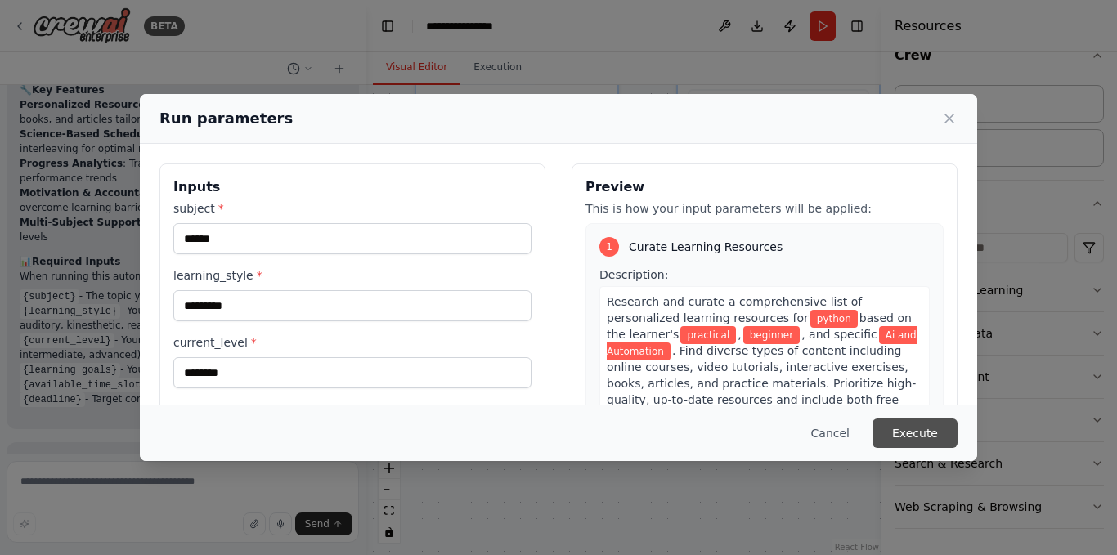
click at [913, 425] on button "Execute" at bounding box center [915, 433] width 85 height 29
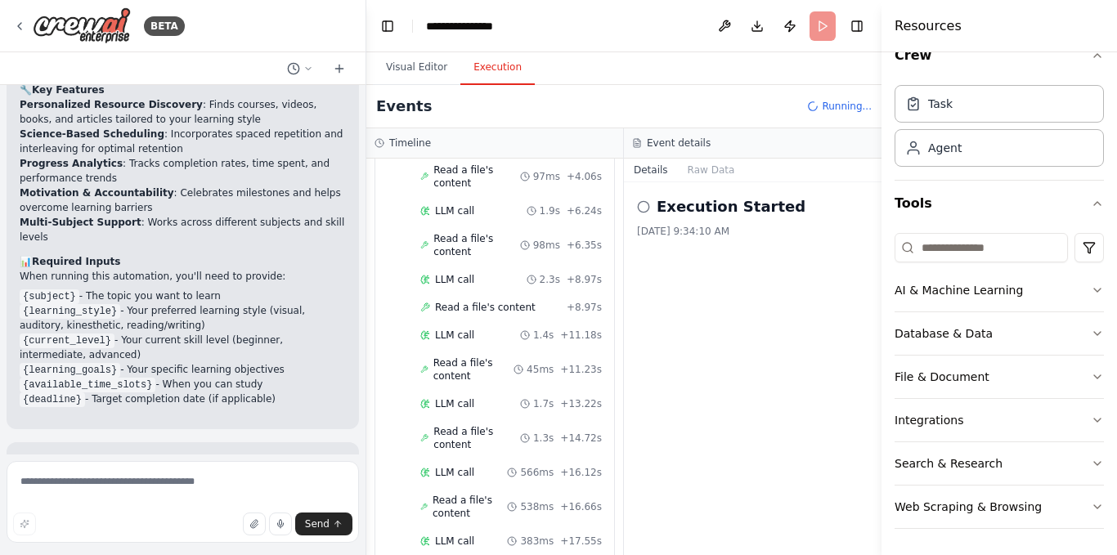
scroll to position [1146, 0]
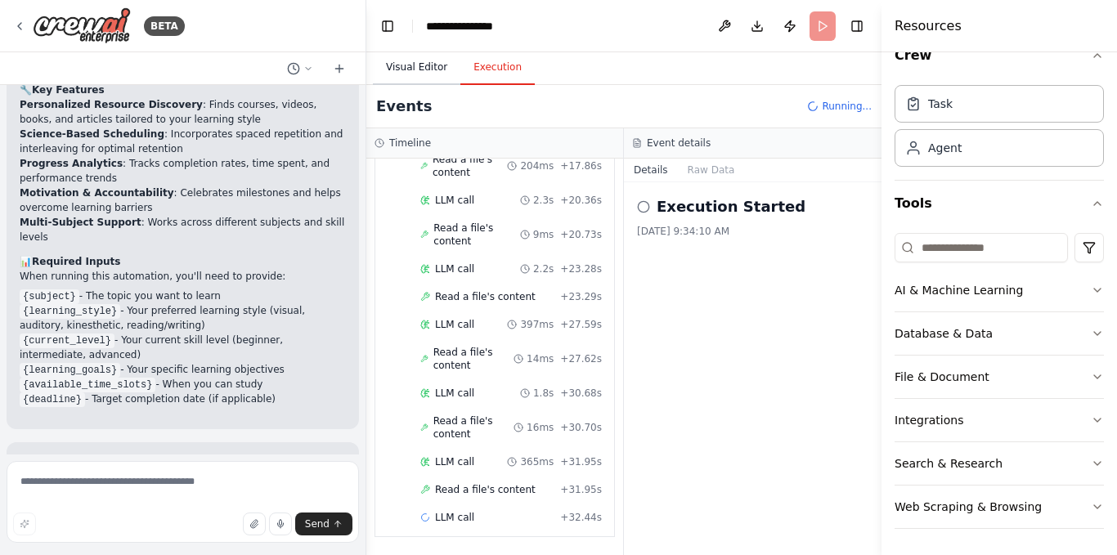
click at [390, 71] on button "Visual Editor" at bounding box center [417, 68] width 88 height 34
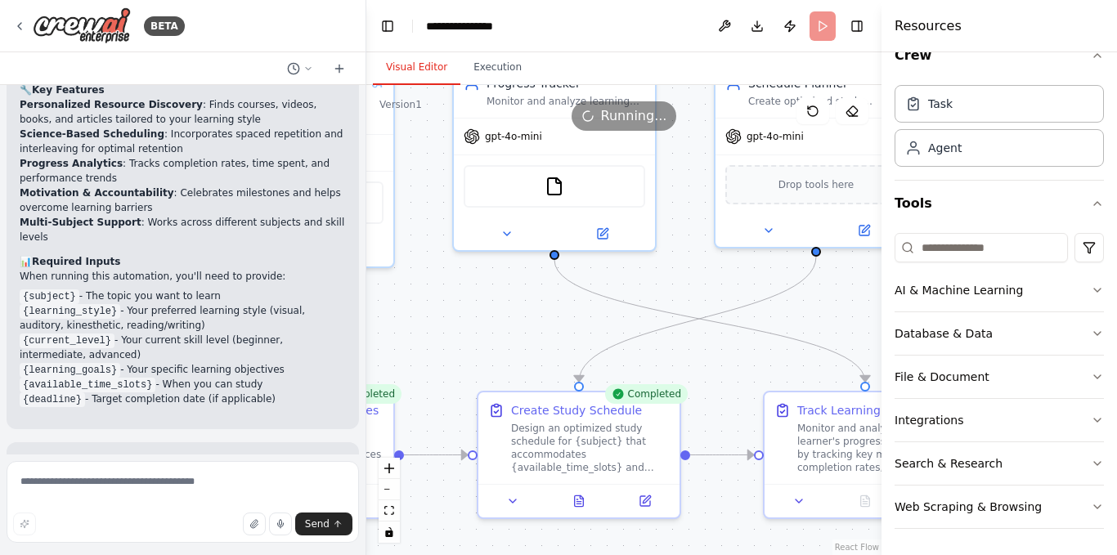
drag, startPoint x: 644, startPoint y: 214, endPoint x: 423, endPoint y: 263, distance: 226.2
click at [423, 263] on div ".deletable-edge-delete-btn { width: 20px; height: 20px; border: 0px solid #ffff…" at bounding box center [623, 320] width 515 height 470
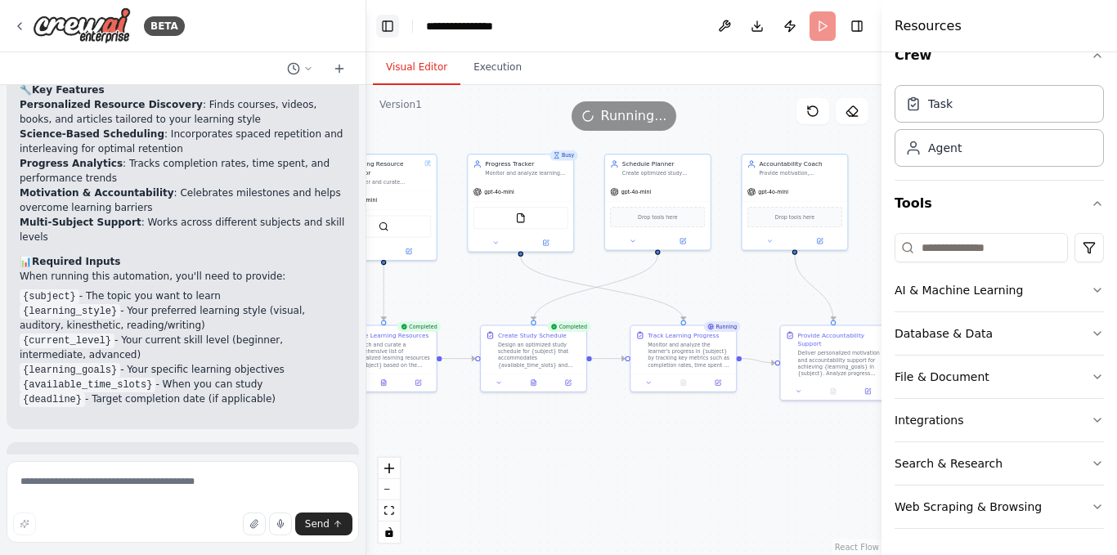
click at [394, 27] on button "Toggle Left Sidebar" at bounding box center [387, 26] width 23 height 23
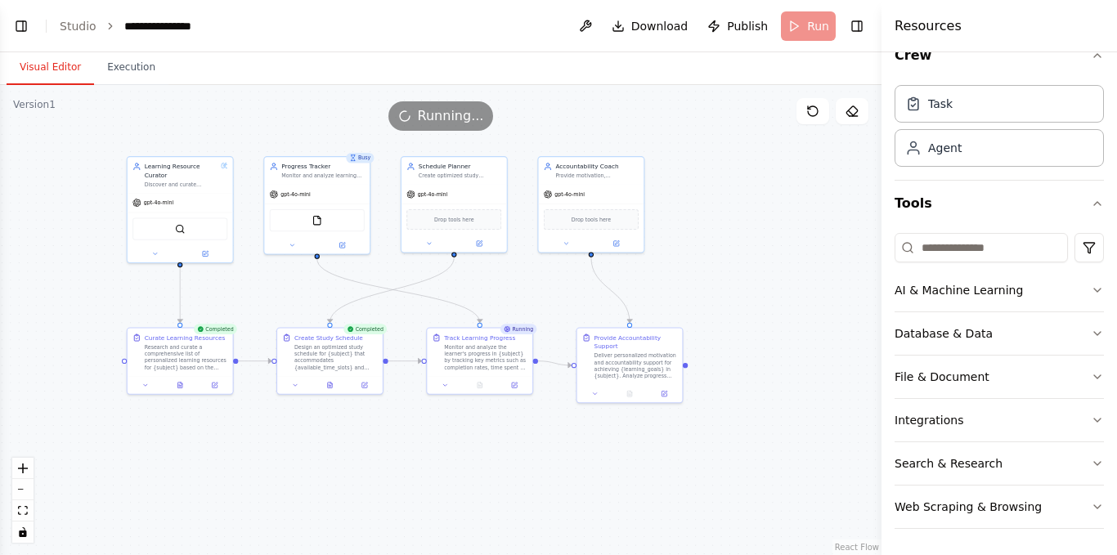
drag, startPoint x: 606, startPoint y: 254, endPoint x: 727, endPoint y: 263, distance: 121.4
click at [727, 263] on div ".deletable-edge-delete-btn { width: 20px; height: 20px; border: 0px solid #ffff…" at bounding box center [441, 320] width 882 height 470
click at [20, 514] on icon "fit view" at bounding box center [23, 510] width 10 height 9
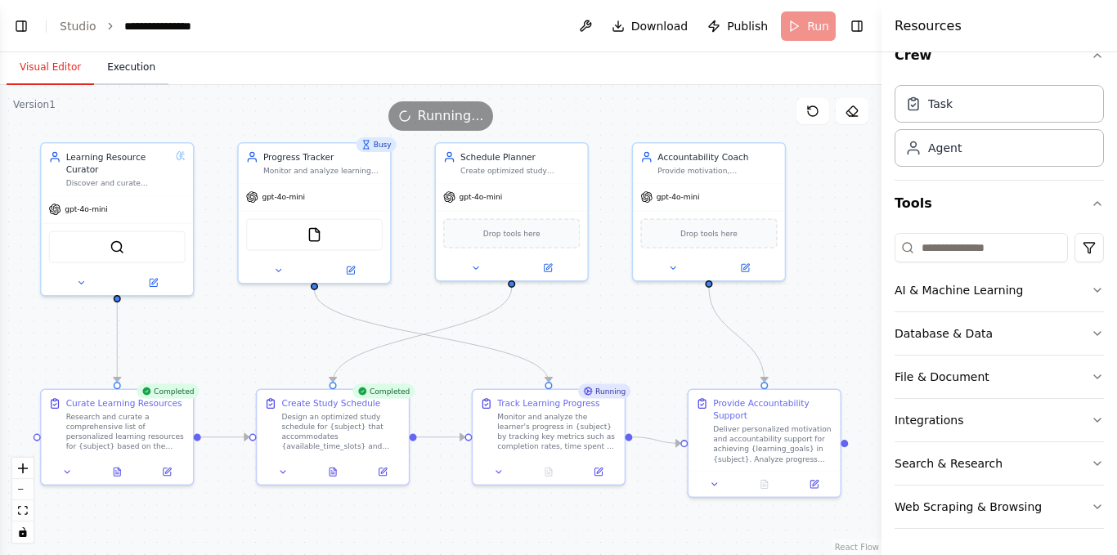
click at [131, 65] on button "Execution" at bounding box center [131, 68] width 74 height 34
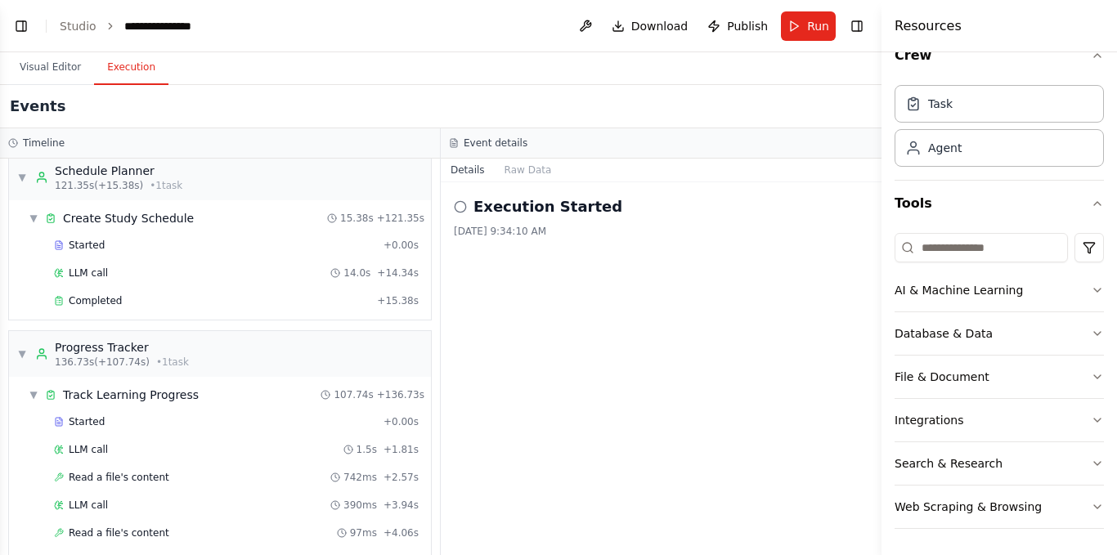
scroll to position [1828, 0]
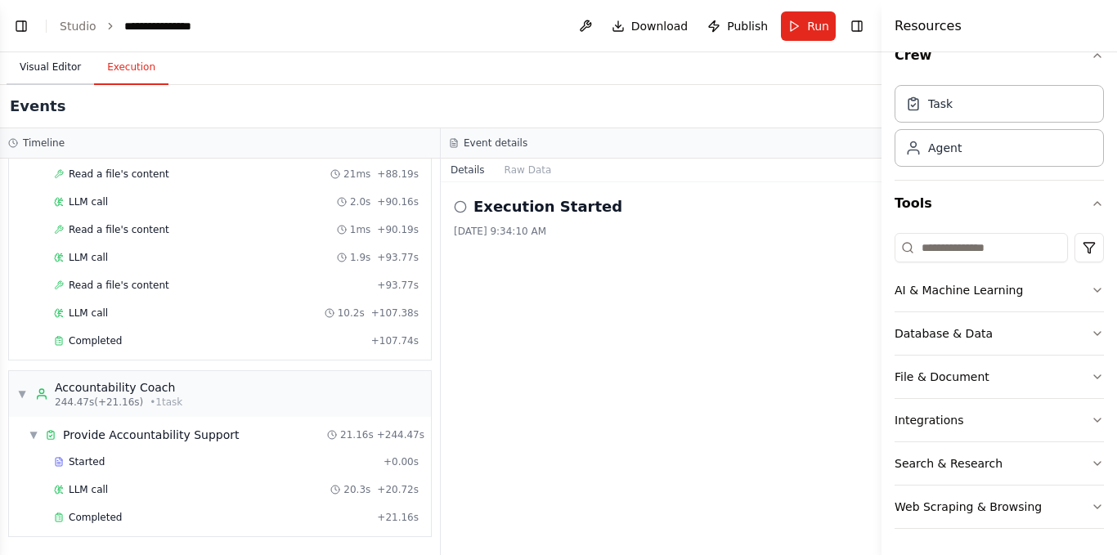
click at [45, 74] on button "Visual Editor" at bounding box center [51, 68] width 88 height 34
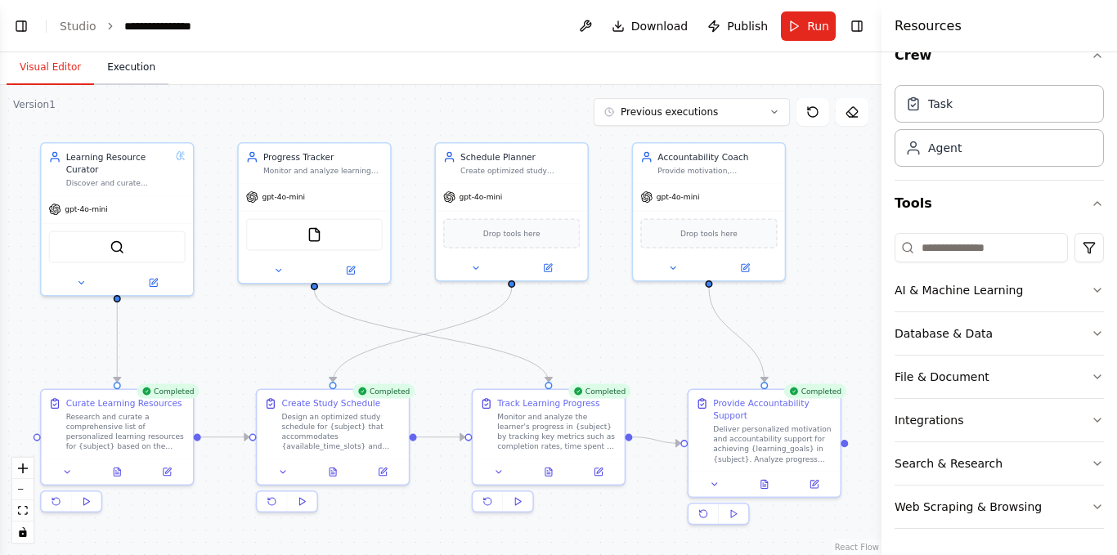
click at [110, 82] on button "Execution" at bounding box center [131, 68] width 74 height 34
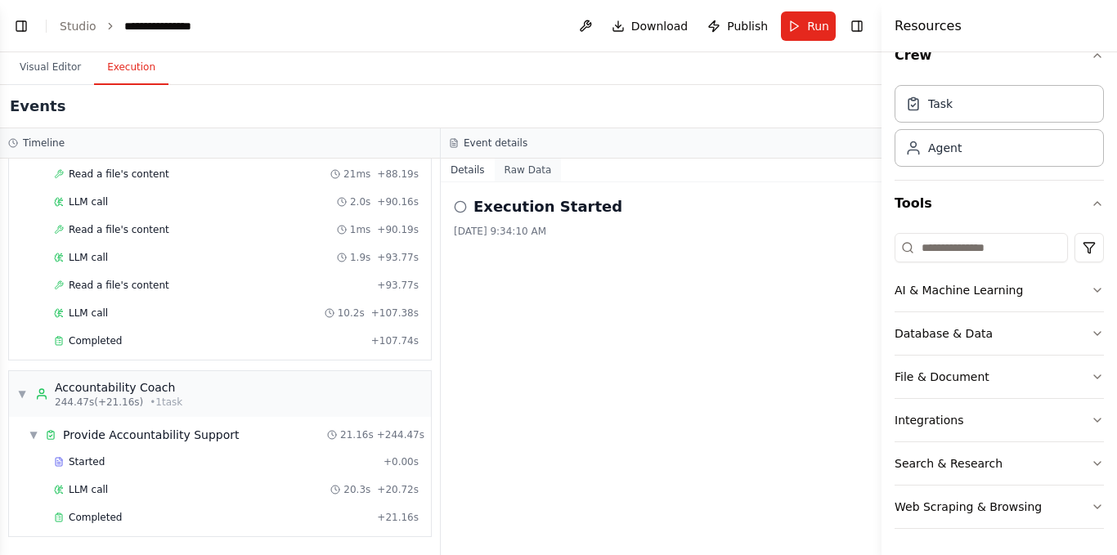
click at [508, 171] on button "Raw Data" at bounding box center [528, 170] width 67 height 23
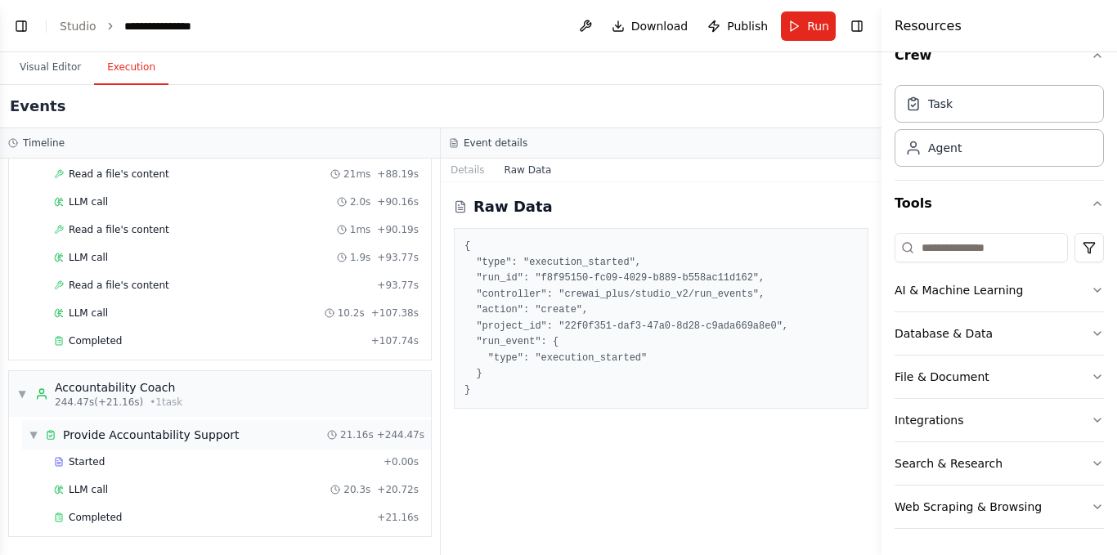
click at [34, 431] on span "▼" at bounding box center [34, 435] width 10 height 13
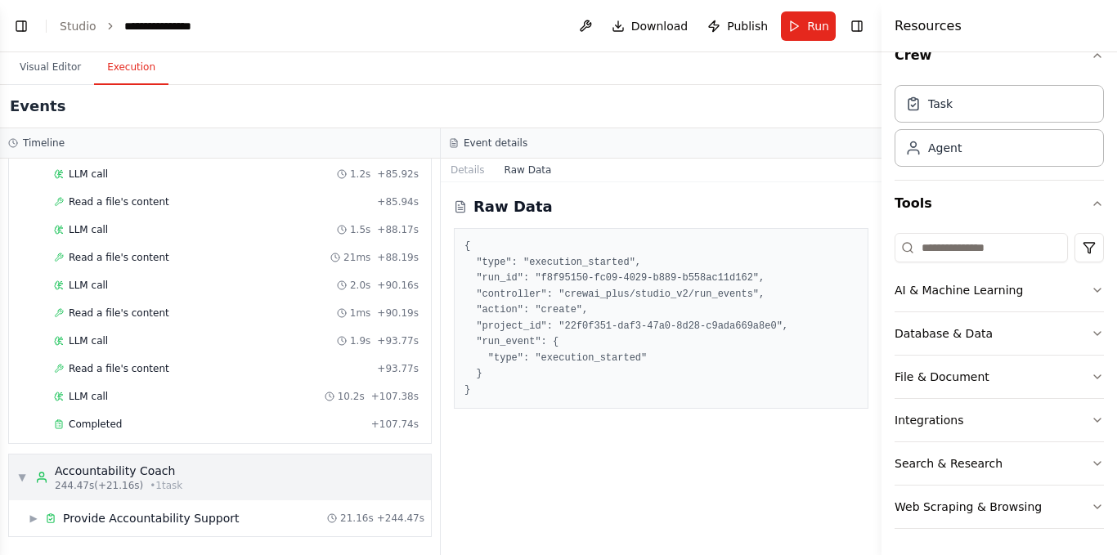
click at [22, 473] on span "▼" at bounding box center [22, 477] width 10 height 13
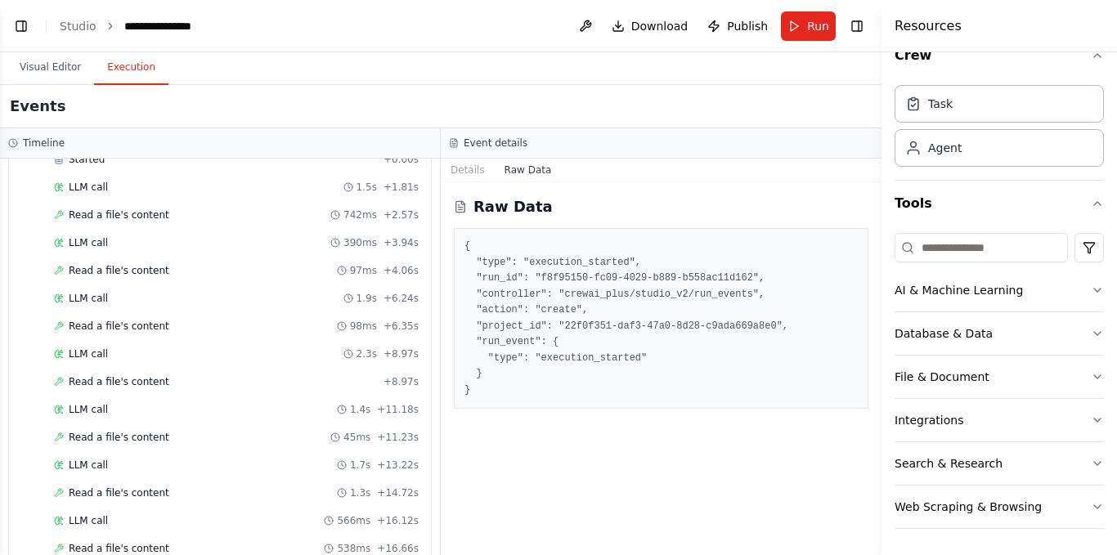
scroll to position [1708, 0]
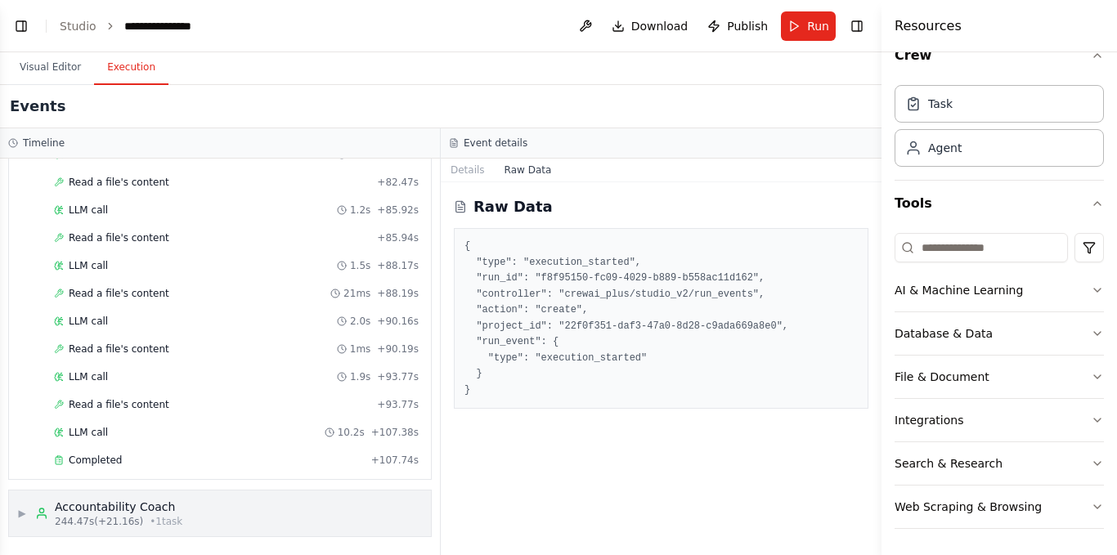
click at [43, 513] on circle at bounding box center [41, 511] width 4 height 4
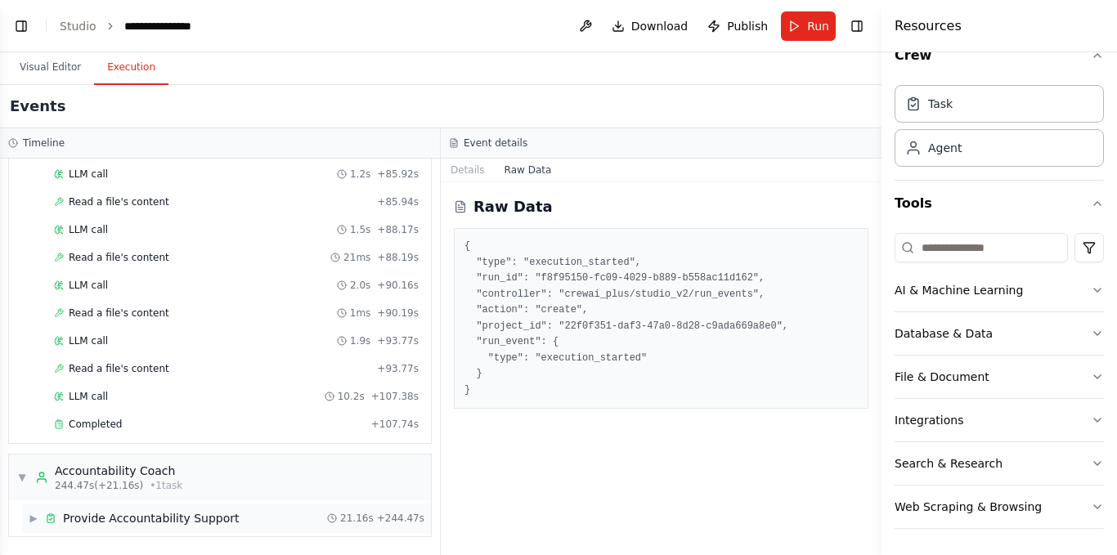
click at [56, 515] on icon at bounding box center [50, 518] width 11 height 11
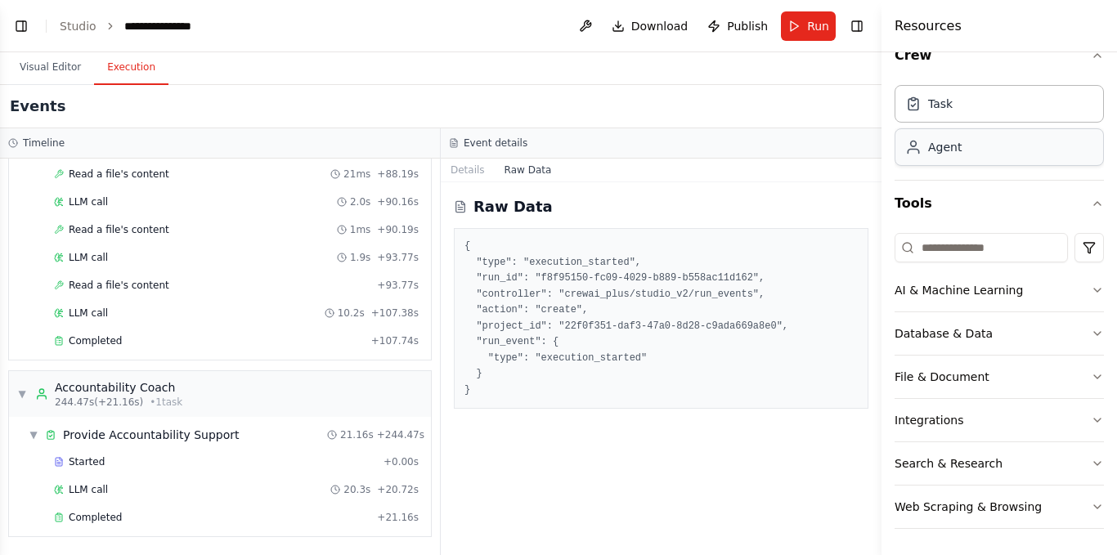
scroll to position [0, 0]
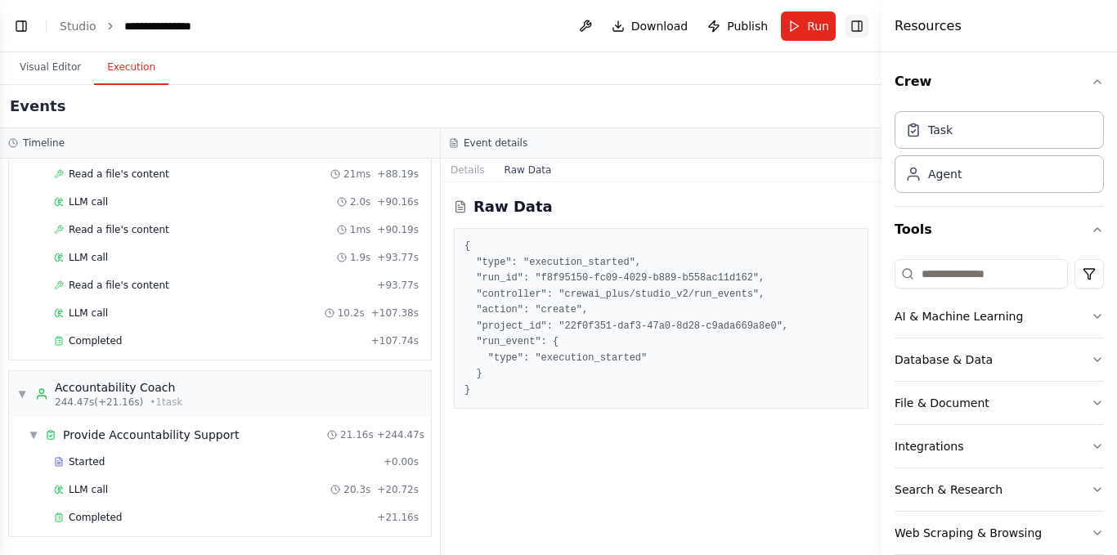
click at [857, 29] on button "Toggle Right Sidebar" at bounding box center [857, 26] width 23 height 23
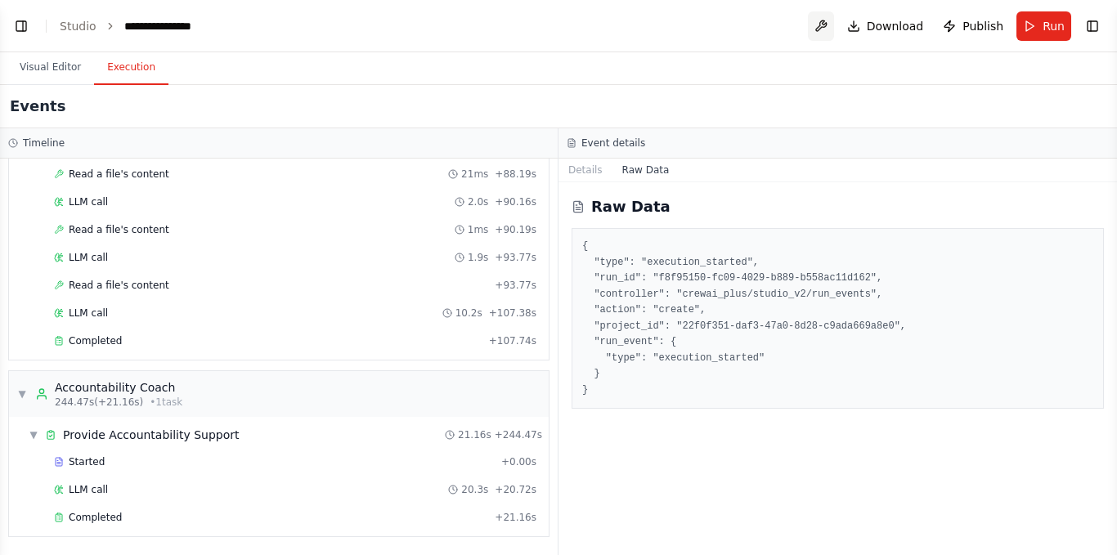
click at [834, 28] on button at bounding box center [821, 25] width 26 height 29
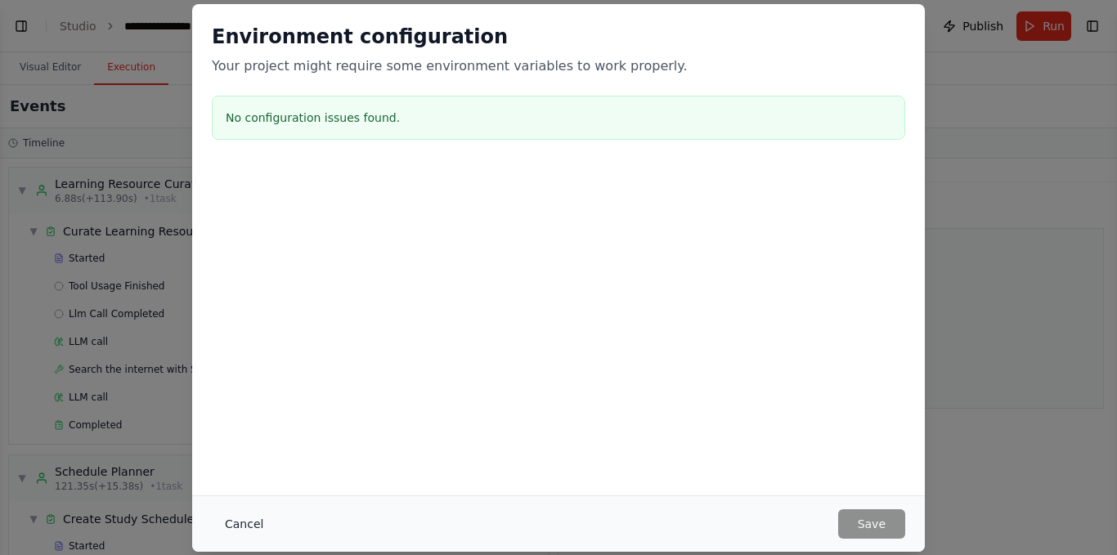
click at [249, 520] on button "Cancel" at bounding box center [244, 523] width 65 height 29
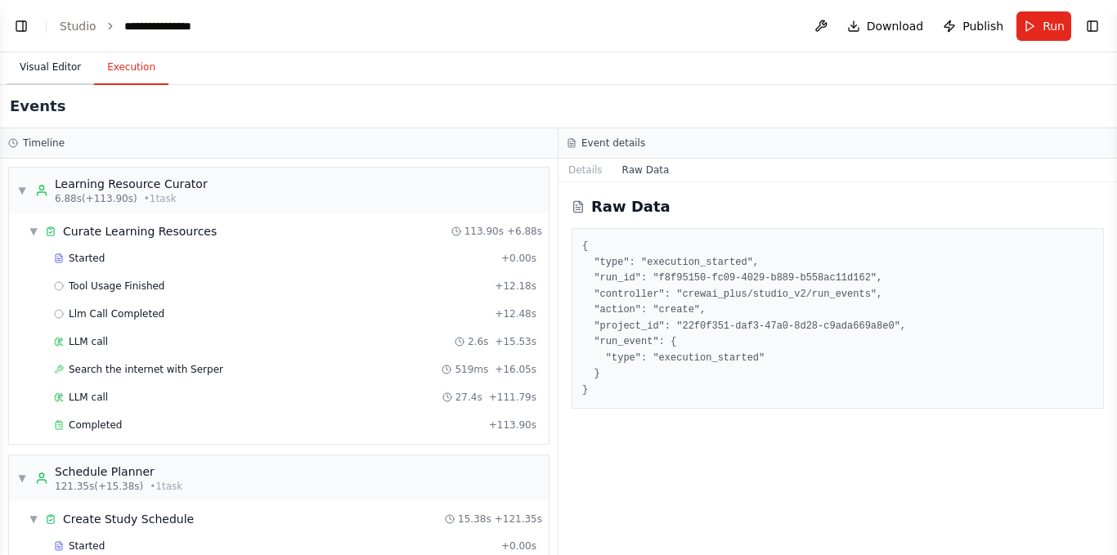
click at [51, 70] on button "Visual Editor" at bounding box center [51, 68] width 88 height 34
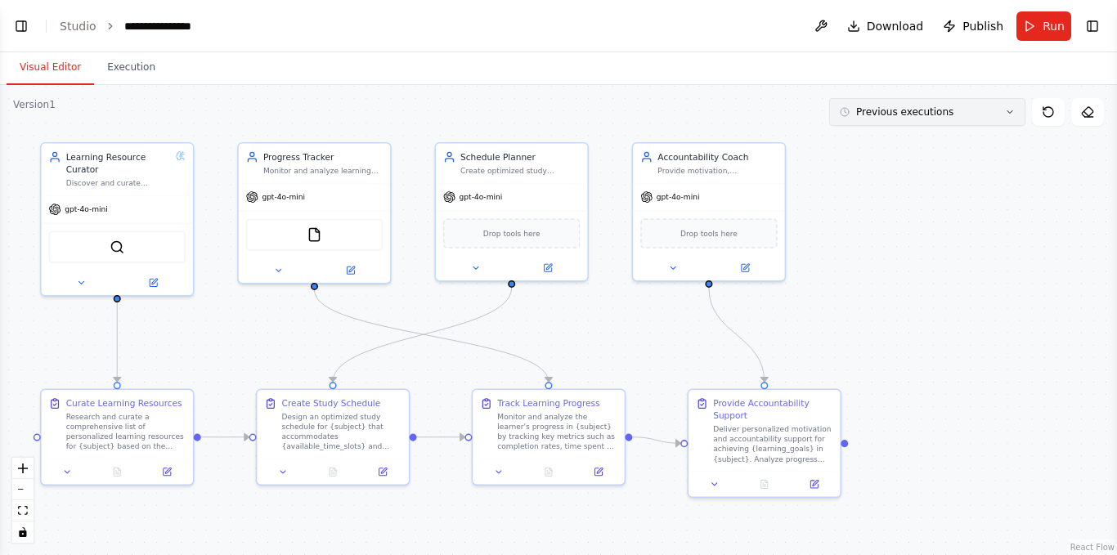
click at [1009, 111] on icon at bounding box center [1010, 112] width 10 height 10
click at [1008, 111] on icon at bounding box center [1010, 112] width 10 height 10
click at [186, 25] on div "**********" at bounding box center [165, 26] width 82 height 16
click at [200, 25] on div "**********" at bounding box center [185, 26] width 123 height 16
drag, startPoint x: 195, startPoint y: 25, endPoint x: 109, endPoint y: 31, distance: 86.9
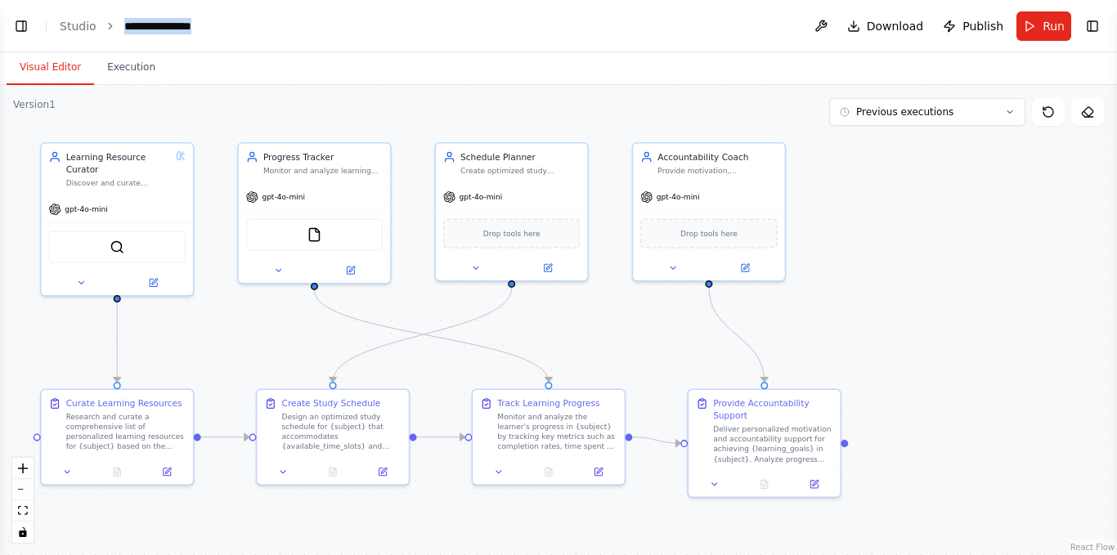
click at [109, 31] on ol "**********" at bounding box center [153, 26] width 187 height 16
click at [115, 81] on button "Execution" at bounding box center [131, 68] width 74 height 34
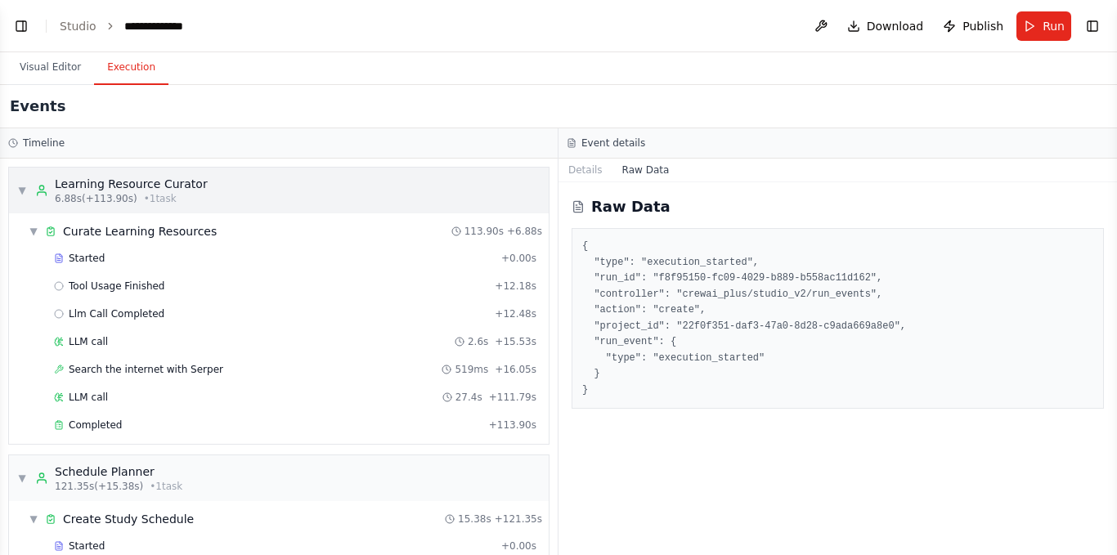
click at [157, 187] on div "Learning Resource Curator" at bounding box center [131, 184] width 153 height 16
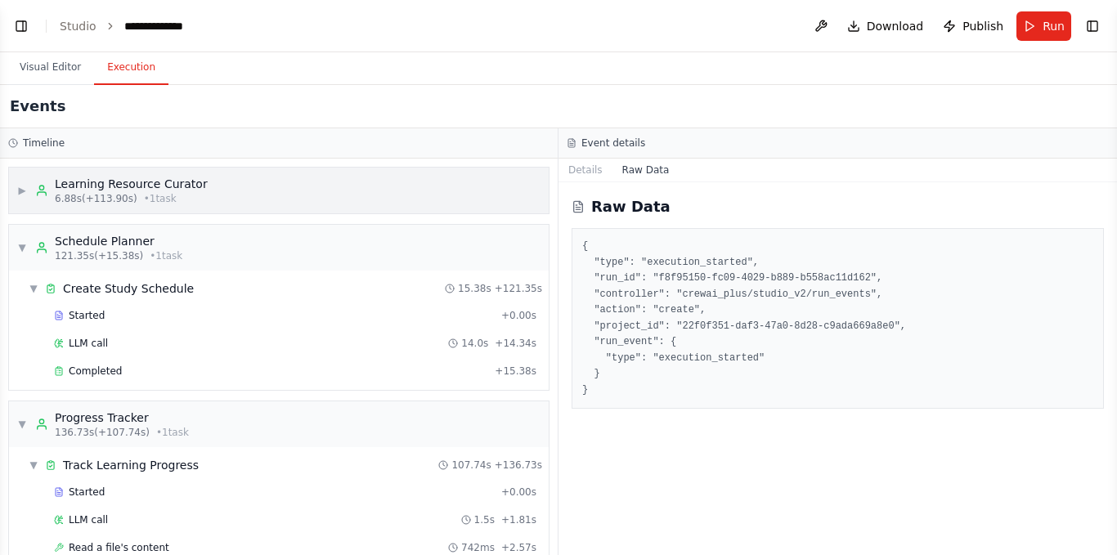
click at [157, 187] on div "Learning Resource Curator" at bounding box center [131, 184] width 153 height 16
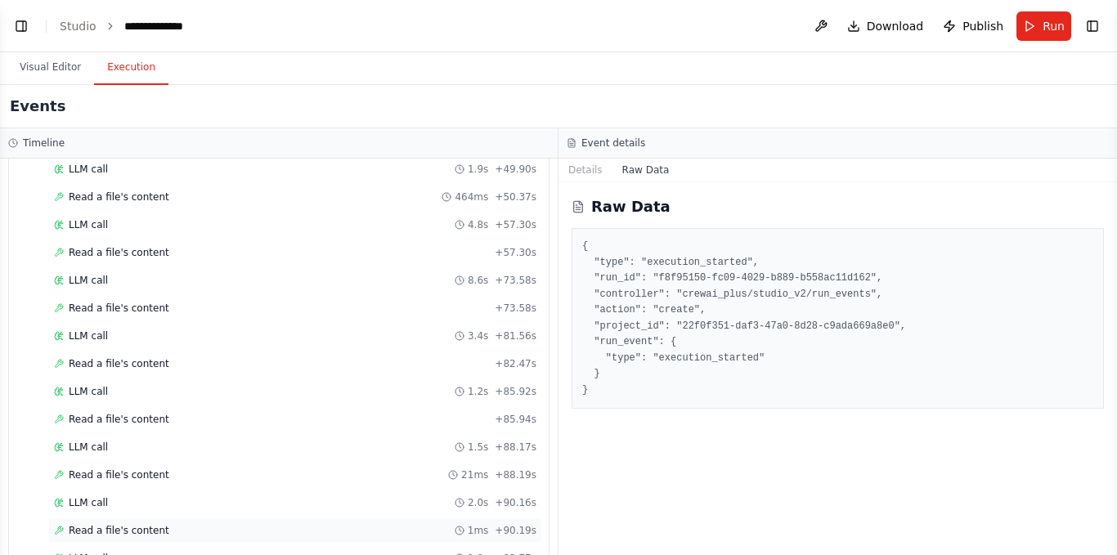
scroll to position [1828, 0]
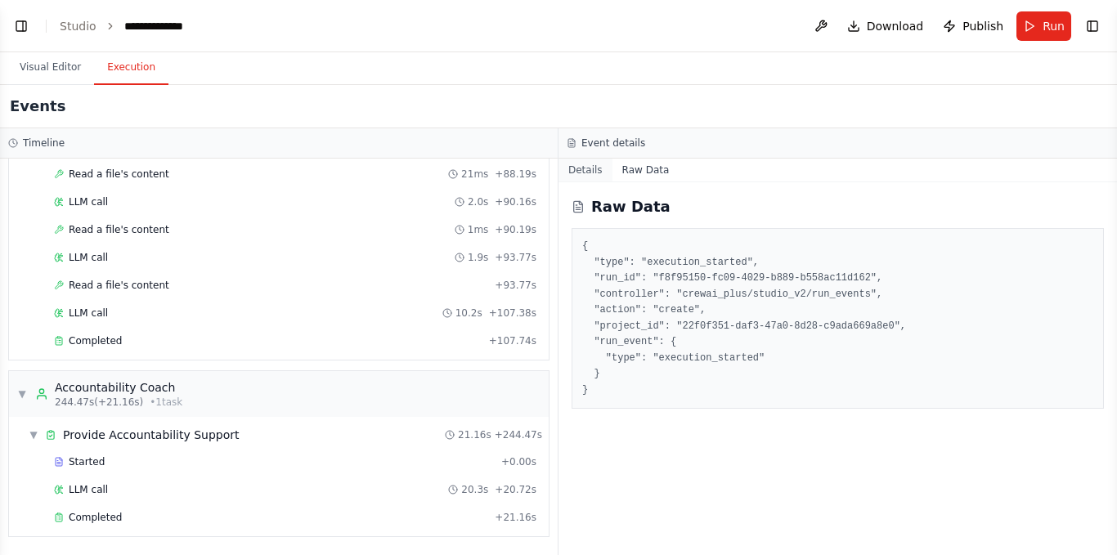
click at [570, 174] on button "Details" at bounding box center [586, 170] width 54 height 23
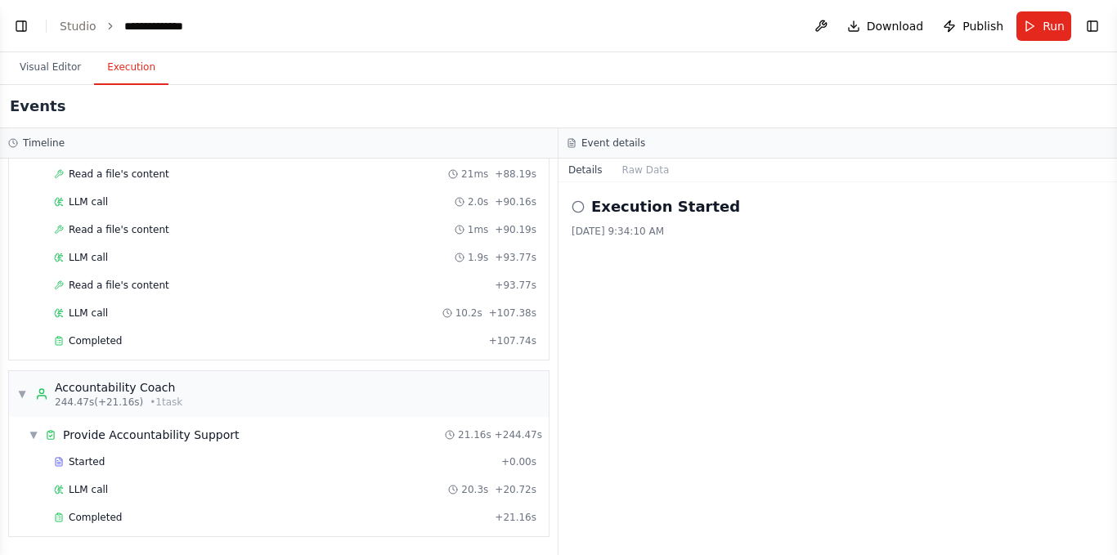
click at [577, 204] on icon at bounding box center [578, 206] width 13 height 13
click at [958, 29] on button "Publish" at bounding box center [973, 25] width 74 height 29
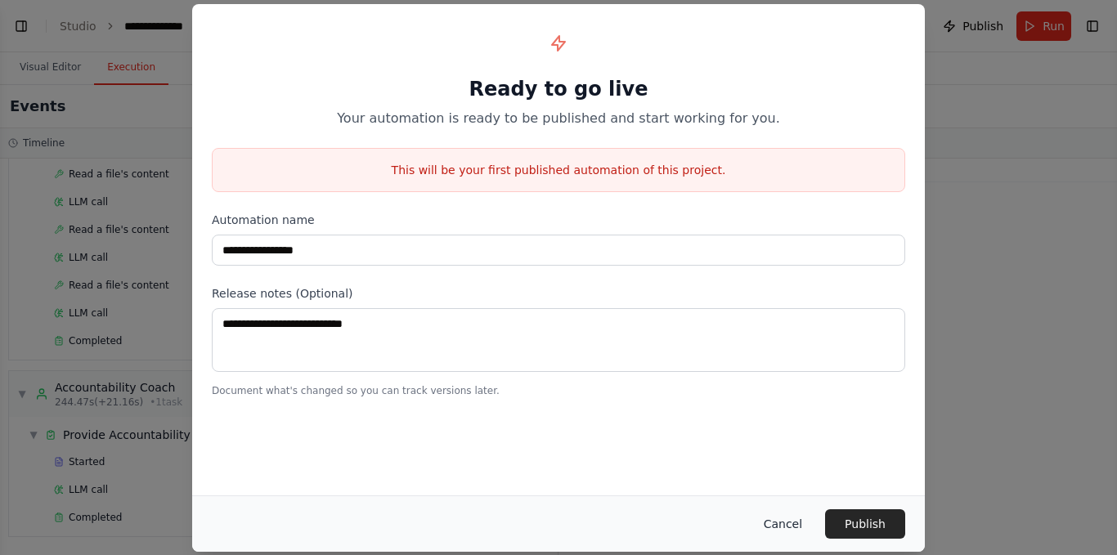
click at [791, 519] on button "Cancel" at bounding box center [783, 523] width 65 height 29
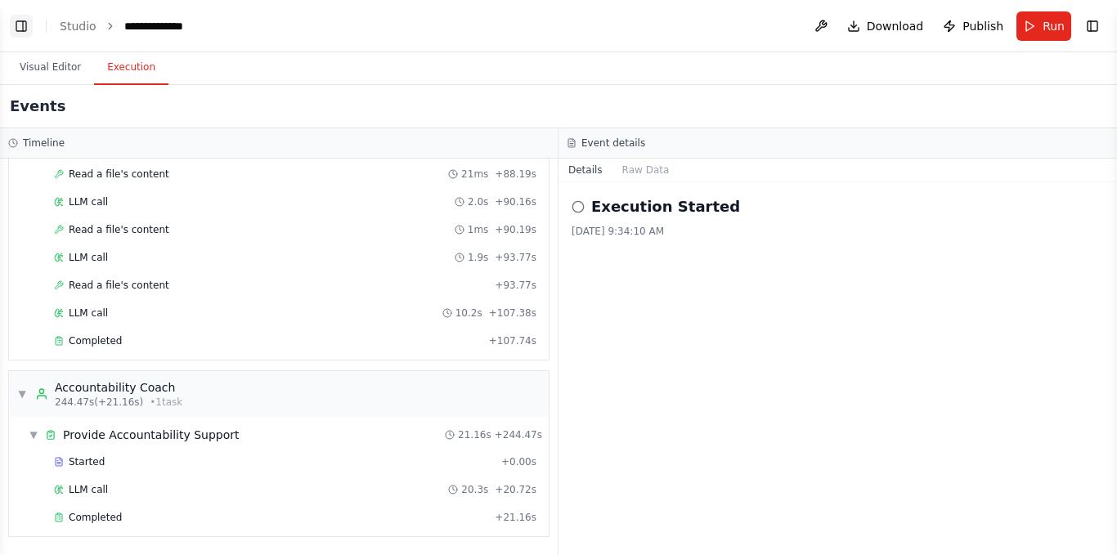
click at [17, 28] on button "Toggle Left Sidebar" at bounding box center [21, 26] width 23 height 23
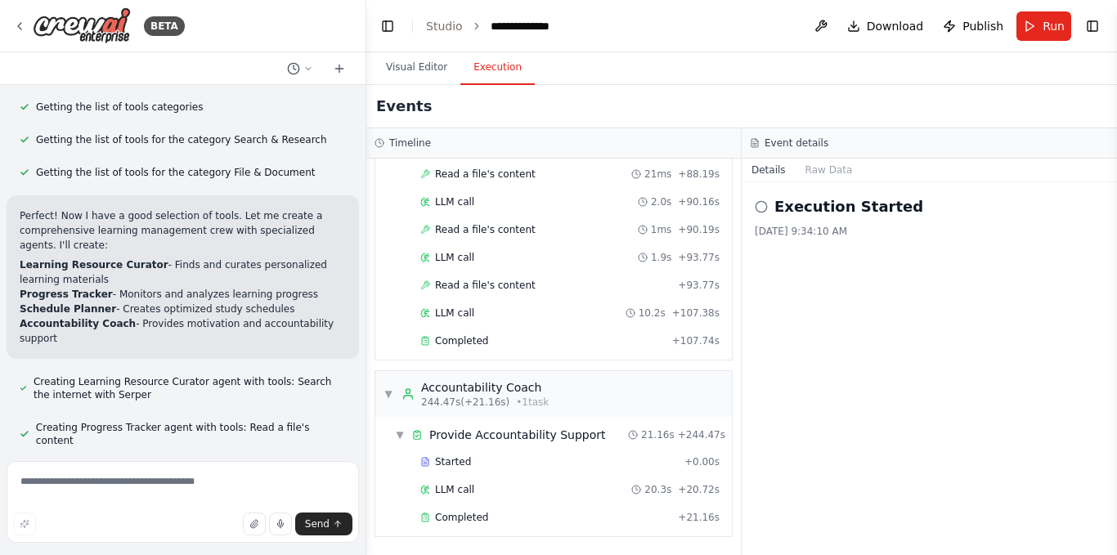
scroll to position [0, 0]
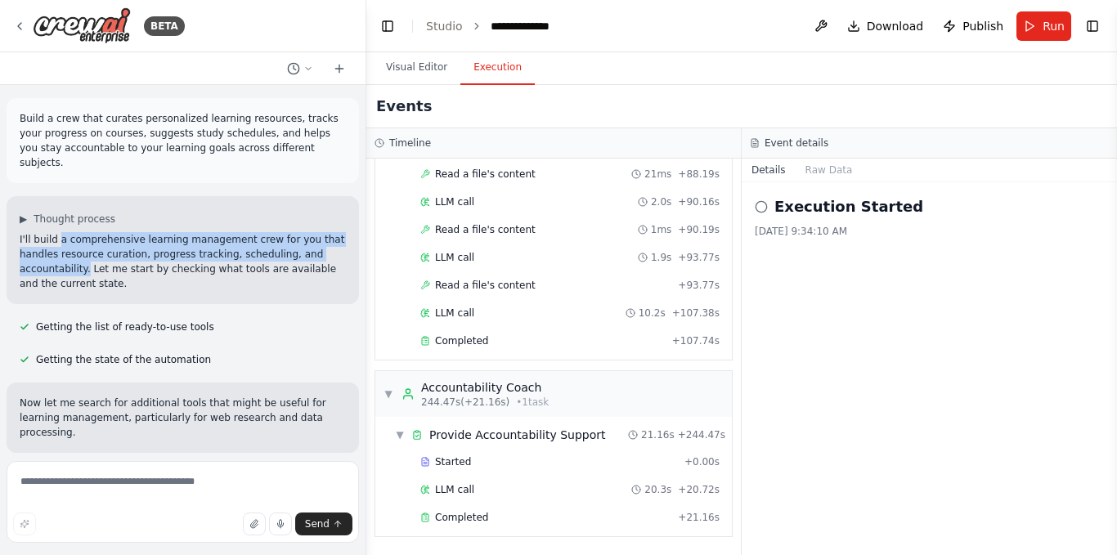
drag, startPoint x: 56, startPoint y: 225, endPoint x: 81, endPoint y: 256, distance: 39.6
click at [81, 256] on p "I'll build a comprehensive learning management crew for you that handles resour…" at bounding box center [183, 261] width 326 height 59
copy p "a comprehensive learning management crew for you that handles resource curation…"
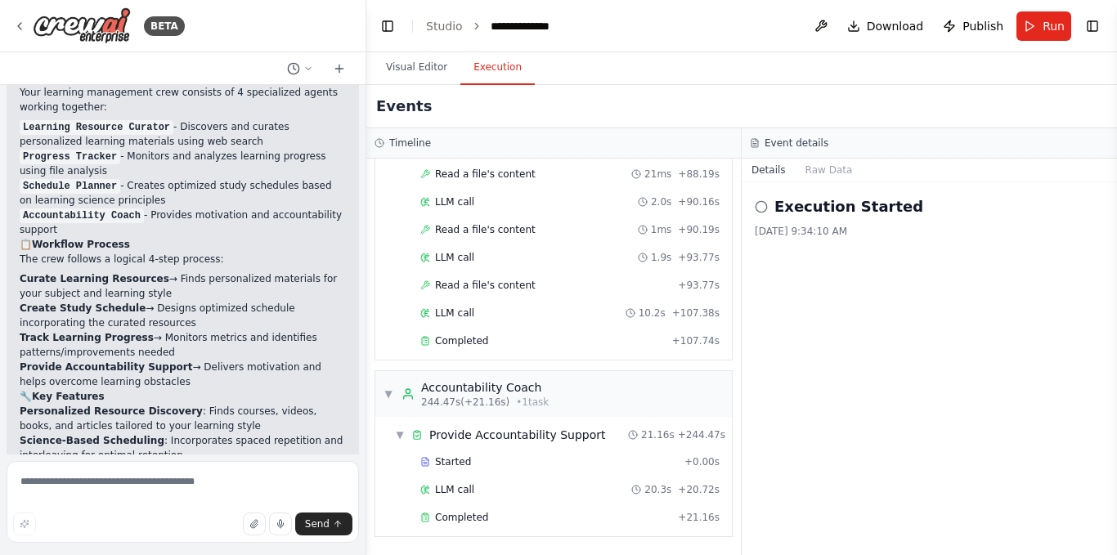
scroll to position [1326, 0]
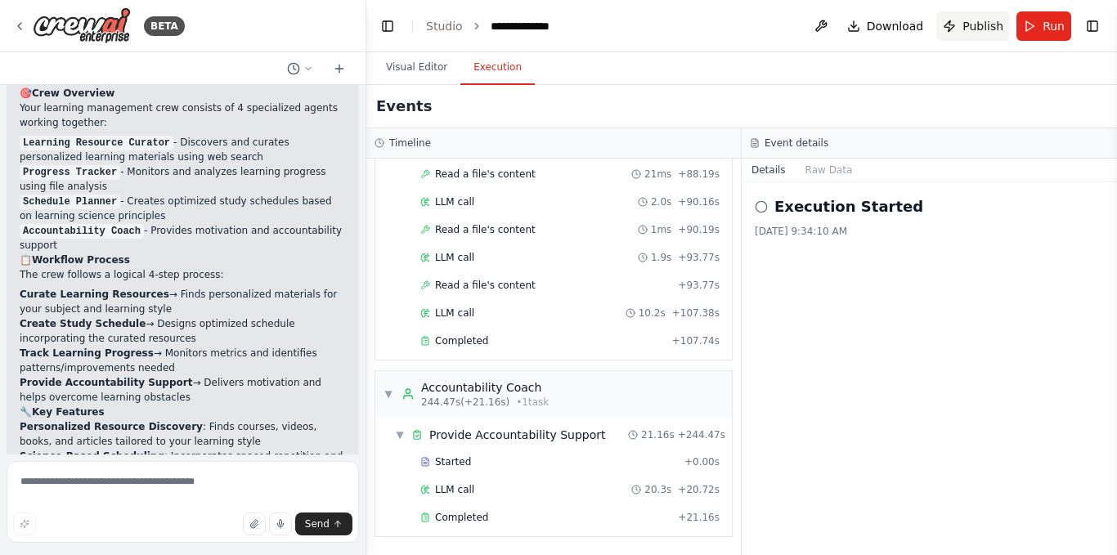
click at [949, 29] on button "Publish" at bounding box center [973, 25] width 74 height 29
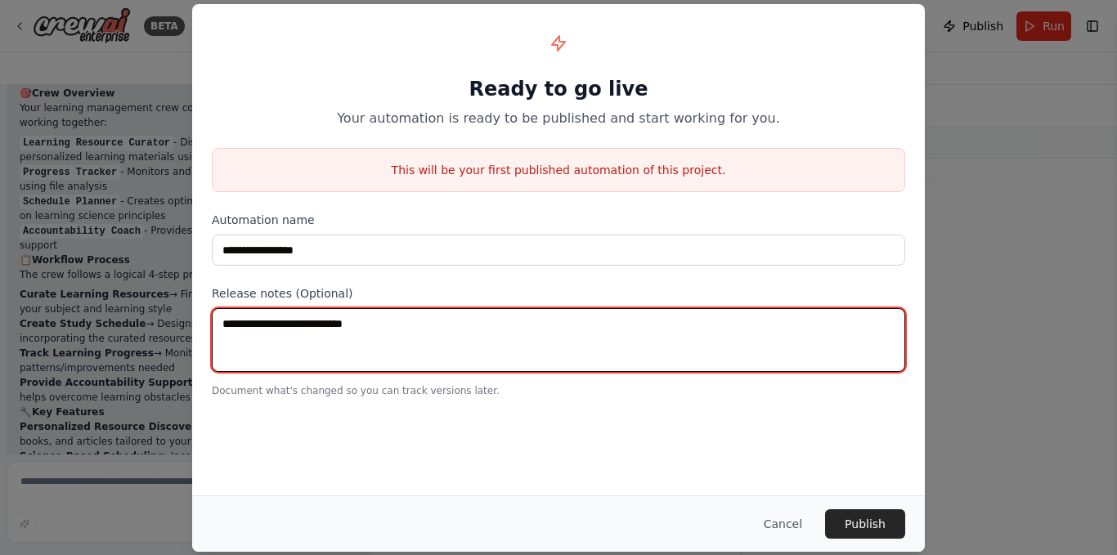
click at [319, 350] on textarea at bounding box center [558, 340] width 693 height 64
paste textarea "**********"
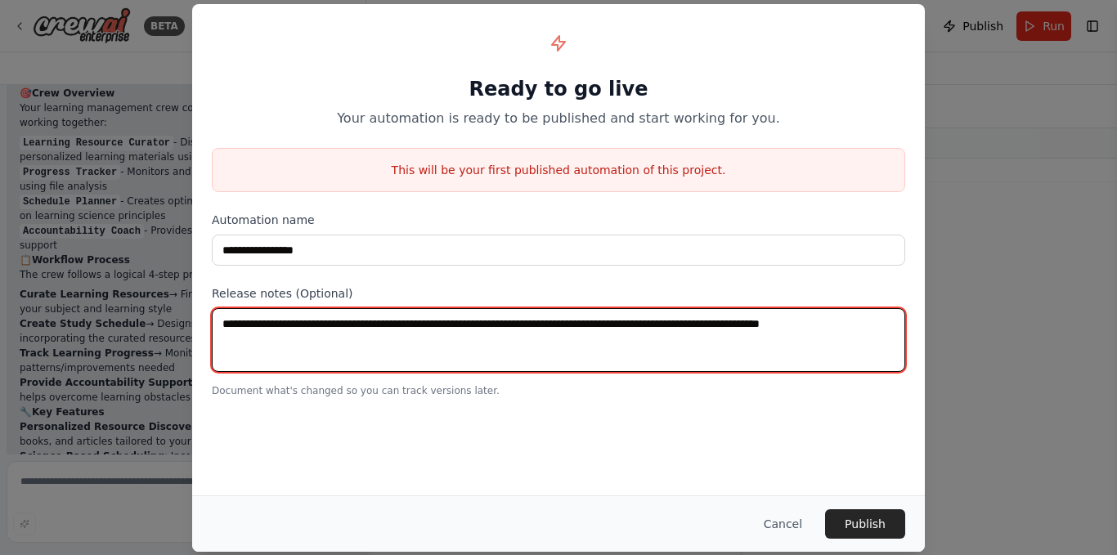
drag, startPoint x: 231, startPoint y: 324, endPoint x: 321, endPoint y: 307, distance: 91.6
click at [231, 325] on textarea "**********" at bounding box center [558, 340] width 693 height 64
type textarea "**********"
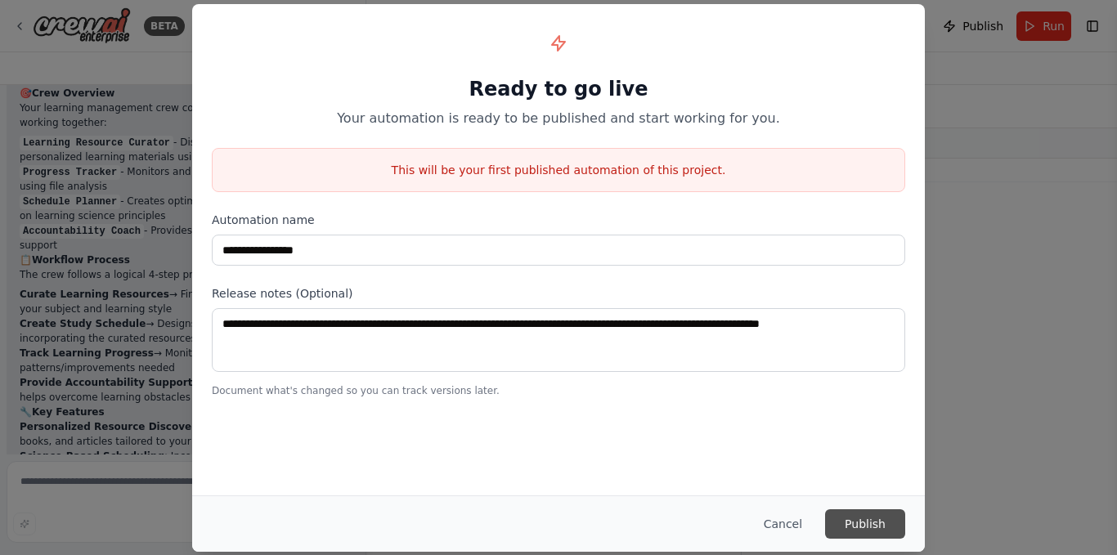
click at [883, 533] on button "Publish" at bounding box center [865, 523] width 80 height 29
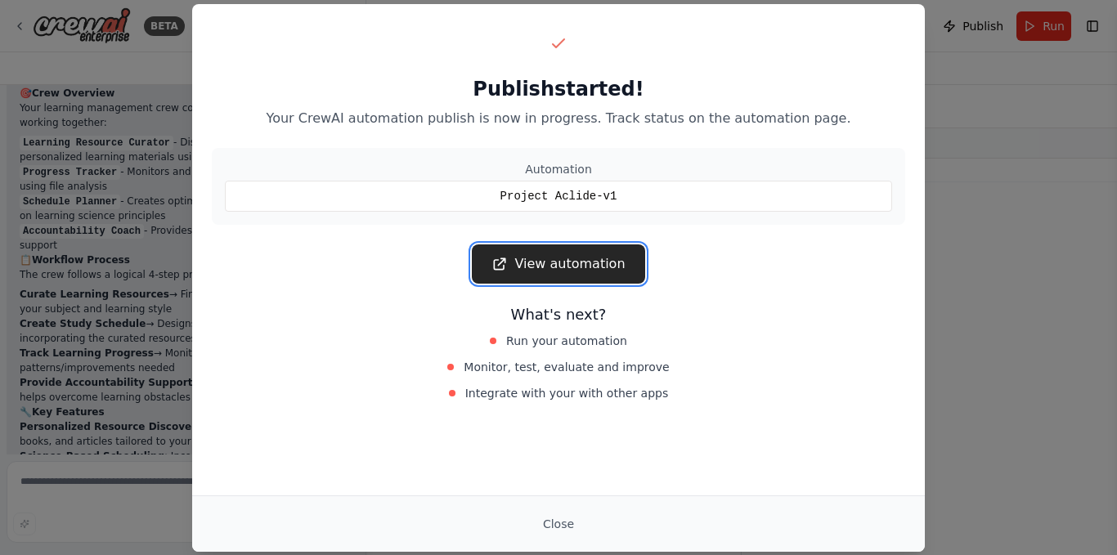
click at [515, 255] on link "View automation" at bounding box center [558, 264] width 173 height 39
click at [554, 519] on button "Close" at bounding box center [558, 523] width 57 height 29
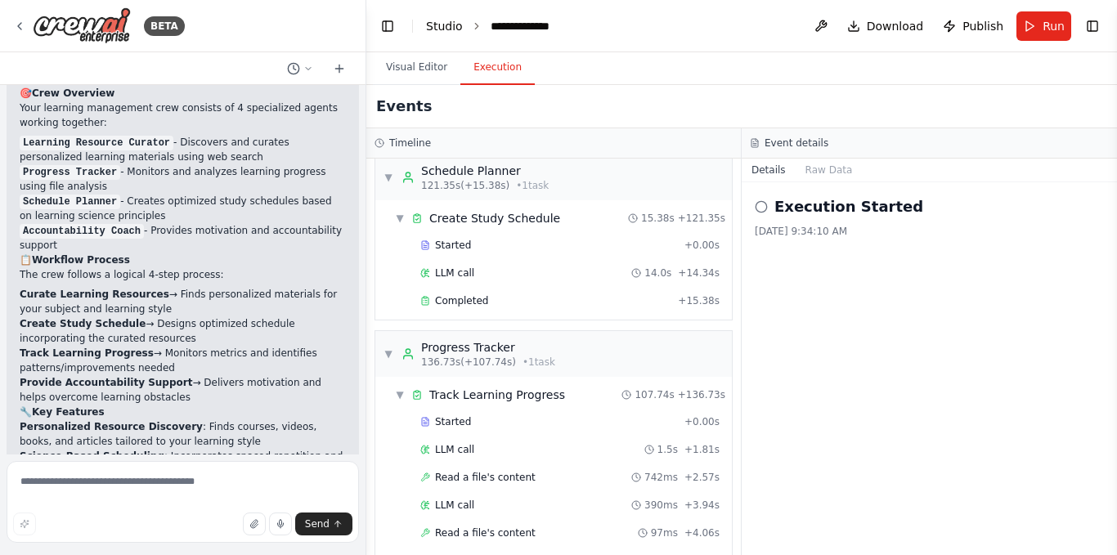
click at [436, 28] on link "Studio" at bounding box center [444, 26] width 37 height 13
click at [386, 34] on button "Toggle Left Sidebar" at bounding box center [387, 26] width 23 height 23
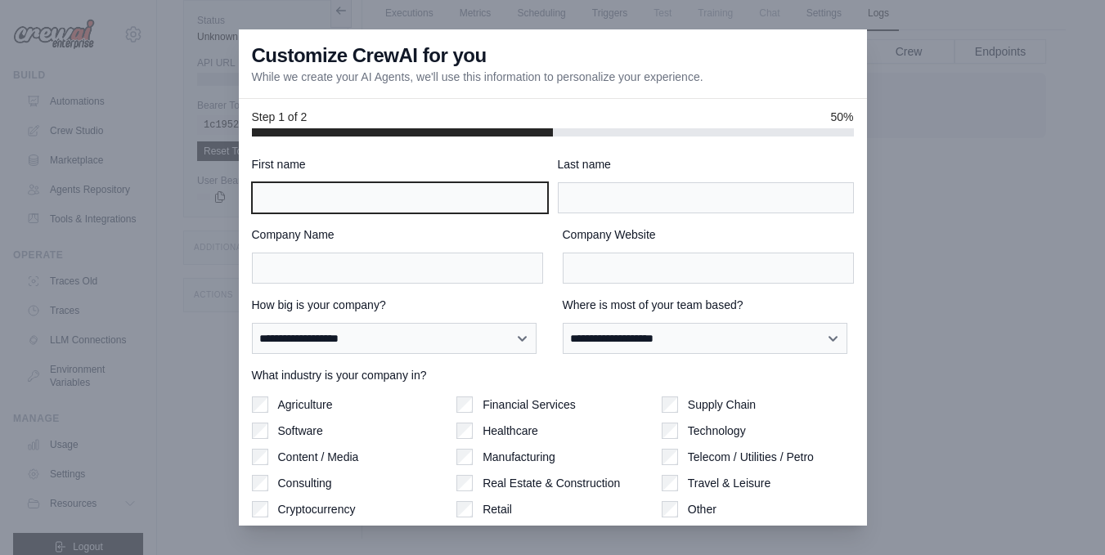
click at [289, 201] on input "First name" at bounding box center [400, 197] width 296 height 31
type input "******"
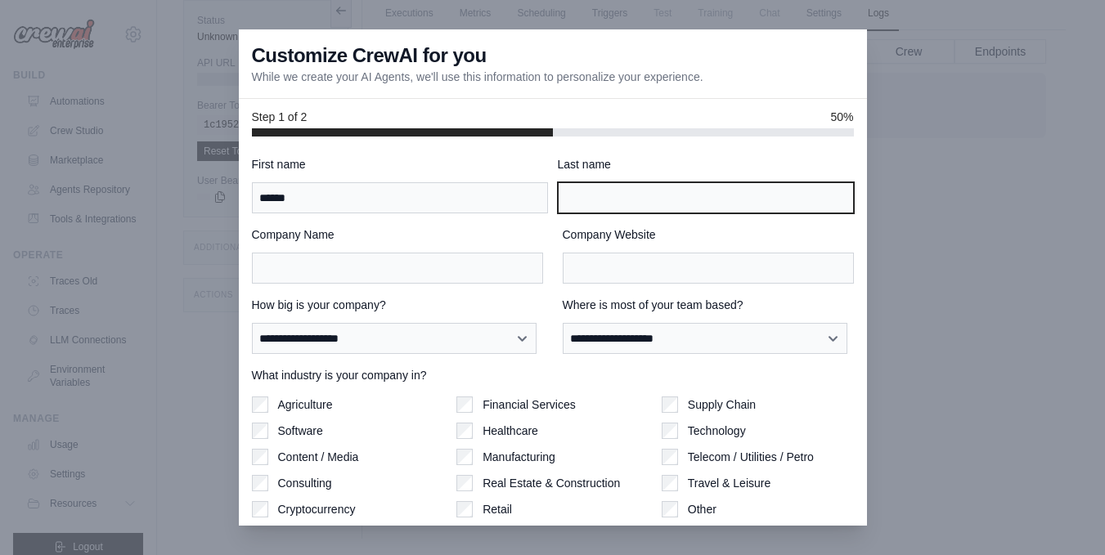
type input "*****"
click at [602, 200] on input "*****" at bounding box center [706, 197] width 296 height 31
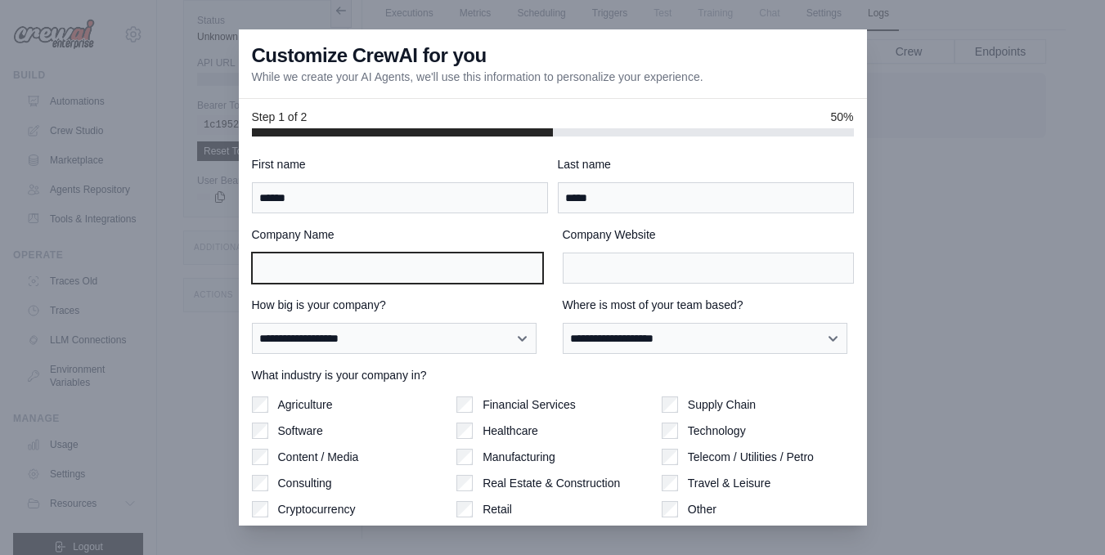
click at [354, 265] on input "Company Name" at bounding box center [397, 268] width 291 height 31
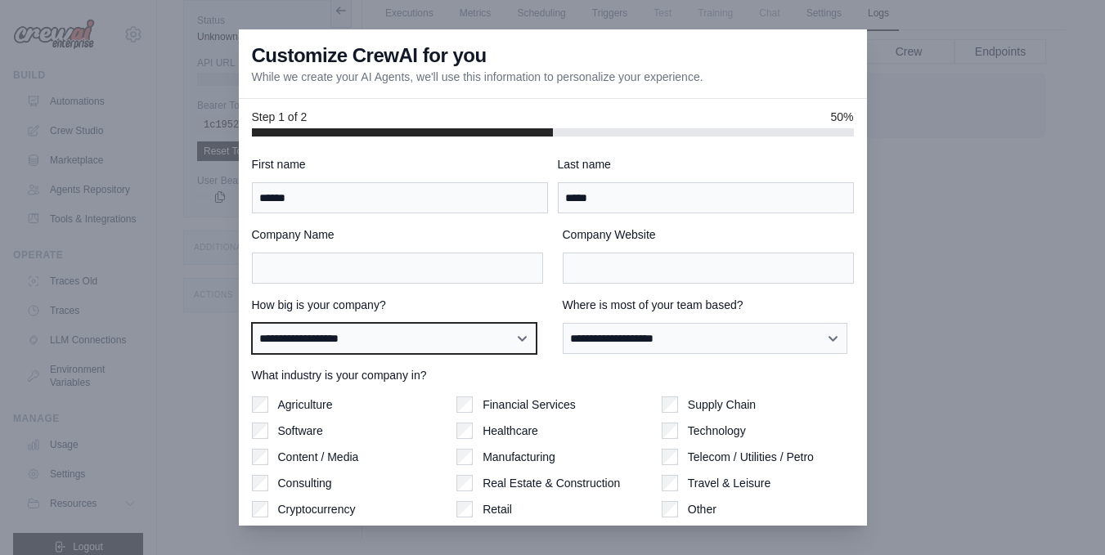
click at [511, 342] on select "**********" at bounding box center [394, 338] width 285 height 31
select select "**********"
click at [252, 323] on select "**********" at bounding box center [394, 338] width 285 height 31
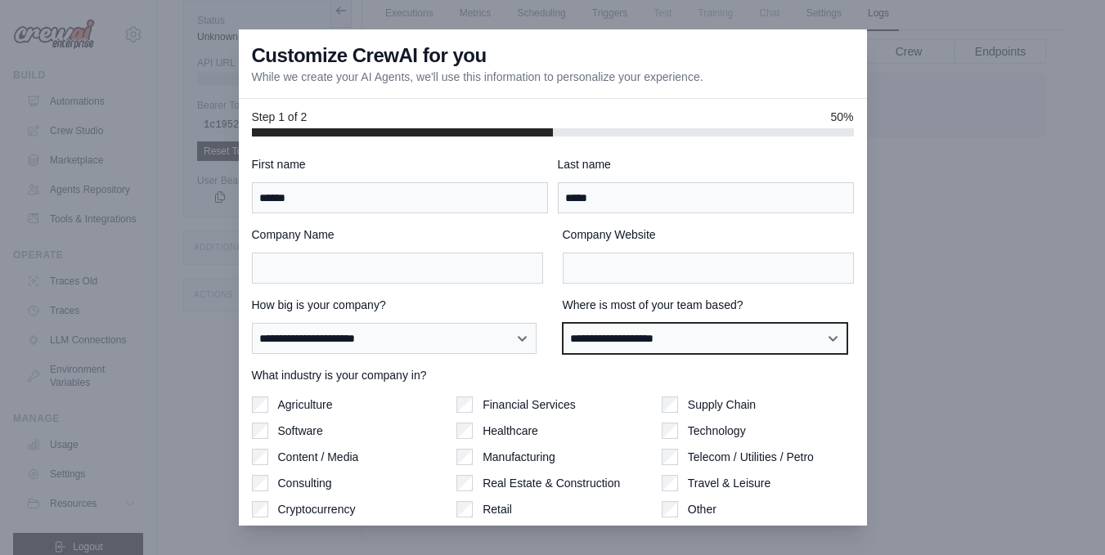
click at [784, 336] on select "**********" at bounding box center [705, 338] width 285 height 31
select select "******"
click at [563, 323] on select "**********" at bounding box center [705, 338] width 285 height 31
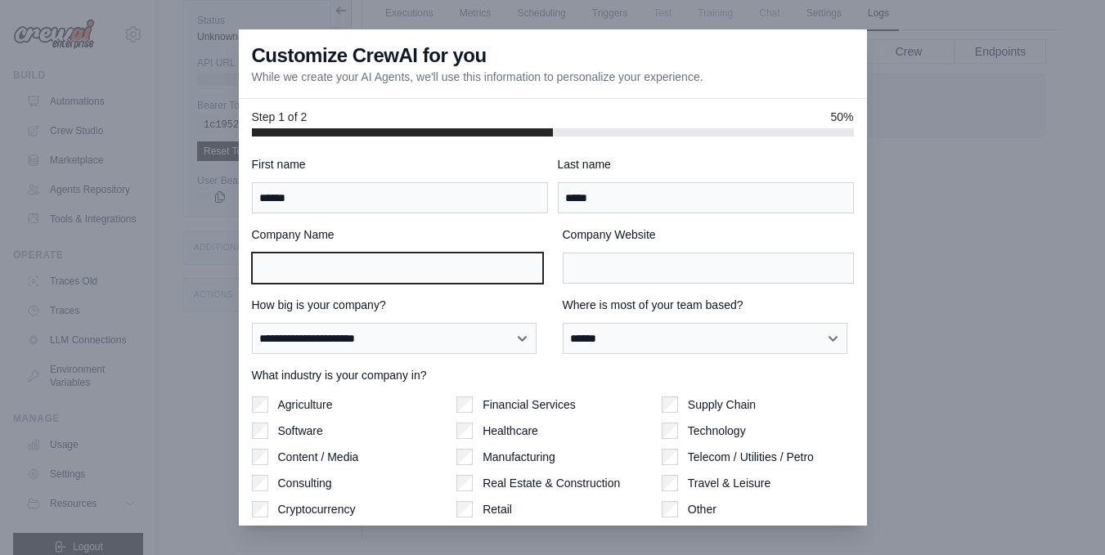
click at [339, 270] on input "Company Name" at bounding box center [397, 268] width 291 height 31
type input "**********"
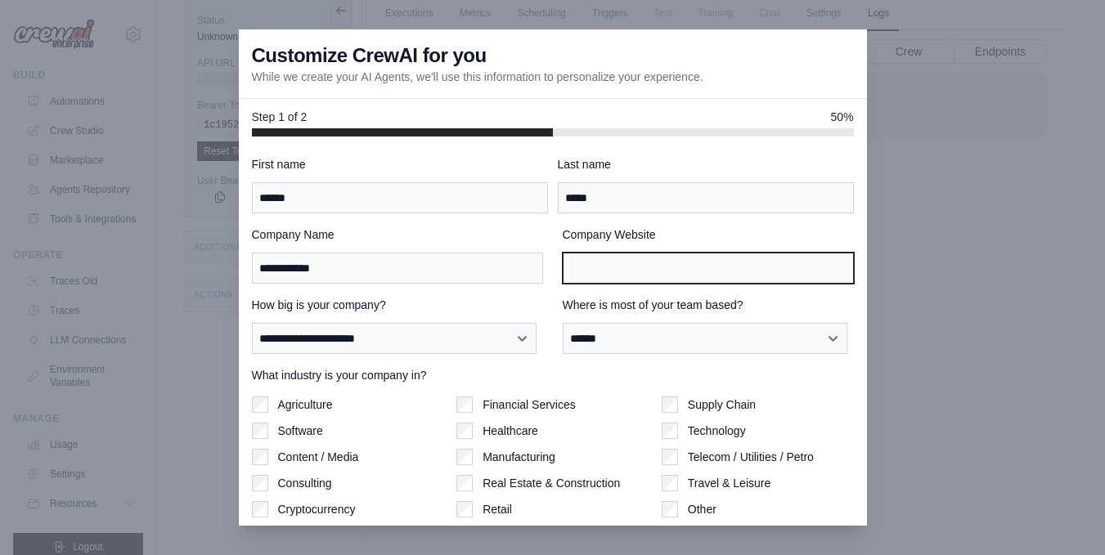
click at [630, 274] on input "Company Website" at bounding box center [708, 268] width 291 height 31
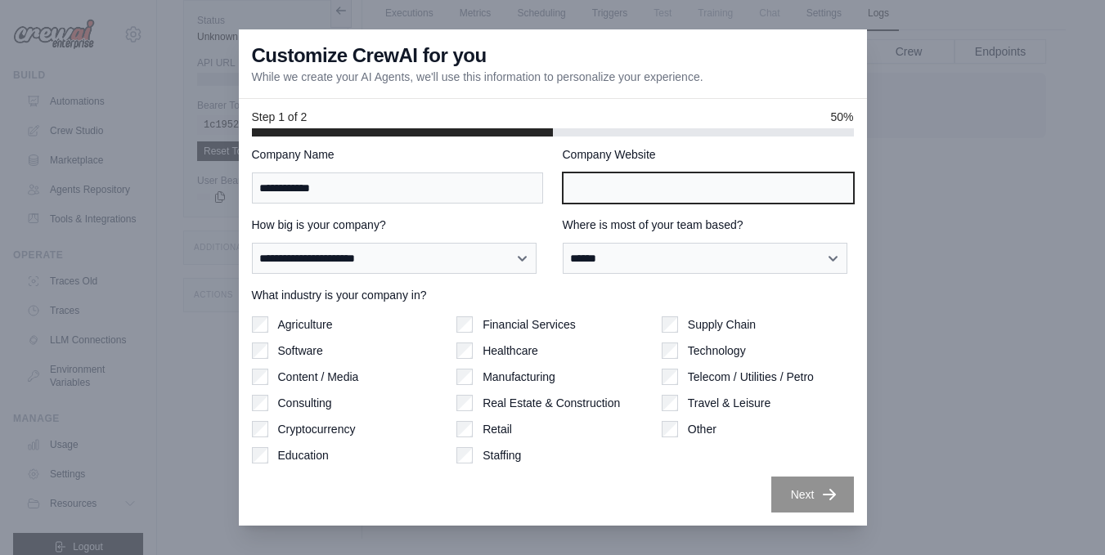
click at [626, 178] on input "Company Website" at bounding box center [708, 188] width 291 height 31
paste input "**********"
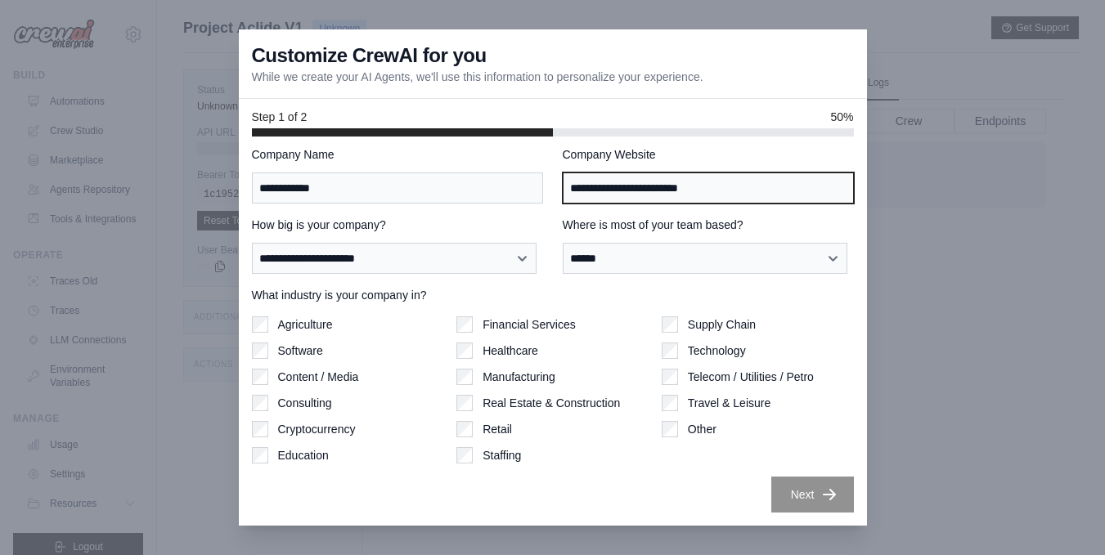
scroll to position [70, 0]
type input "**********"
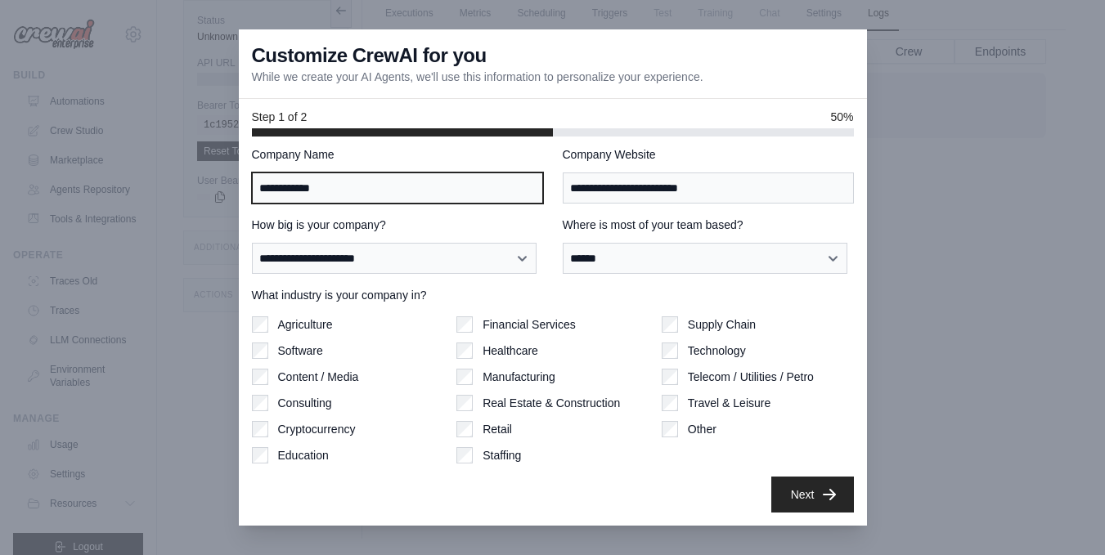
drag, startPoint x: 320, startPoint y: 182, endPoint x: 254, endPoint y: 182, distance: 66.2
click at [254, 182] on input "**********" at bounding box center [397, 188] width 291 height 31
type input "*********"
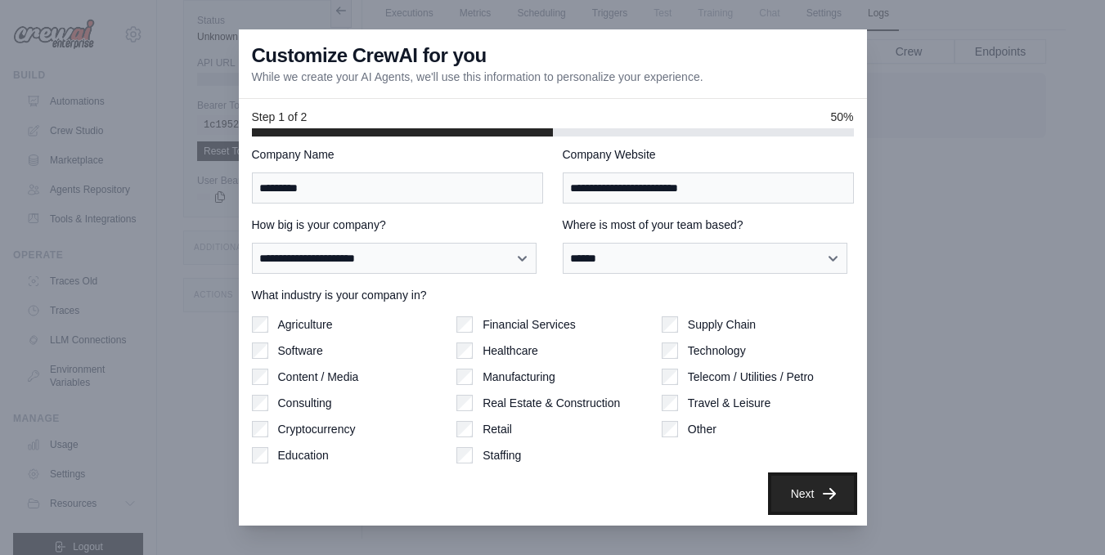
click at [796, 498] on button "Next" at bounding box center [812, 494] width 83 height 36
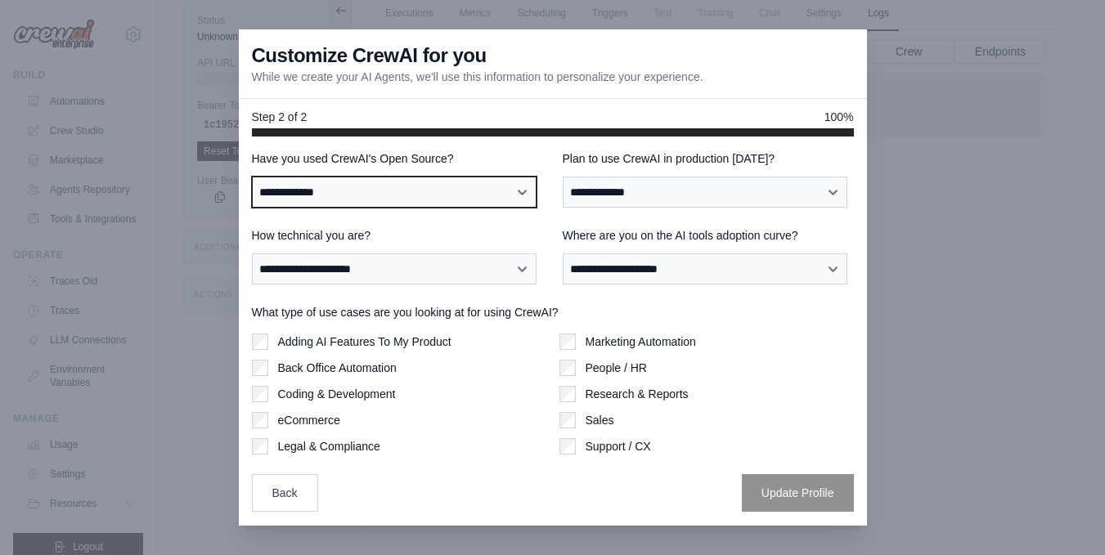
click at [507, 184] on select "**********" at bounding box center [394, 192] width 285 height 31
select select "**"
click at [252, 177] on select "**********" at bounding box center [394, 192] width 285 height 31
click at [497, 196] on select "**********" at bounding box center [394, 192] width 285 height 31
click at [522, 186] on select "**********" at bounding box center [394, 192] width 285 height 31
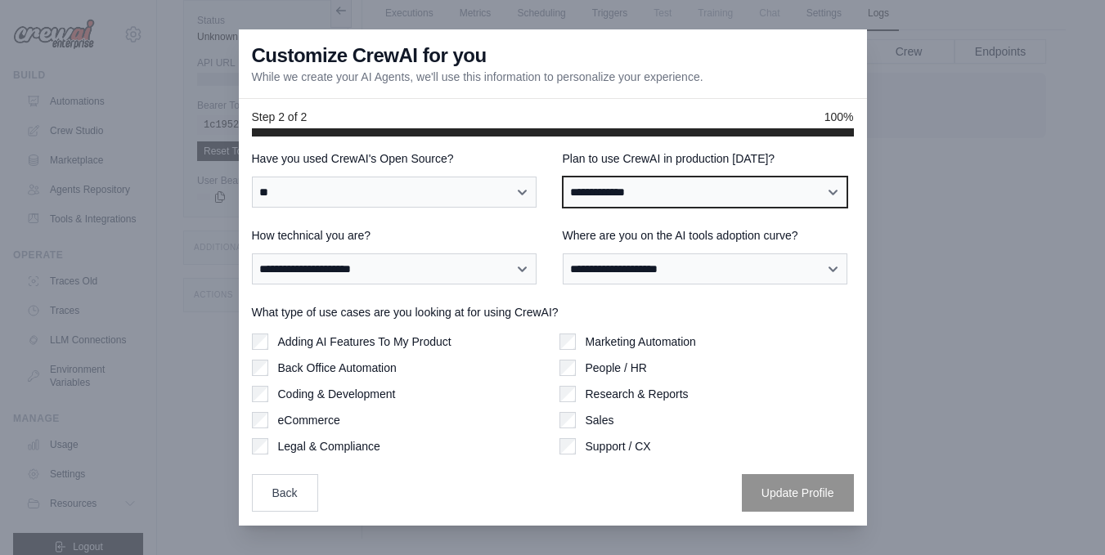
click at [820, 191] on select "**********" at bounding box center [705, 192] width 285 height 31
select select "*****"
click at [563, 177] on select "**********" at bounding box center [705, 192] width 285 height 31
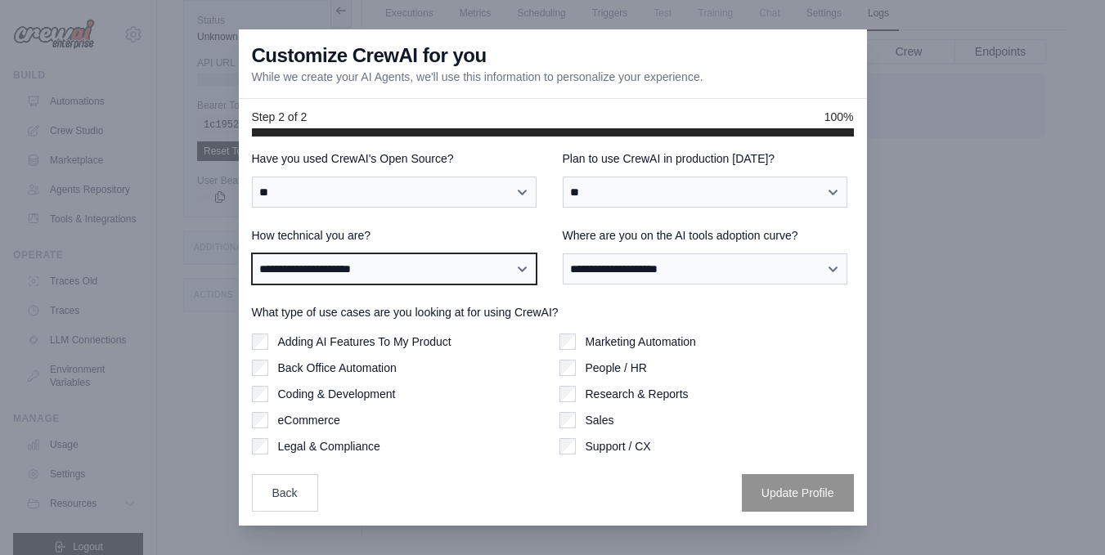
click at [532, 269] on select "**********" at bounding box center [394, 269] width 285 height 31
select select "**********"
click at [252, 254] on select "**********" at bounding box center [394, 269] width 285 height 31
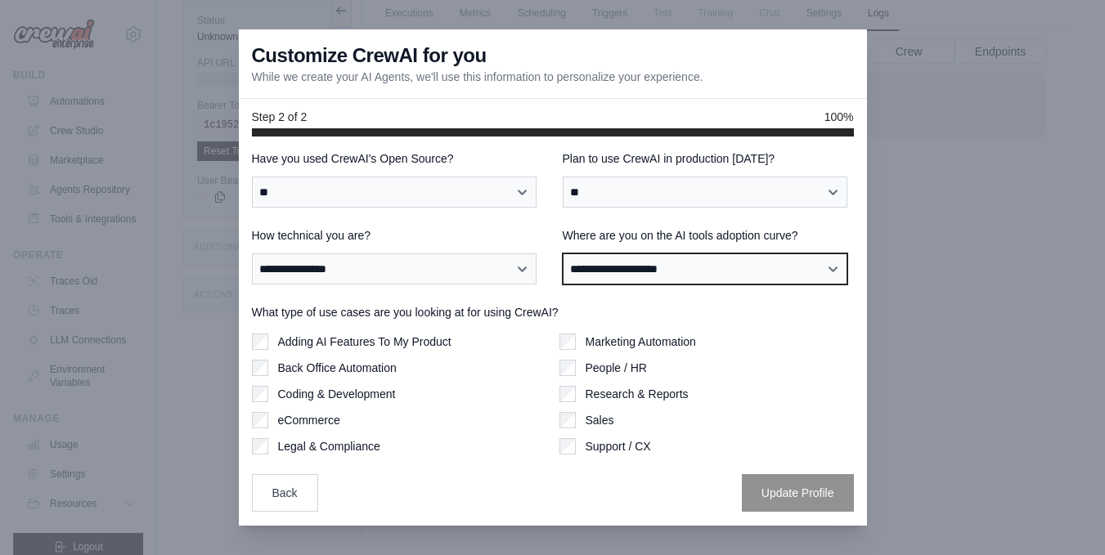
click at [815, 265] on select "**********" at bounding box center [705, 269] width 285 height 31
select select "**********"
click at [563, 254] on select "**********" at bounding box center [705, 269] width 285 height 31
click at [743, 267] on select "**********" at bounding box center [705, 269] width 285 height 31
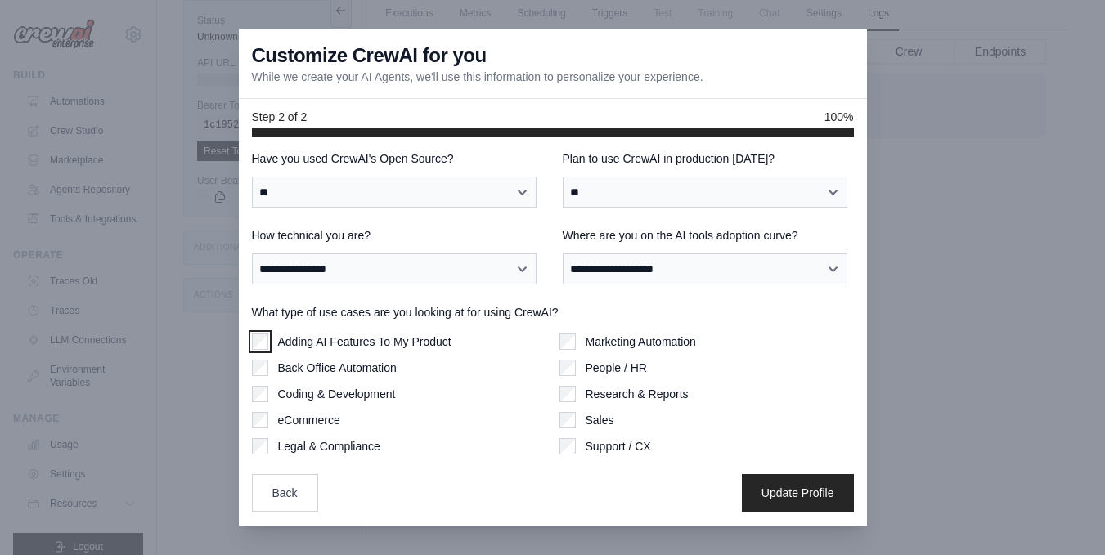
scroll to position [5, 0]
click at [772, 495] on button "Update Profile" at bounding box center [798, 493] width 112 height 38
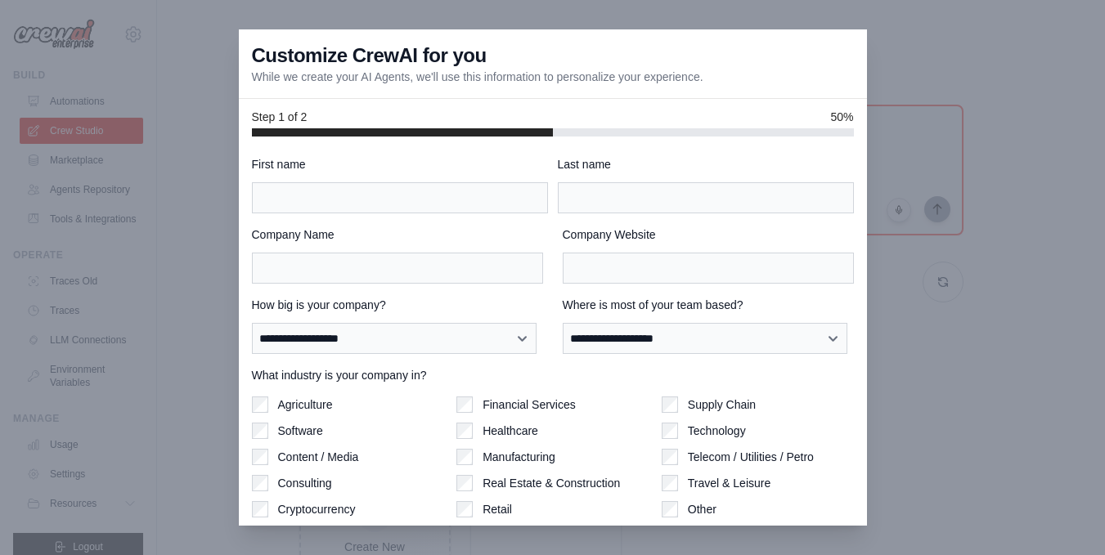
click at [988, 214] on div at bounding box center [552, 277] width 1105 height 555
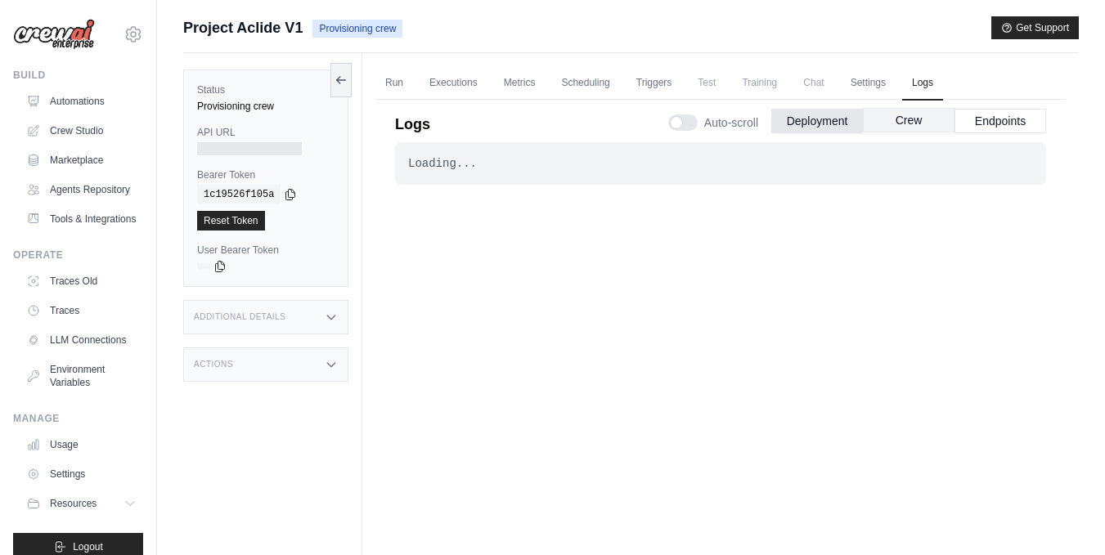
click at [905, 122] on button "Crew" at bounding box center [909, 120] width 92 height 25
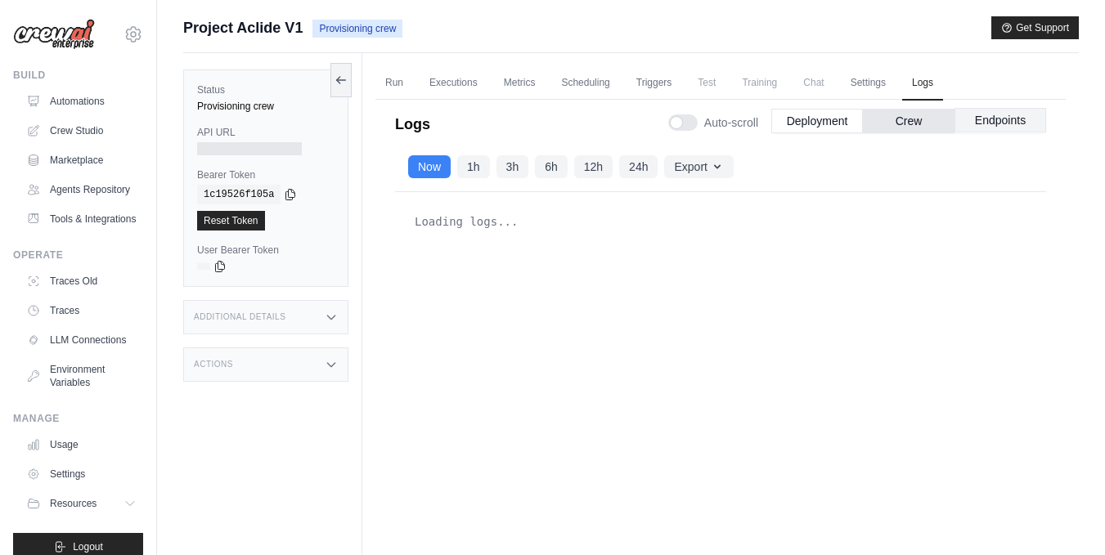
click at [970, 125] on button "Endpoints" at bounding box center [1000, 120] width 92 height 25
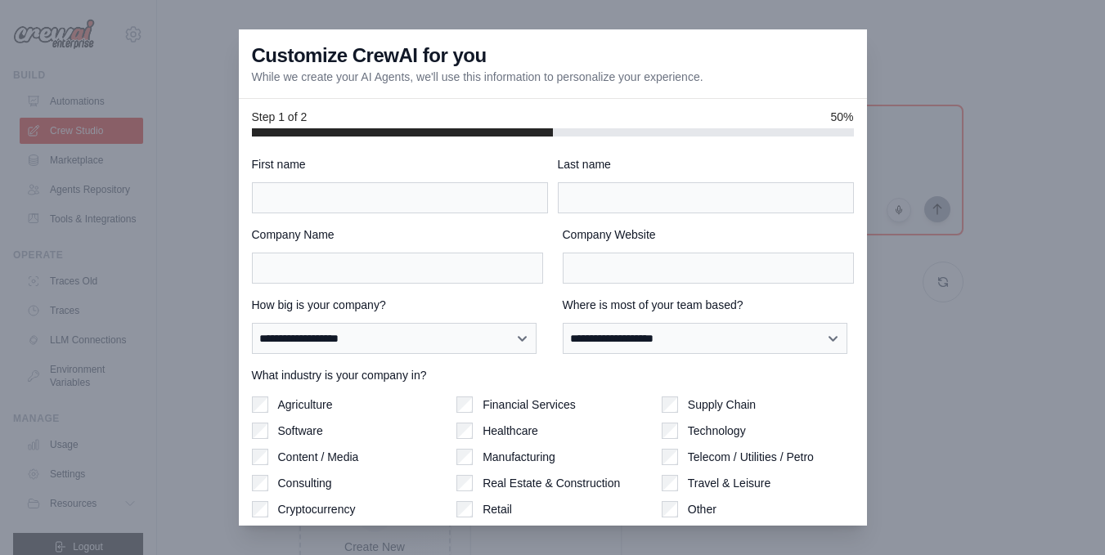
click at [932, 380] on div at bounding box center [552, 277] width 1105 height 555
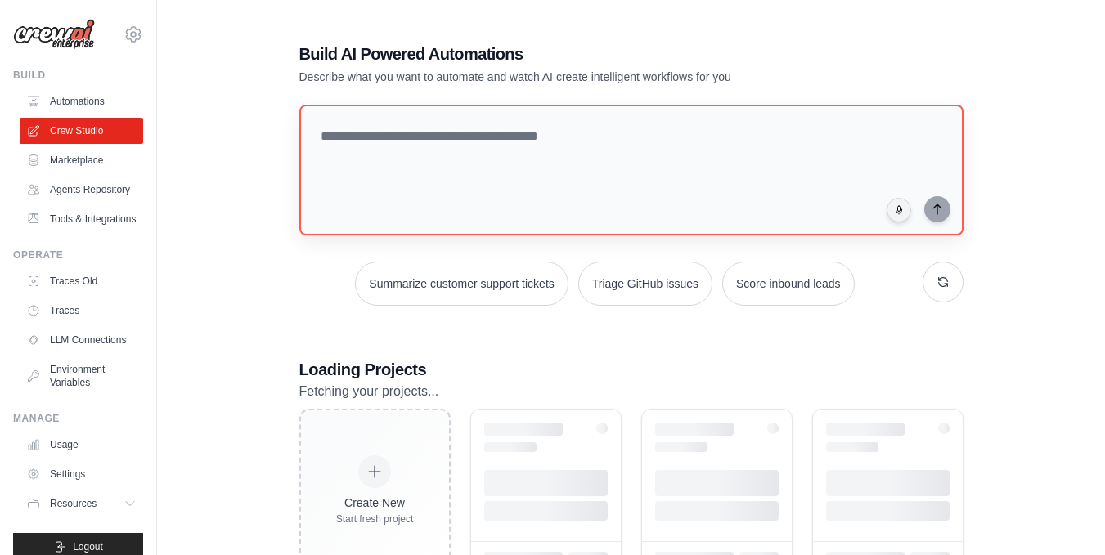
scroll to position [60, 0]
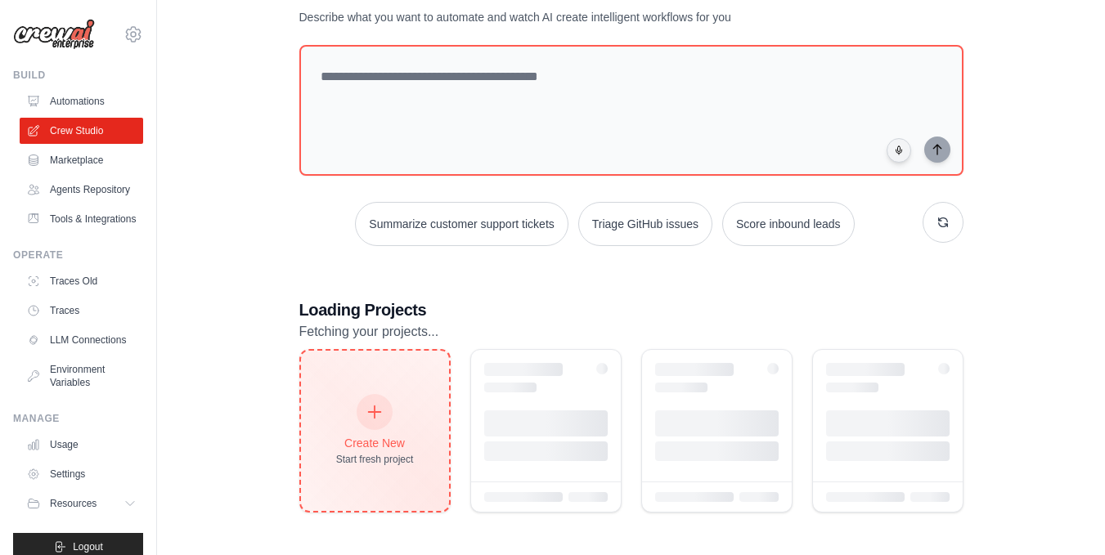
click at [366, 398] on div at bounding box center [375, 412] width 36 height 36
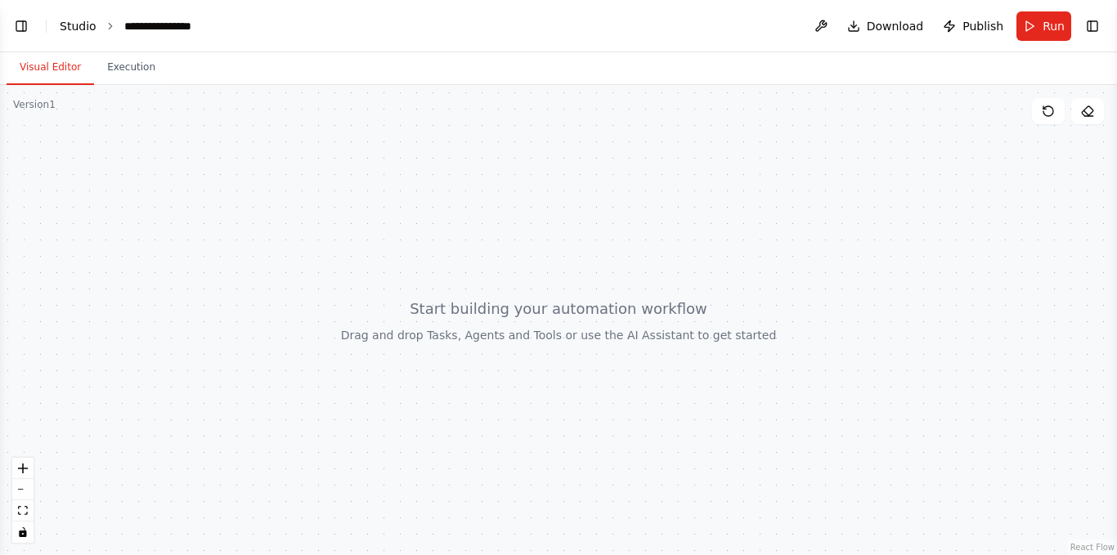
click at [74, 25] on link "Studio" at bounding box center [78, 26] width 37 height 13
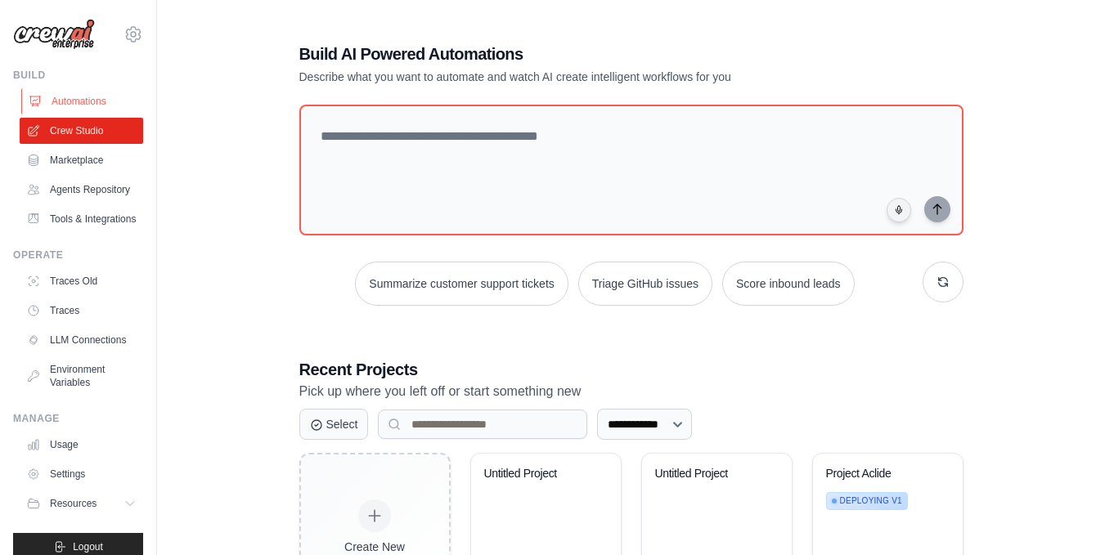
click at [70, 103] on link "Automations" at bounding box center [82, 101] width 123 height 26
